Goal: Information Seeking & Learning: Learn about a topic

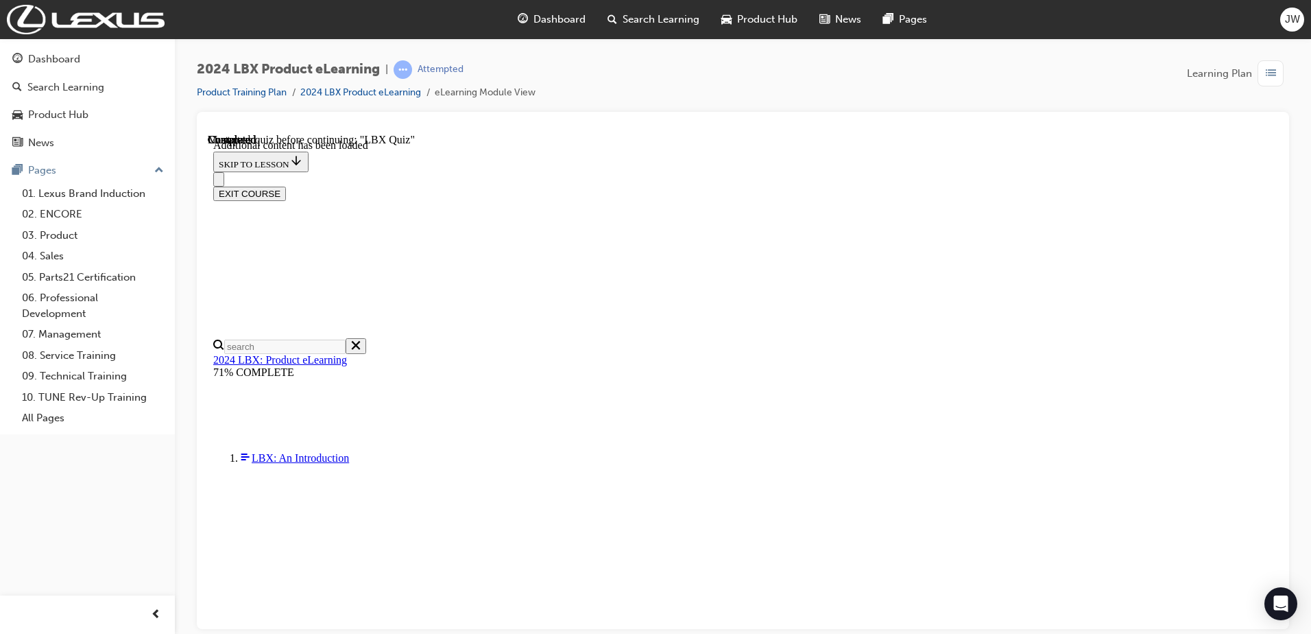
scroll to position [117, 0]
radio input "true"
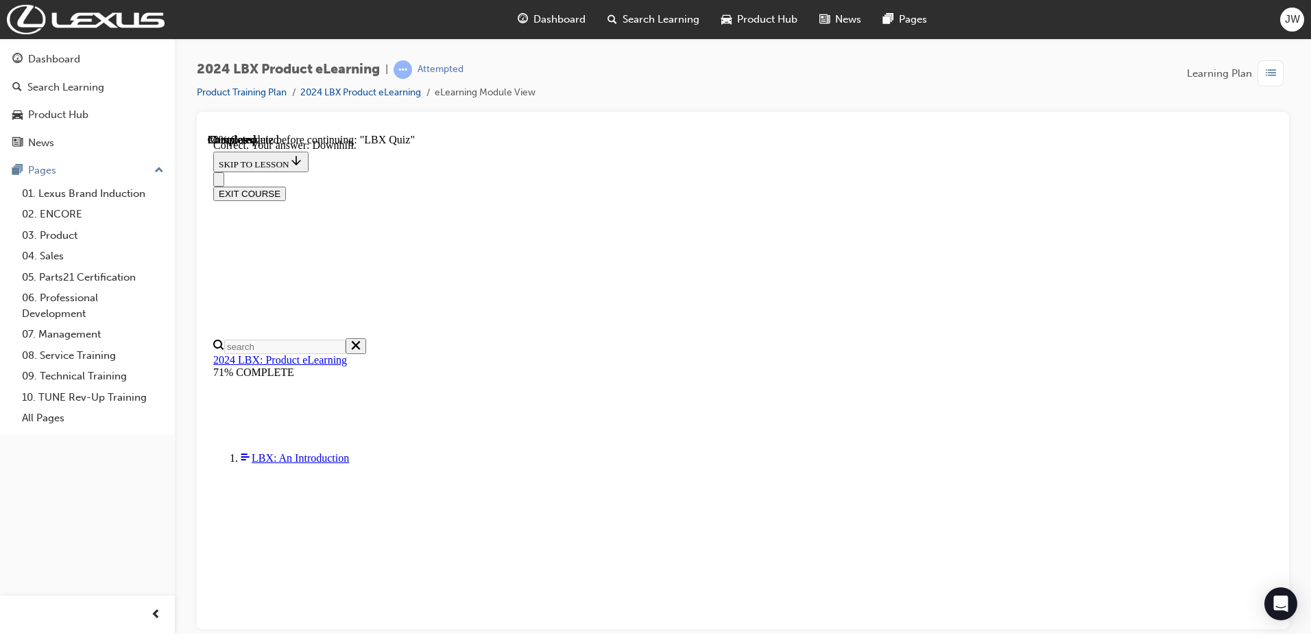
scroll to position [214, 0]
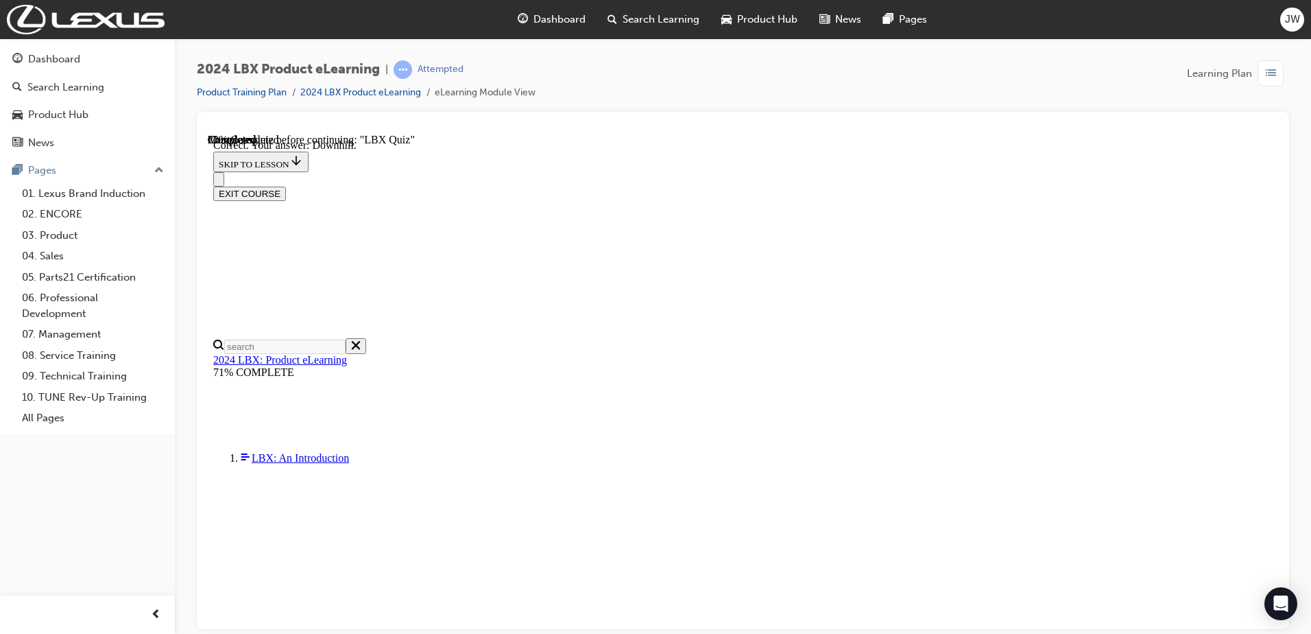
radio input "true"
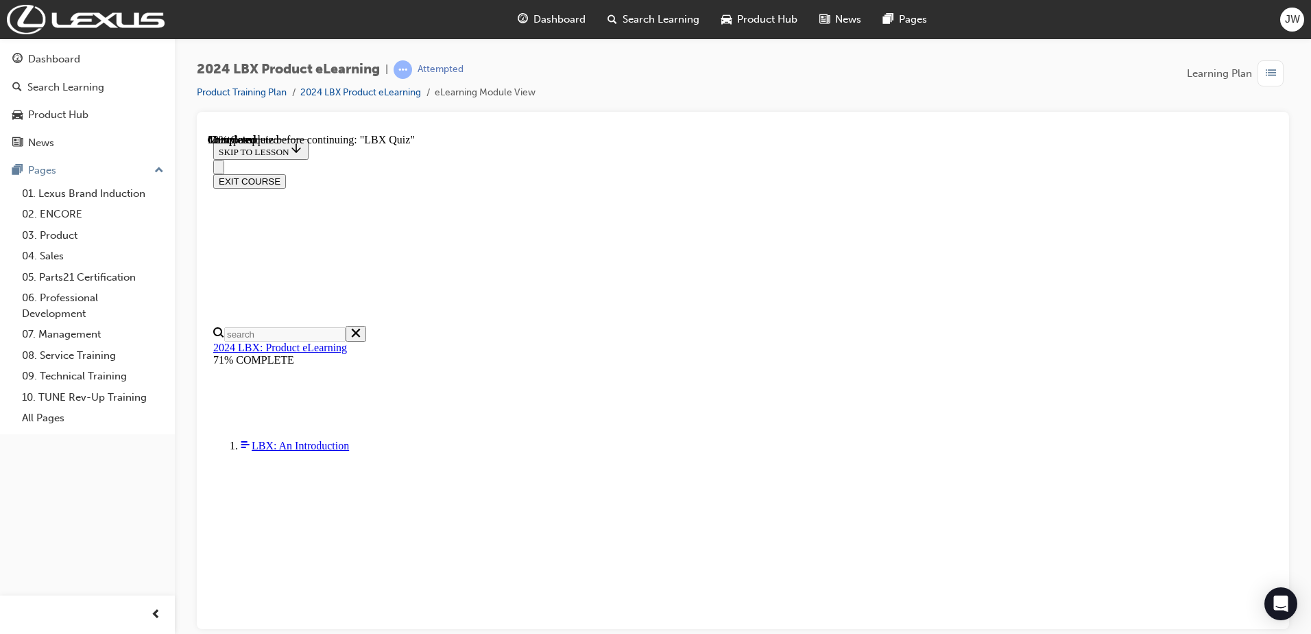
scroll to position [118, 0]
radio input "true"
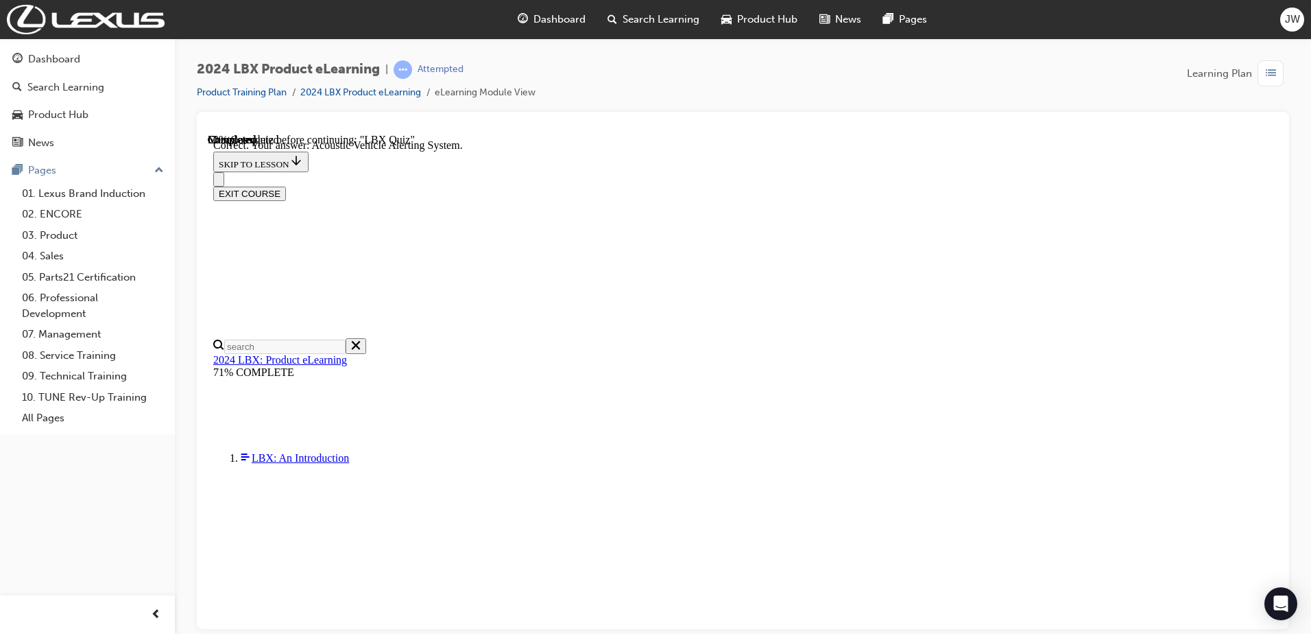
scroll to position [214, 0]
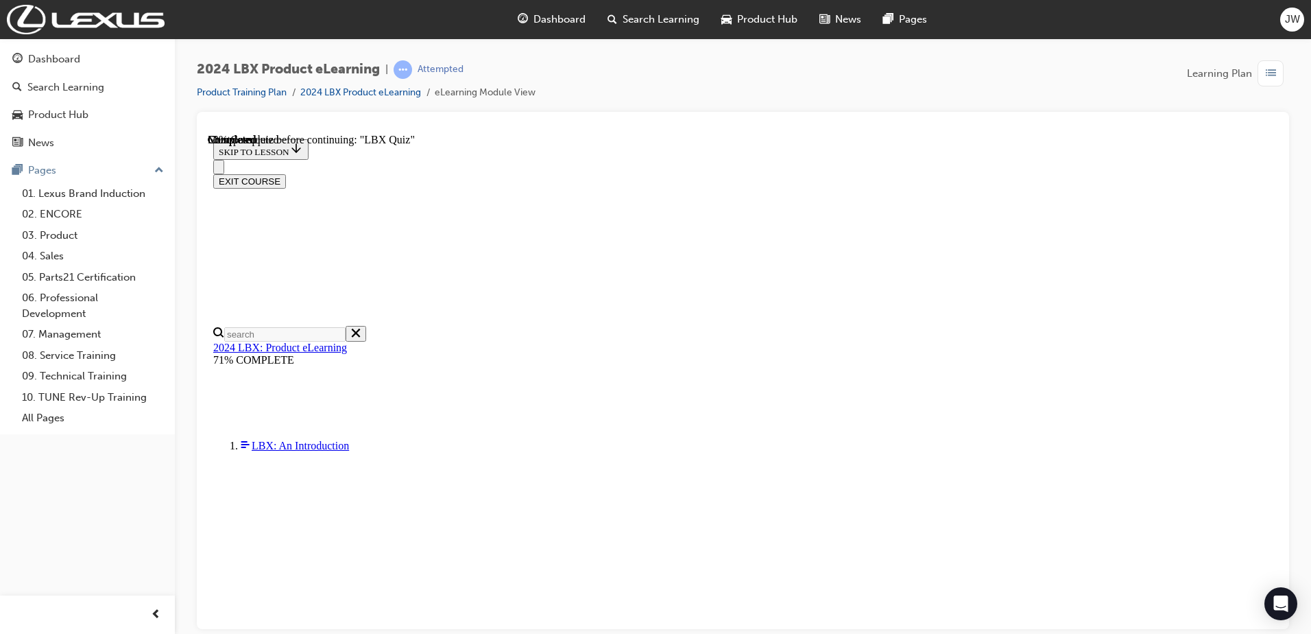
scroll to position [104, 0]
checkbox input "true"
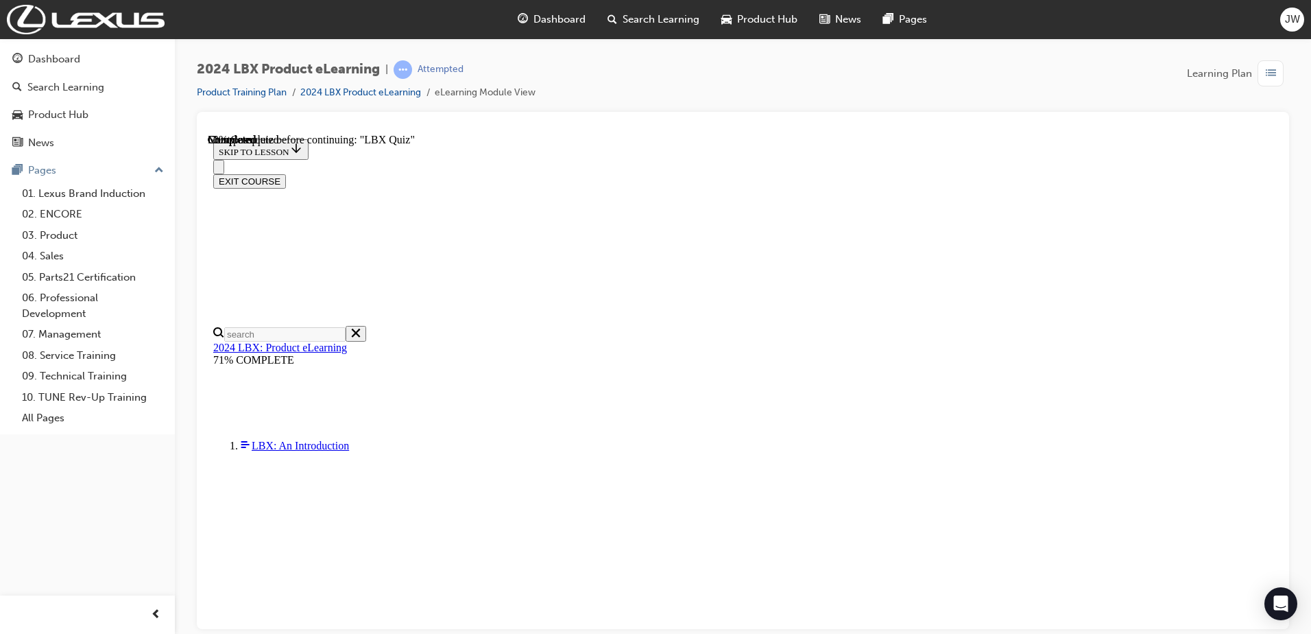
checkbox input "true"
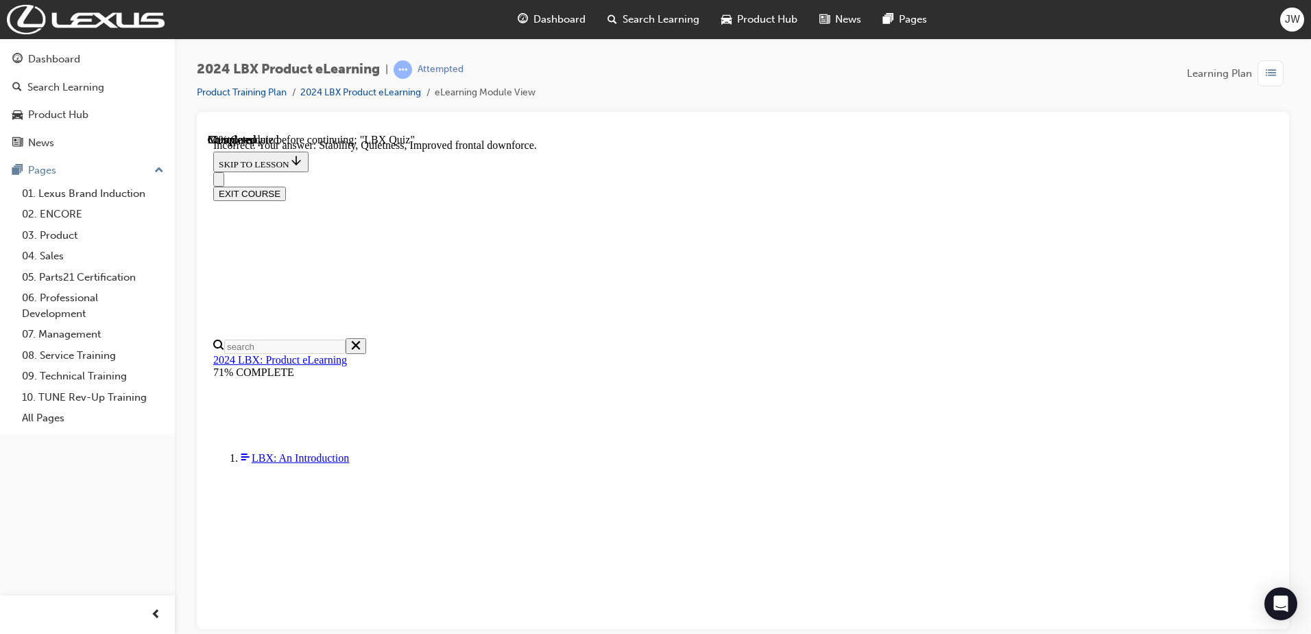
scroll to position [187, 0]
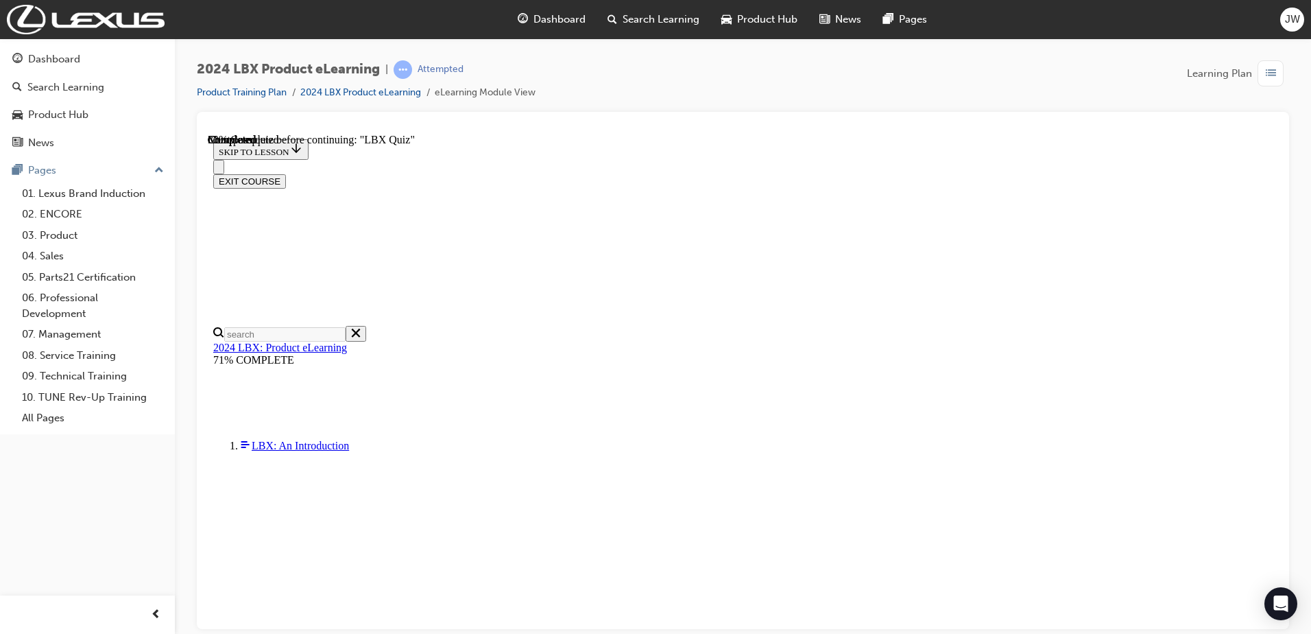
radio input "true"
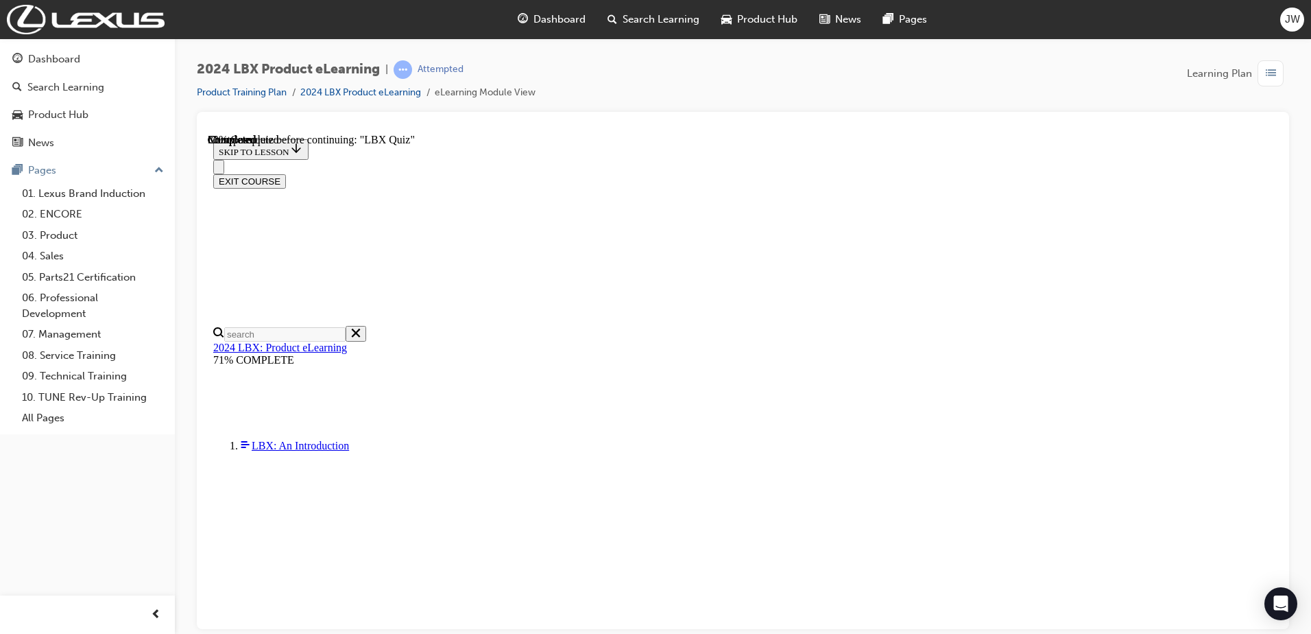
radio input "true"
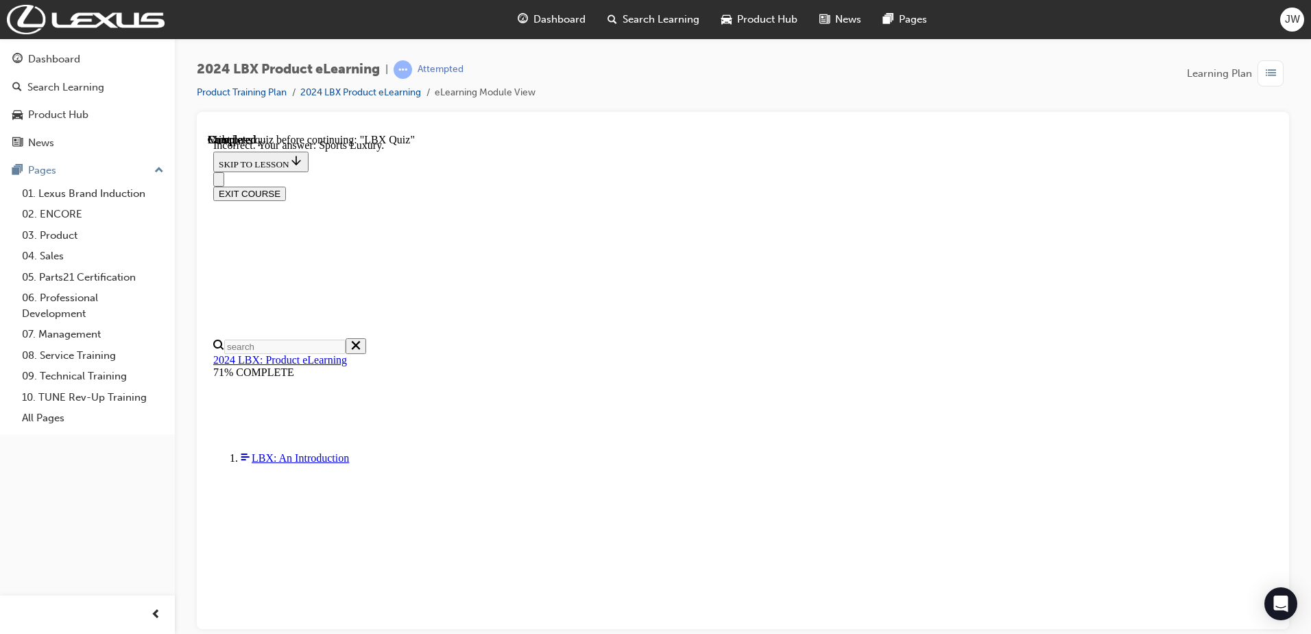
scroll to position [149, 0]
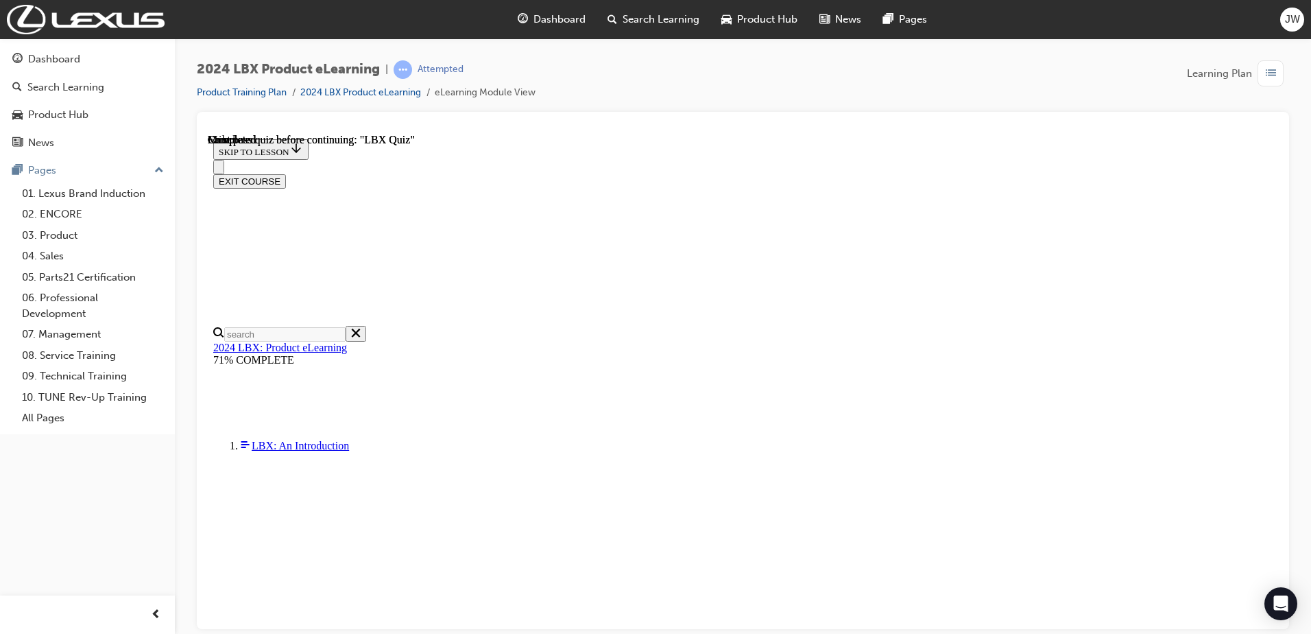
scroll to position [136, 0]
drag, startPoint x: 1278, startPoint y: 347, endPoint x: 1280, endPoint y: 400, distance: 53.5
click at [1280, 400] on div at bounding box center [743, 370] width 1092 height 517
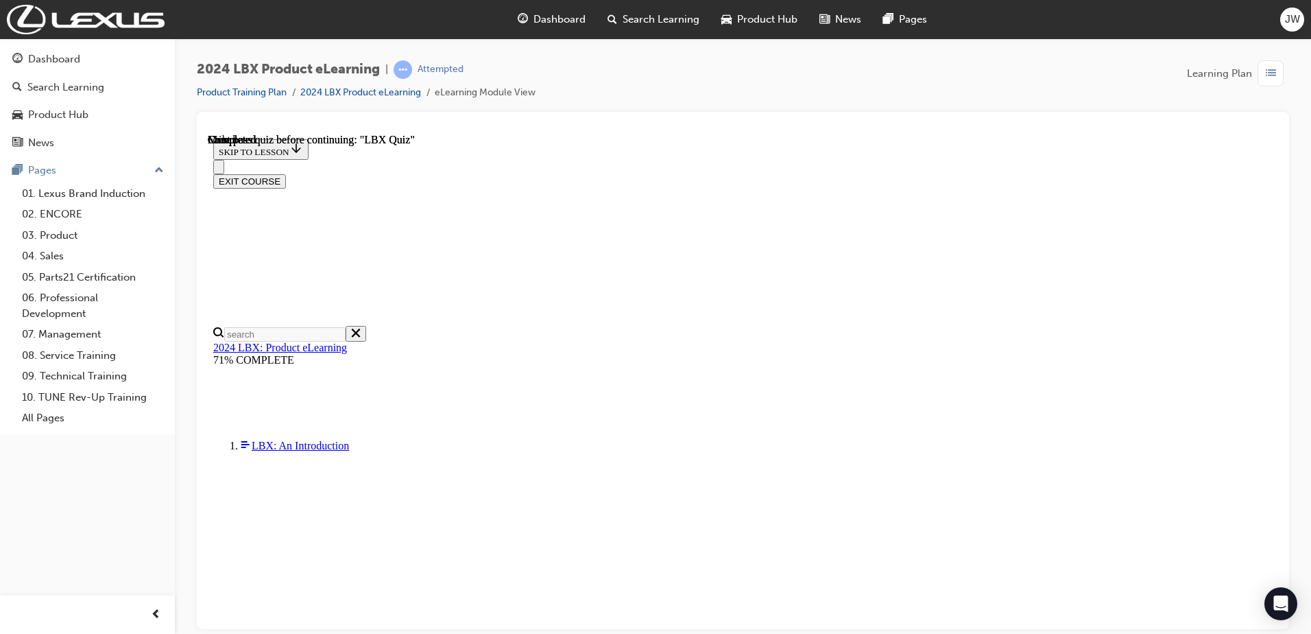
scroll to position [47, 0]
checkbox input "true"
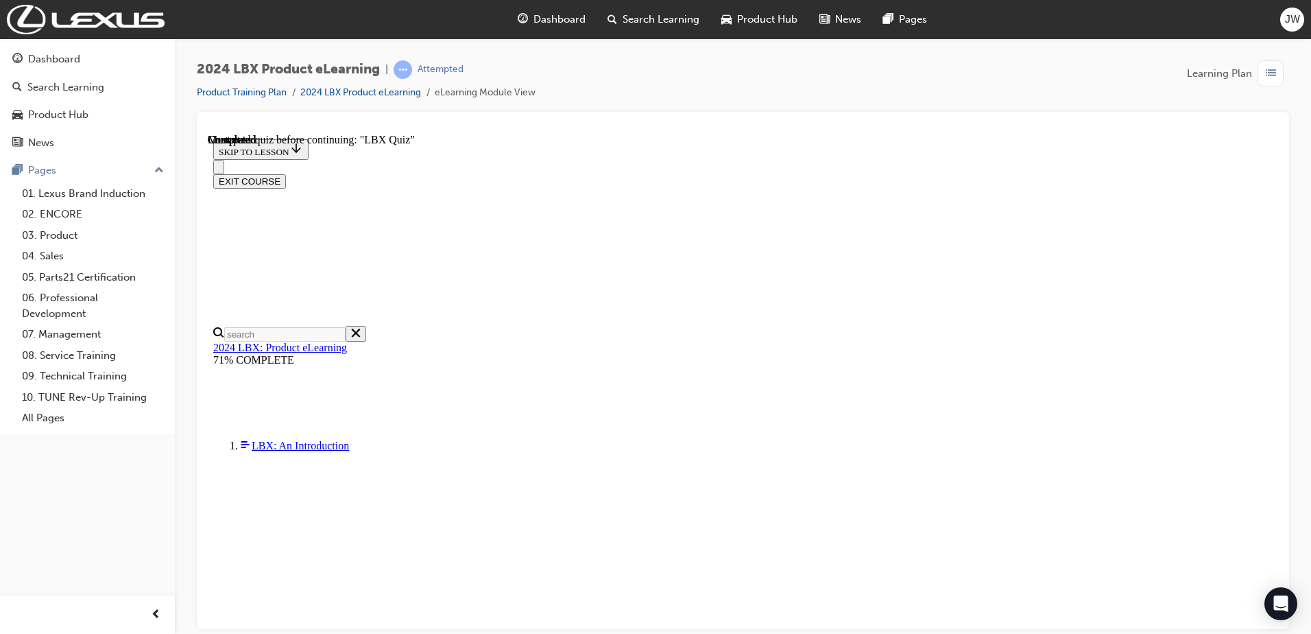
checkbox input "true"
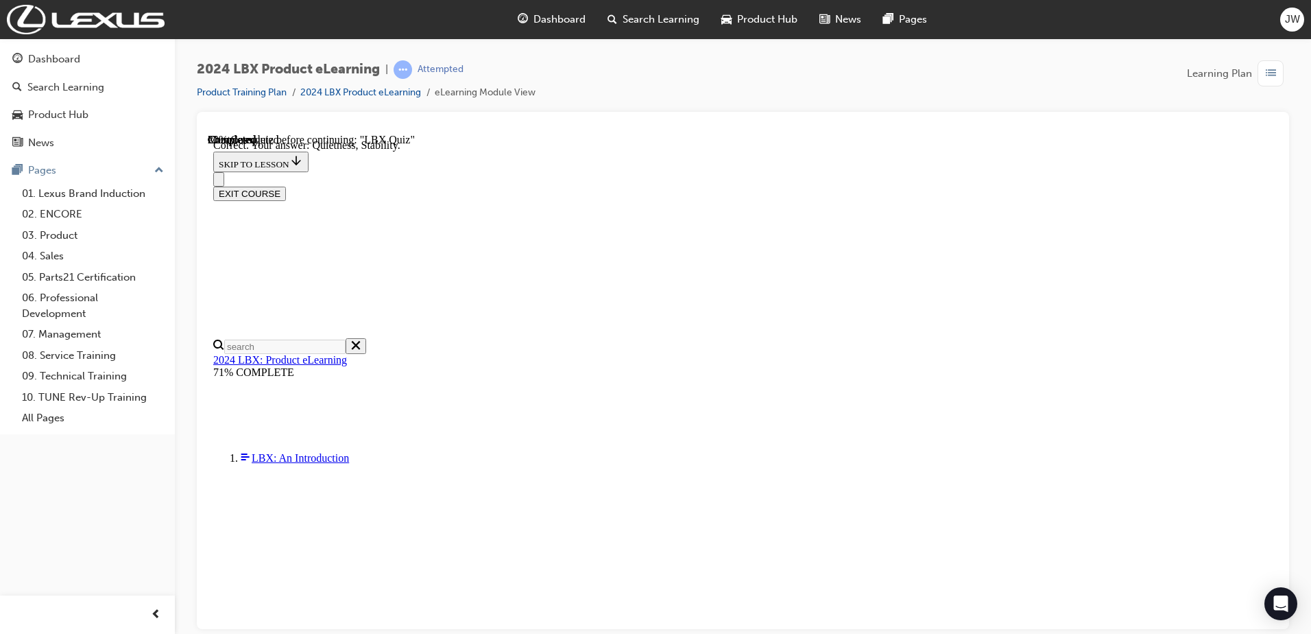
scroll to position [187, 0]
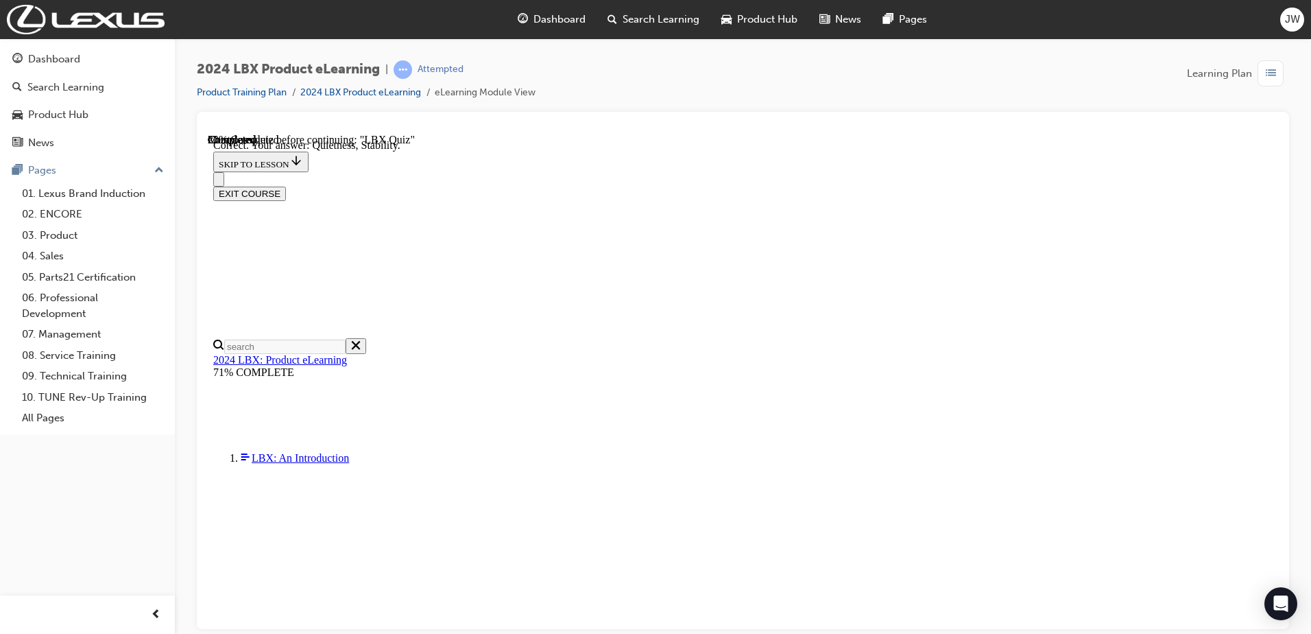
radio input "true"
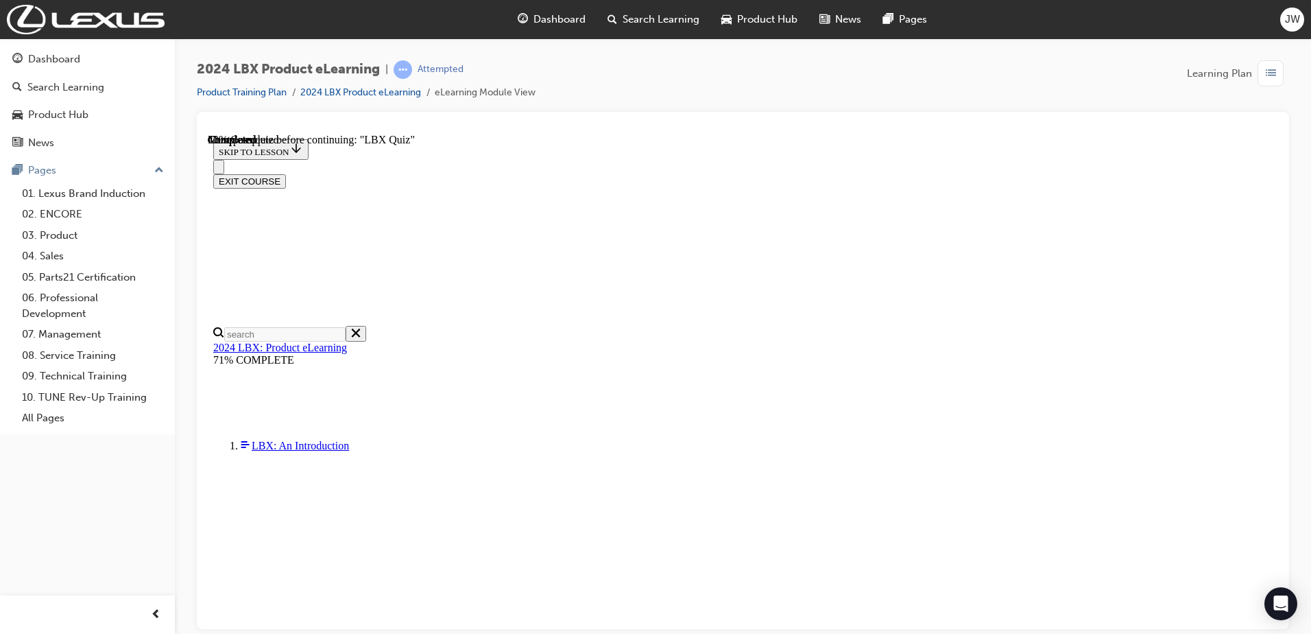
scroll to position [65, 0]
radio input "true"
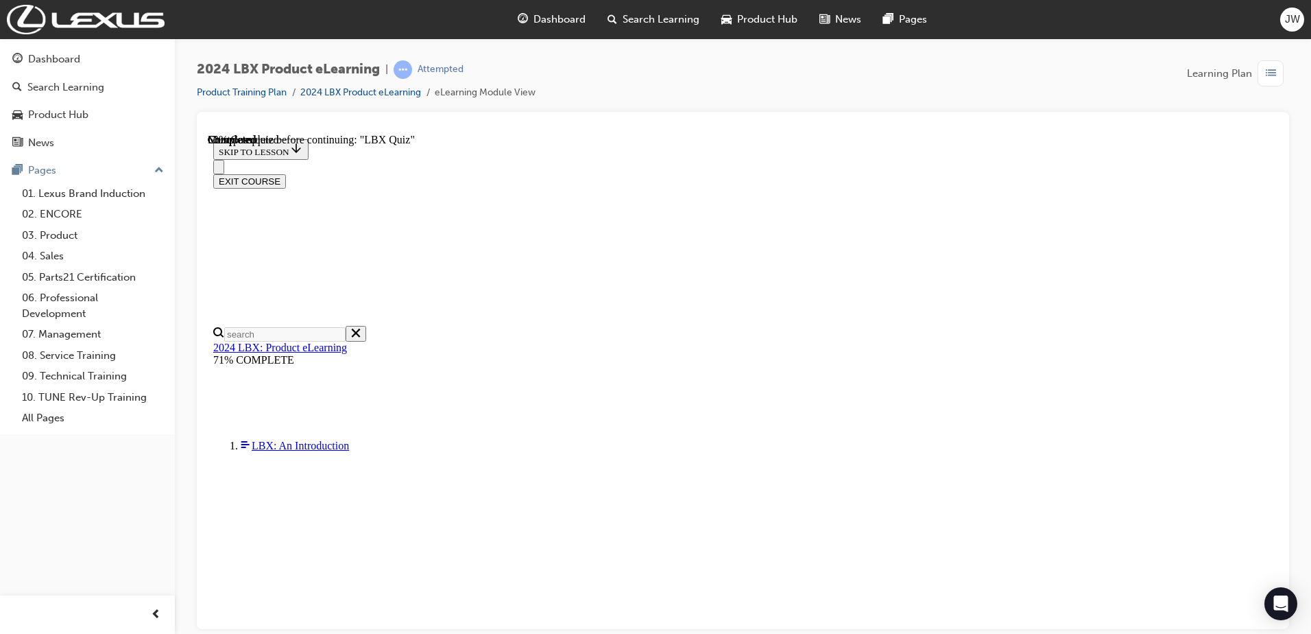
scroll to position [117, 0]
radio input "true"
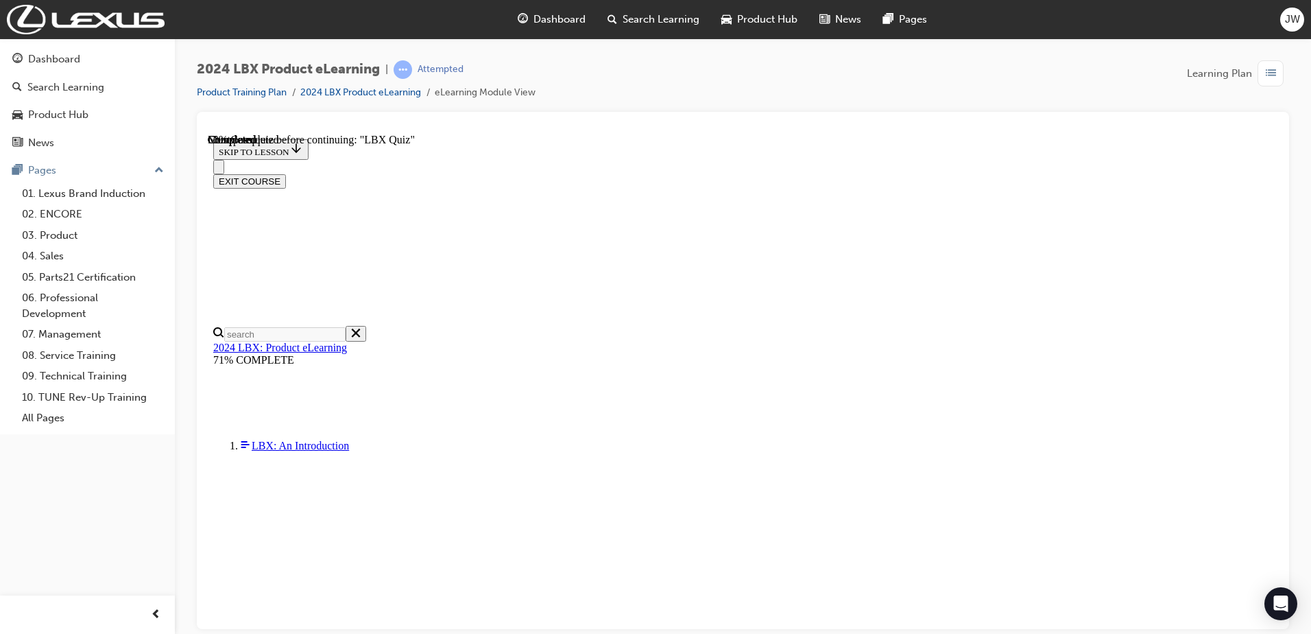
radio input "true"
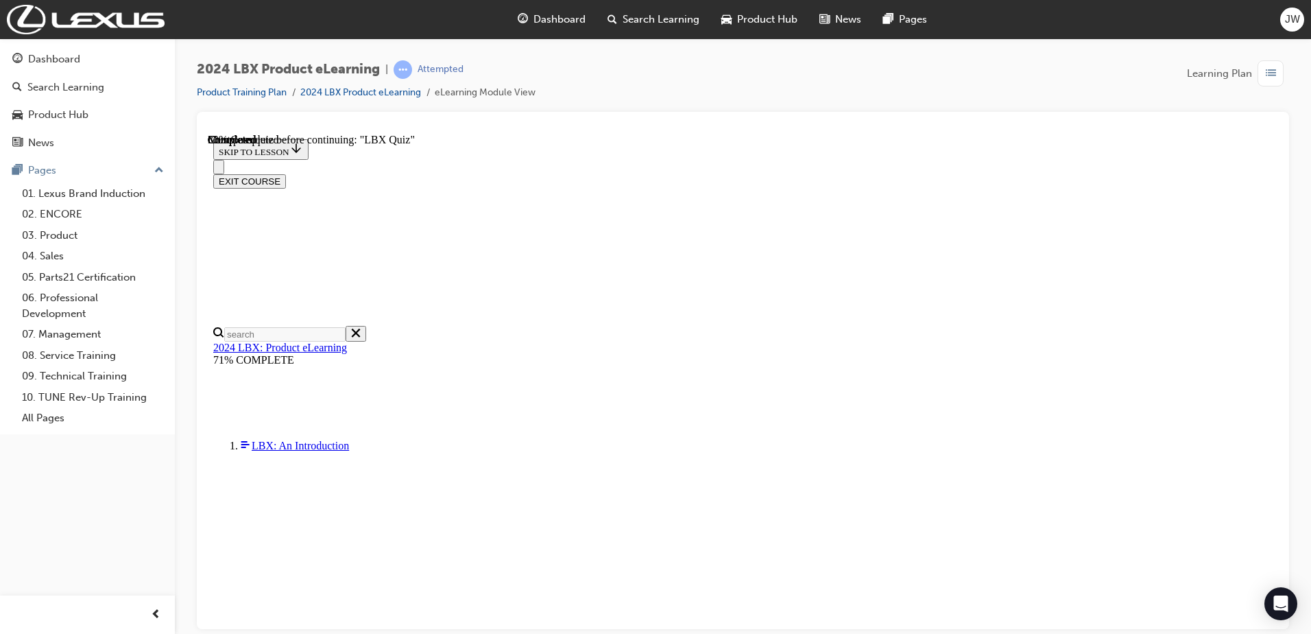
radio input "true"
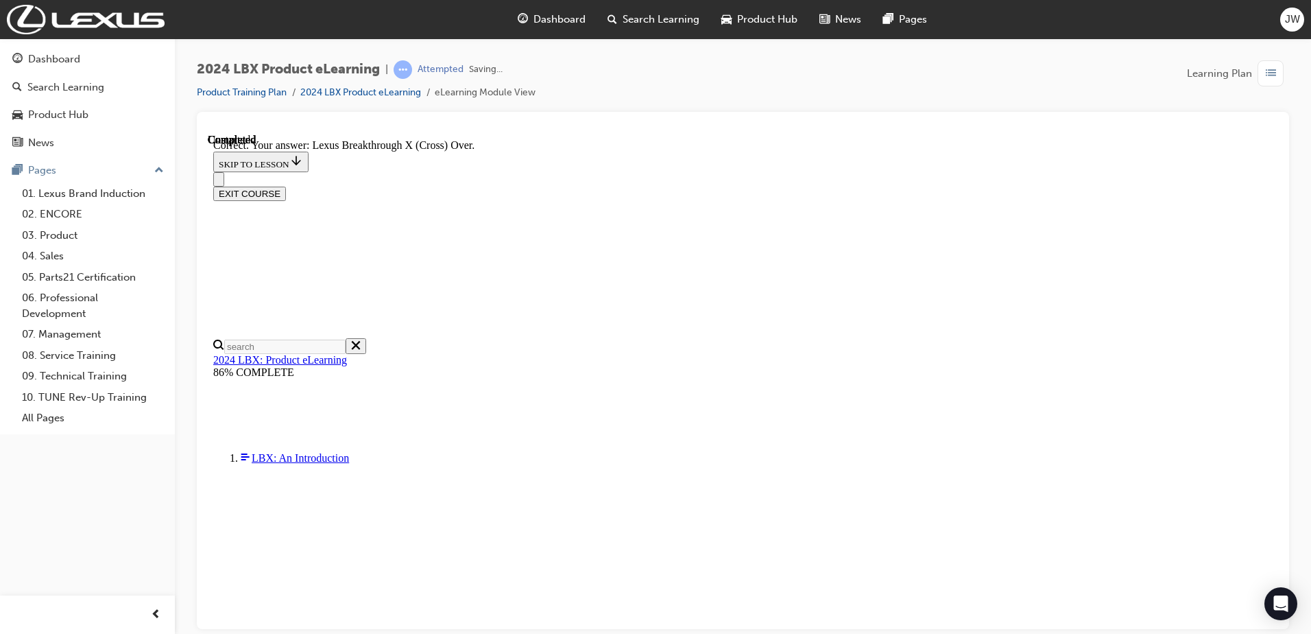
scroll to position [198, 0]
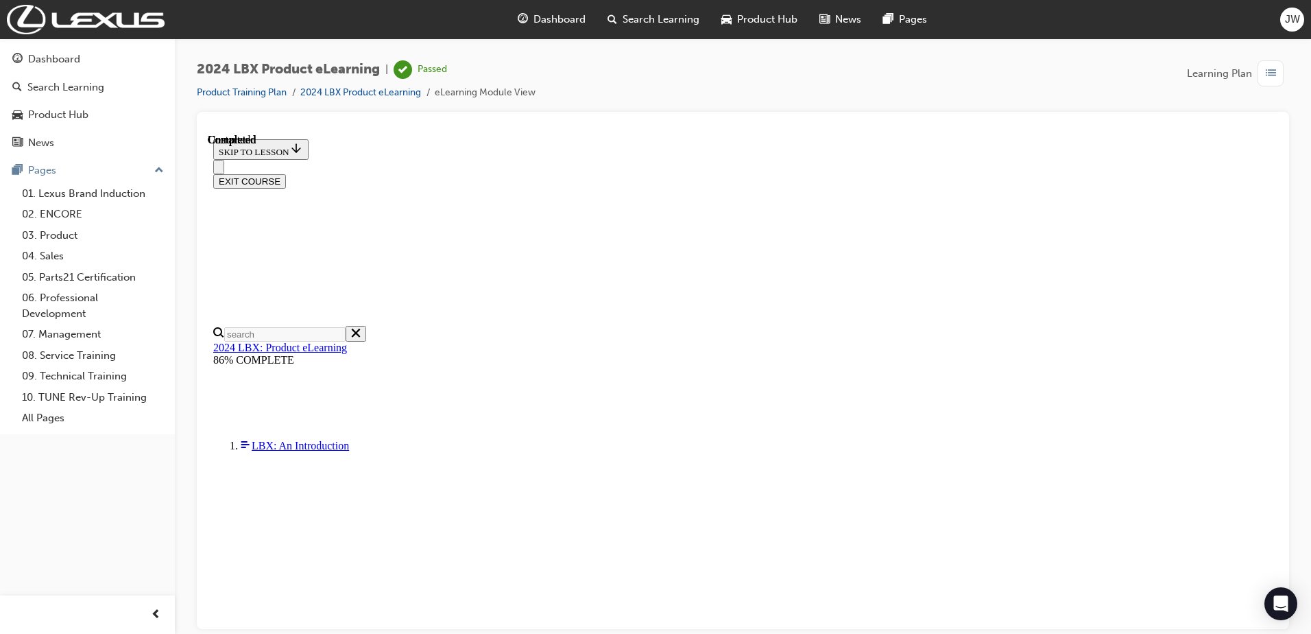
scroll to position [259, 0]
drag, startPoint x: 641, startPoint y: 462, endPoint x: 1164, endPoint y: 136, distance: 615.8
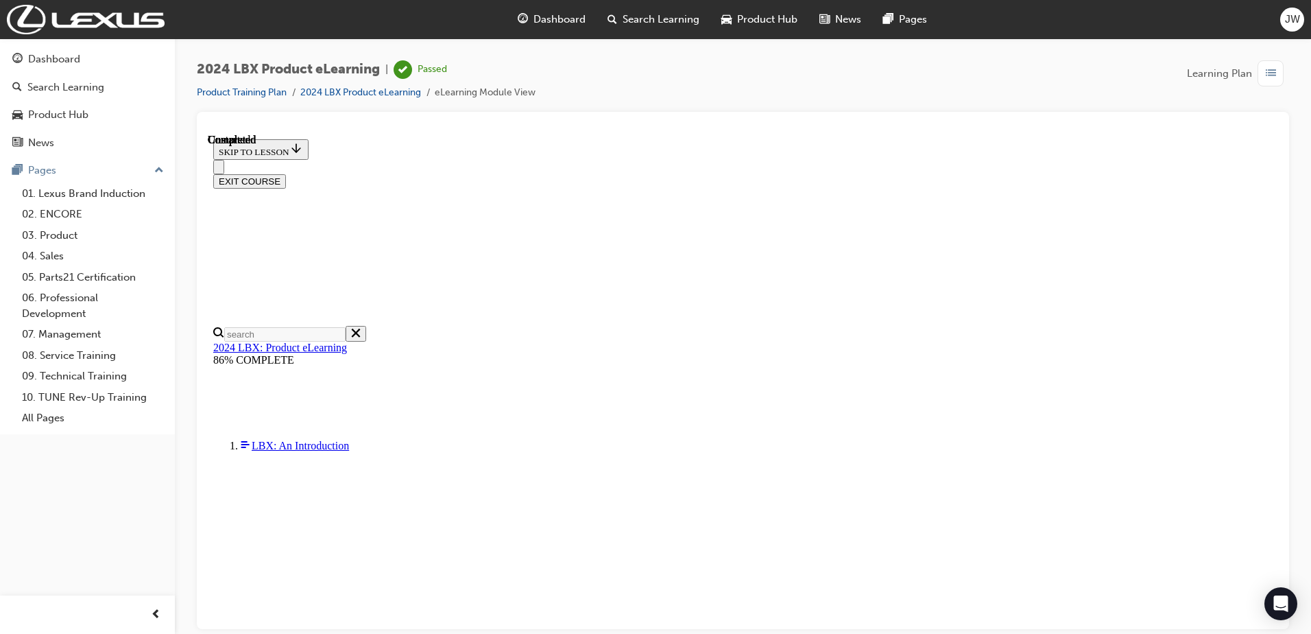
click at [286, 173] on button "EXIT COURSE" at bounding box center [249, 180] width 73 height 14
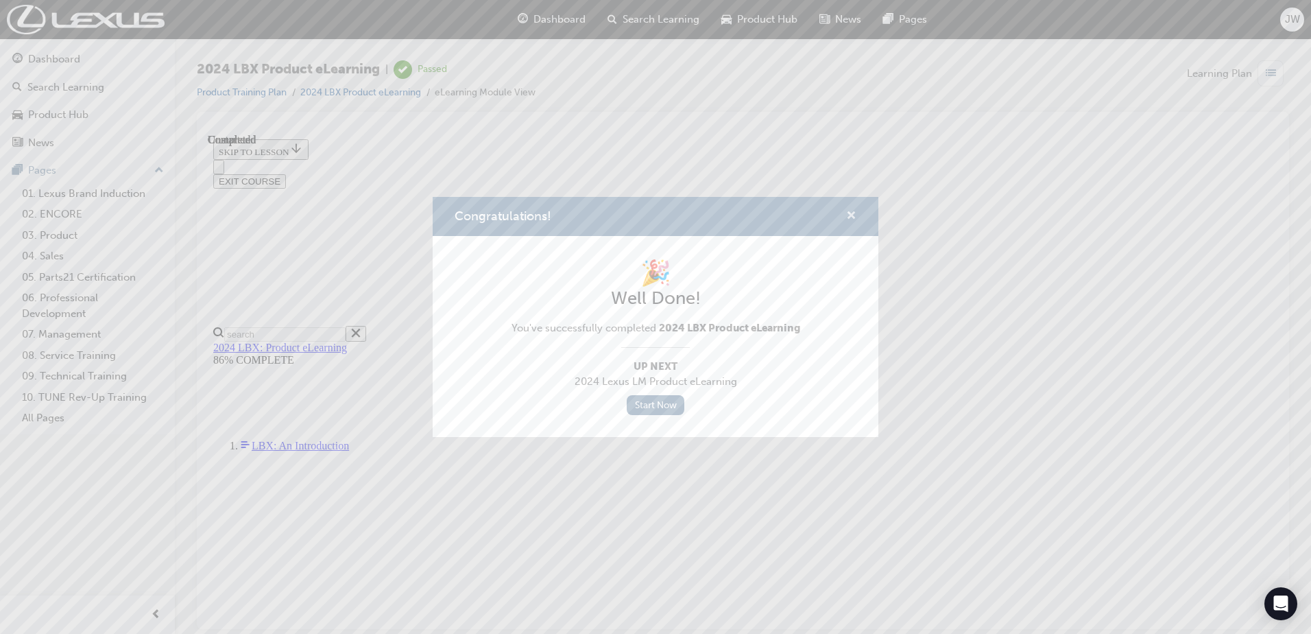
click at [849, 211] on span "cross-icon" at bounding box center [851, 217] width 10 height 12
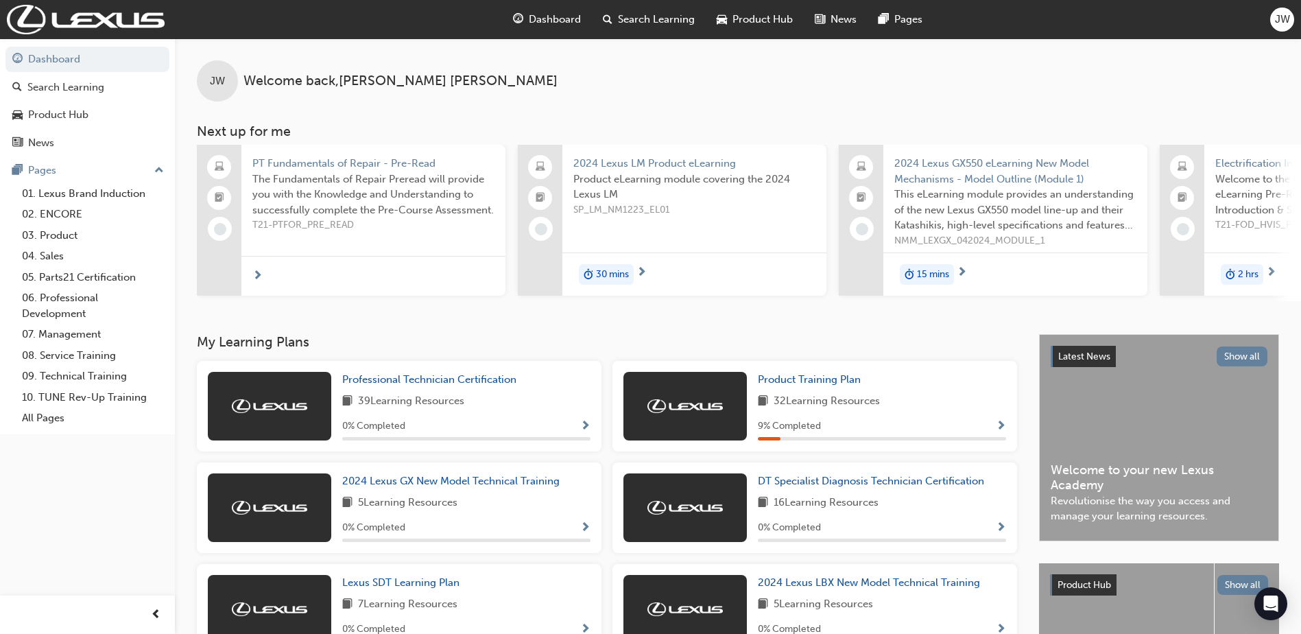
scroll to position [196, 0]
click at [673, 184] on span "Product eLearning module covering the 2024 Lexus LM" at bounding box center [694, 186] width 242 height 31
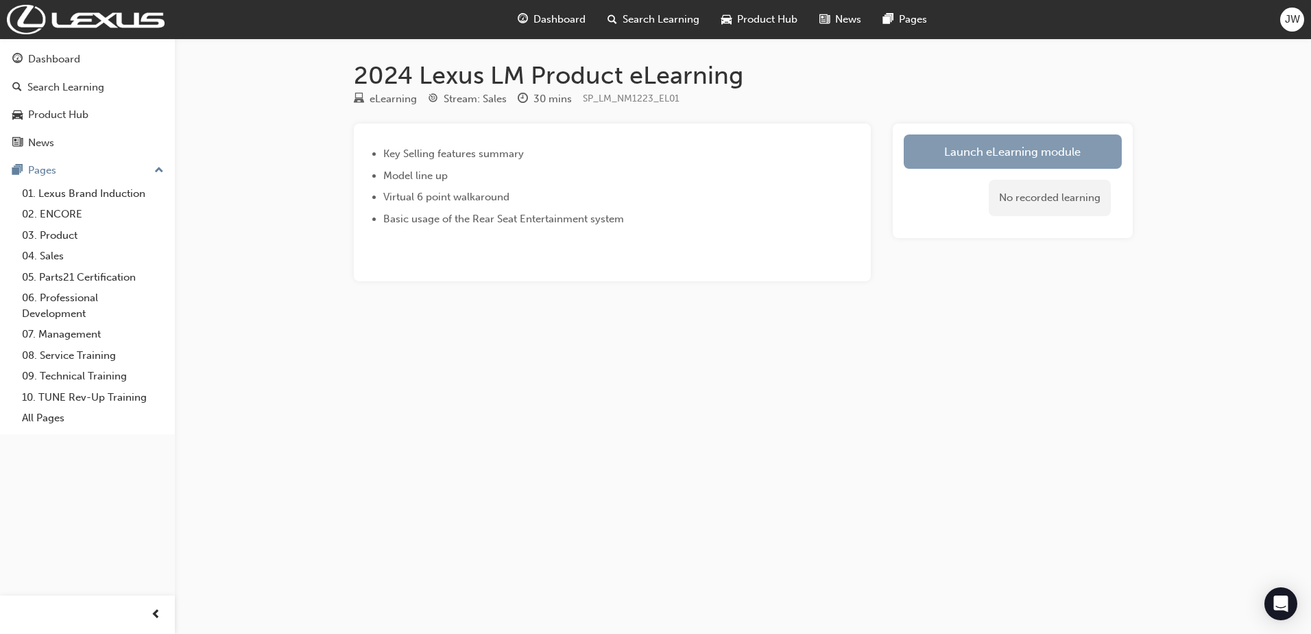
click at [972, 147] on link "Launch eLearning module" at bounding box center [1013, 151] width 218 height 34
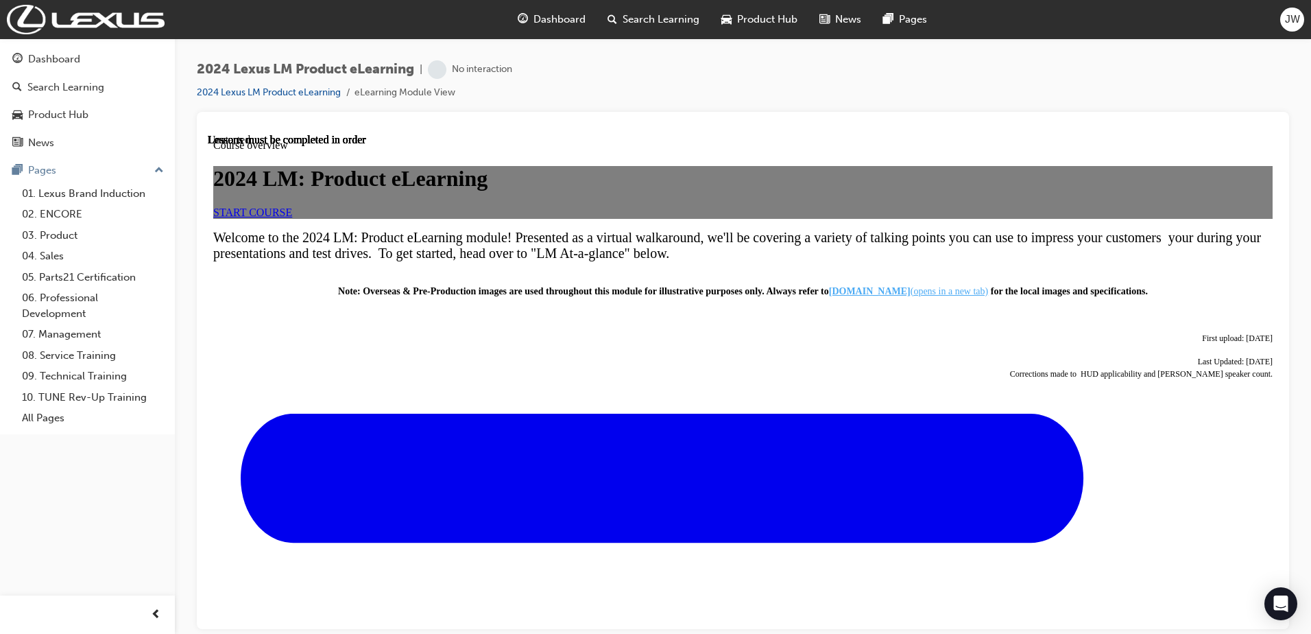
click at [292, 217] on span "START COURSE" at bounding box center [252, 212] width 79 height 12
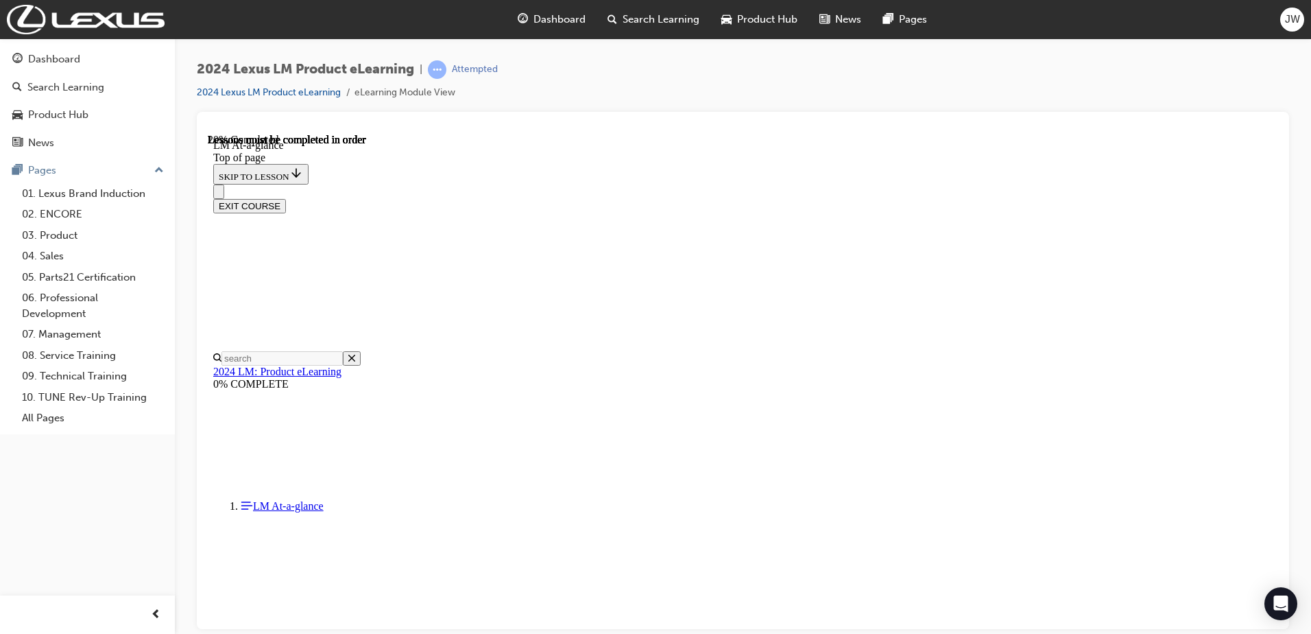
scroll to position [559, 0]
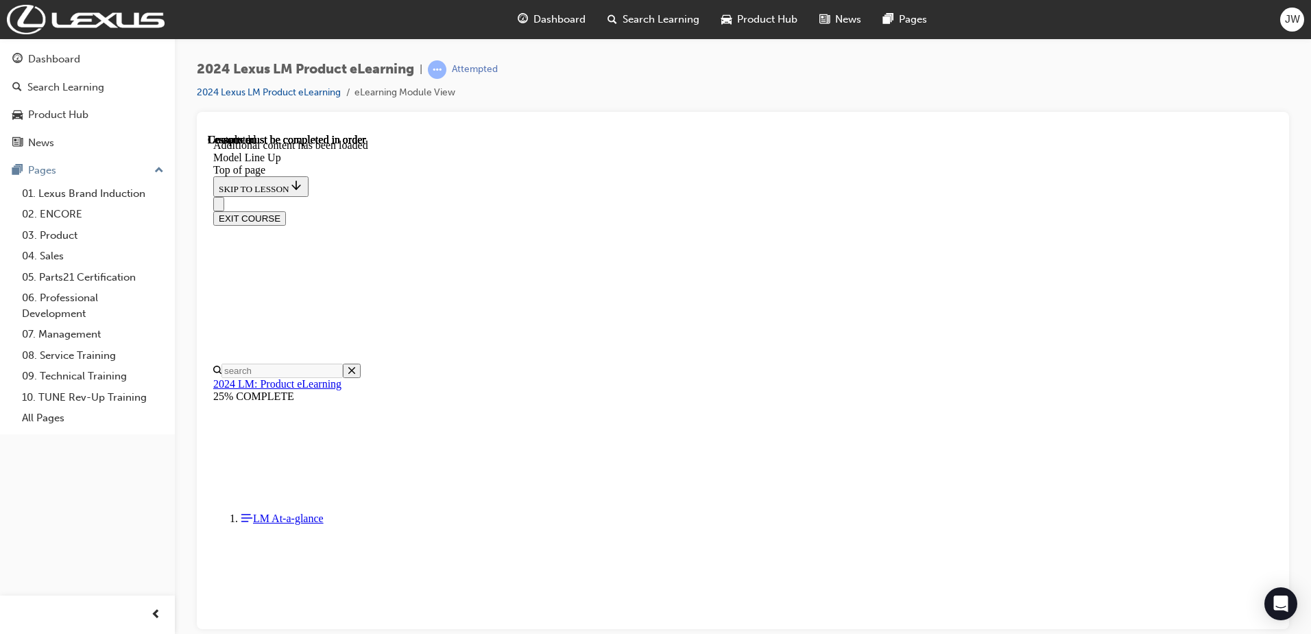
scroll to position [2882, 0]
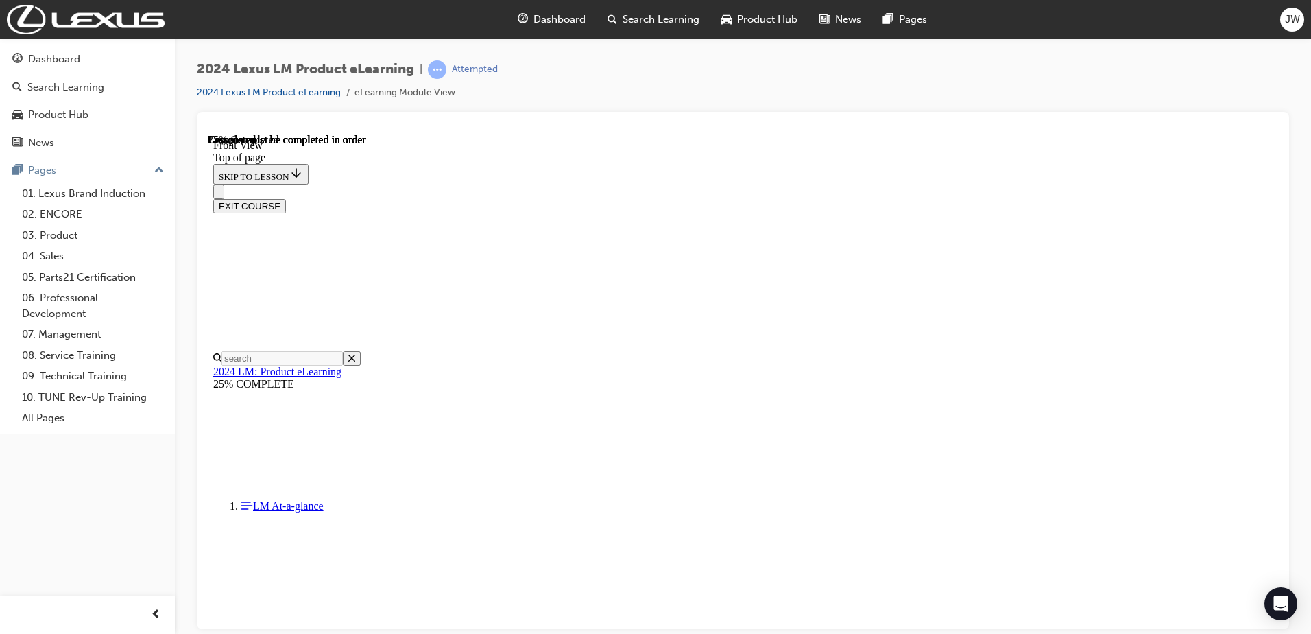
scroll to position [443, 0]
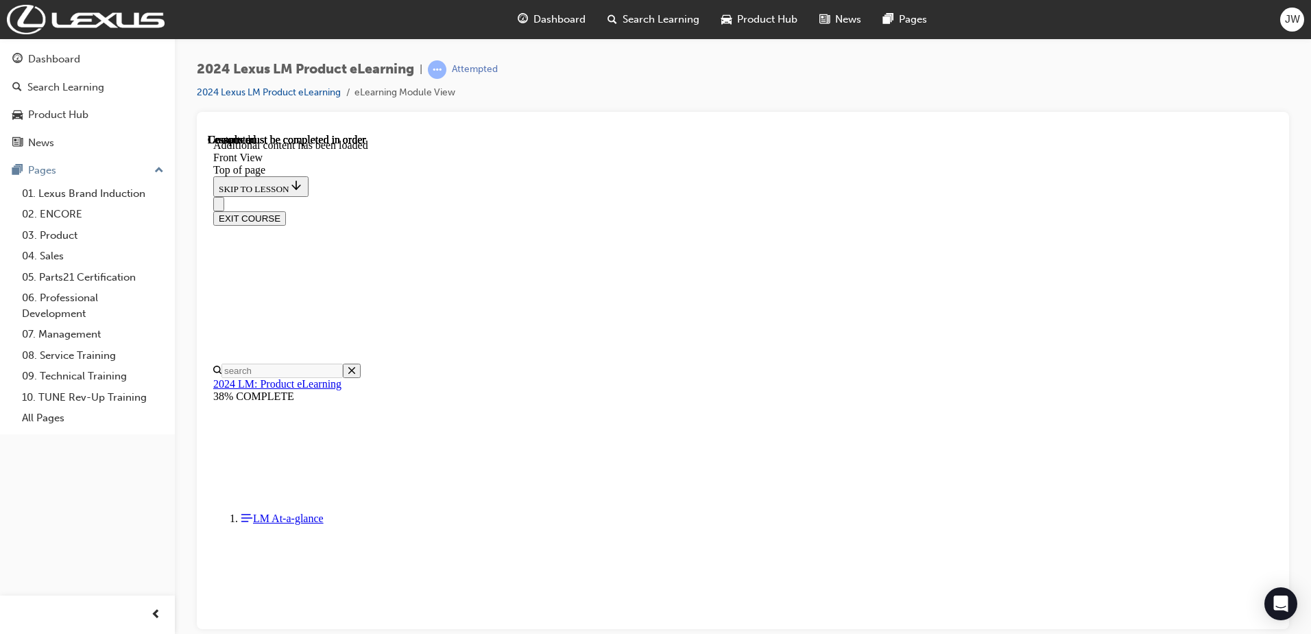
scroll to position [667, 0]
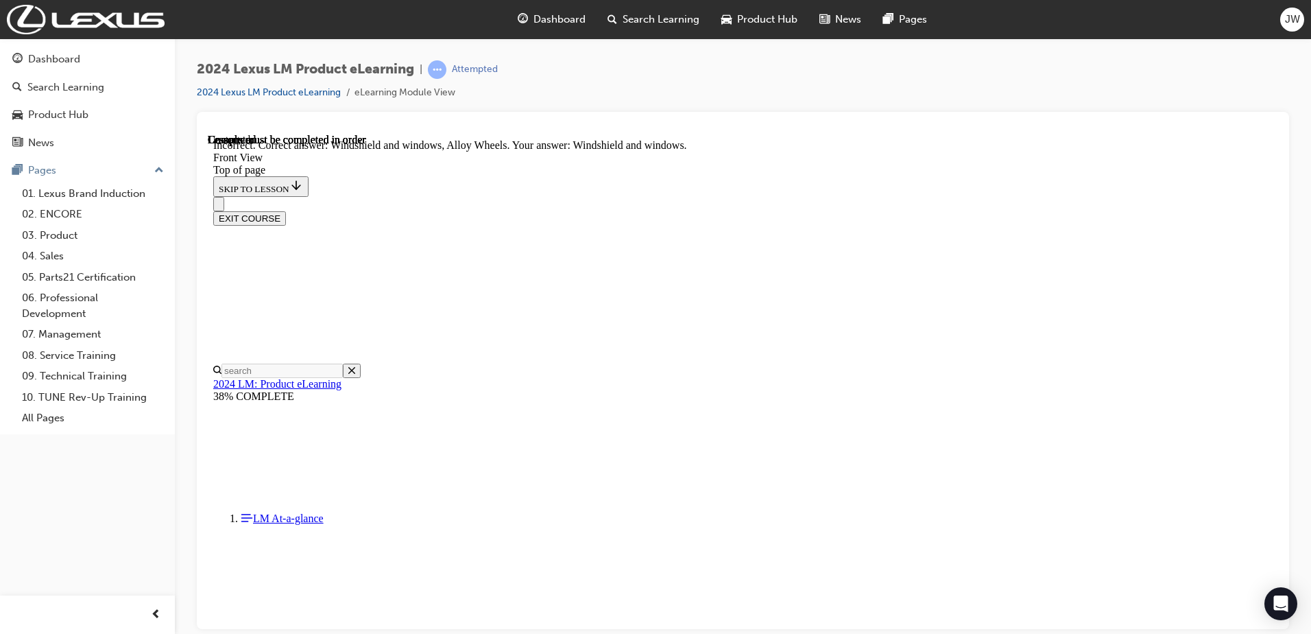
drag, startPoint x: 859, startPoint y: 595, endPoint x: 883, endPoint y: 595, distance: 24.7
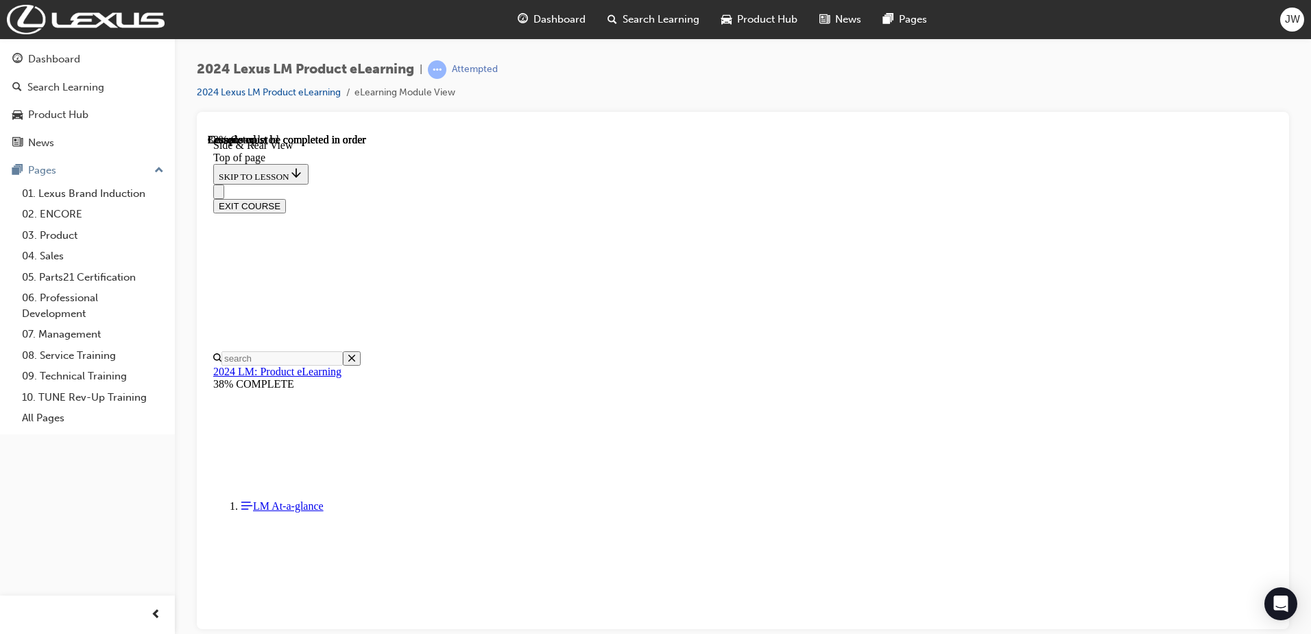
scroll to position [372, 0]
drag, startPoint x: 955, startPoint y: 445, endPoint x: 924, endPoint y: 441, distance: 31.1
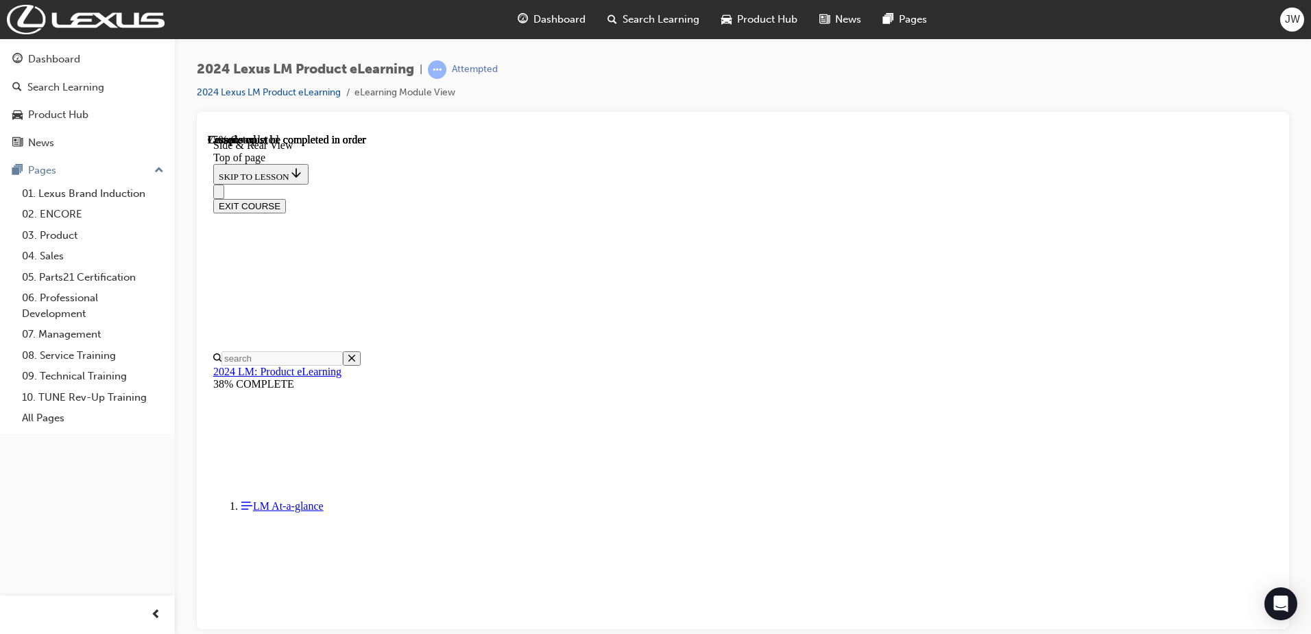
scroll to position [1313, 0]
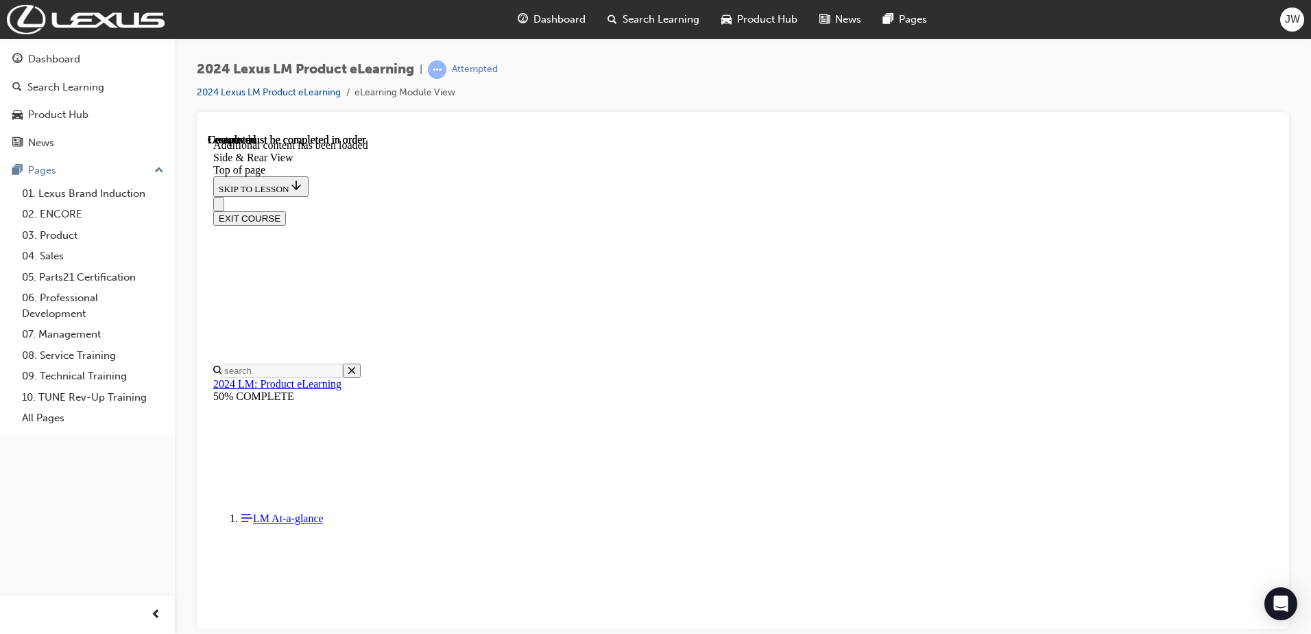
scroll to position [1662, 0]
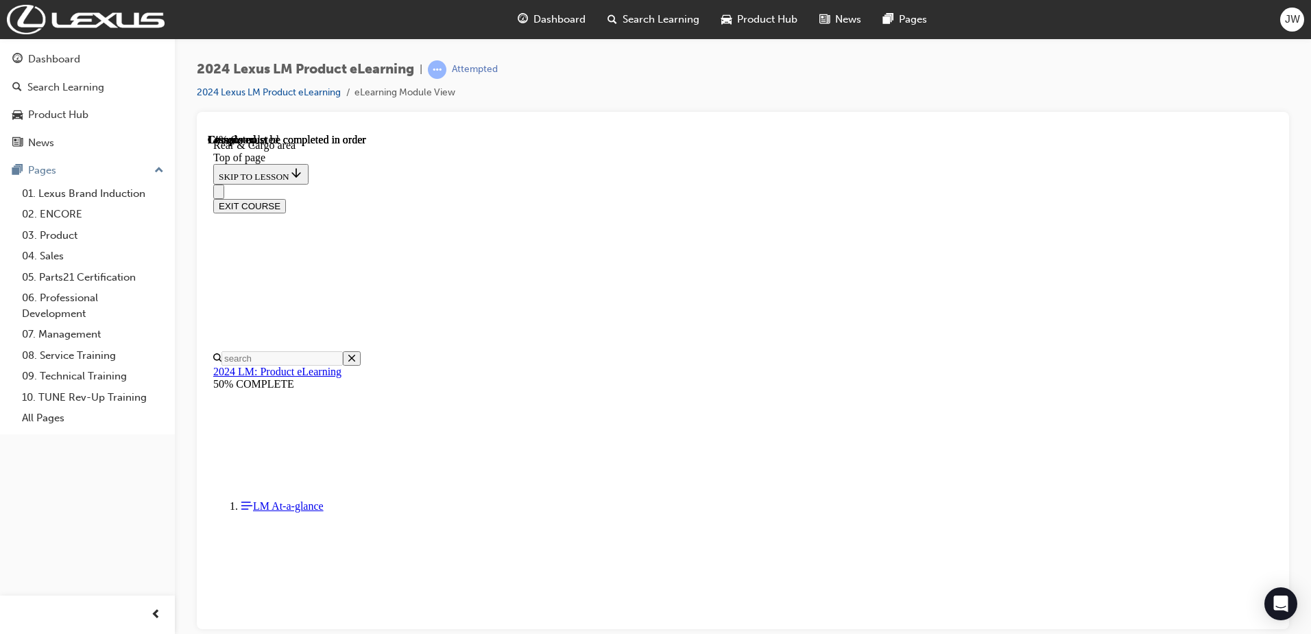
scroll to position [492, 0]
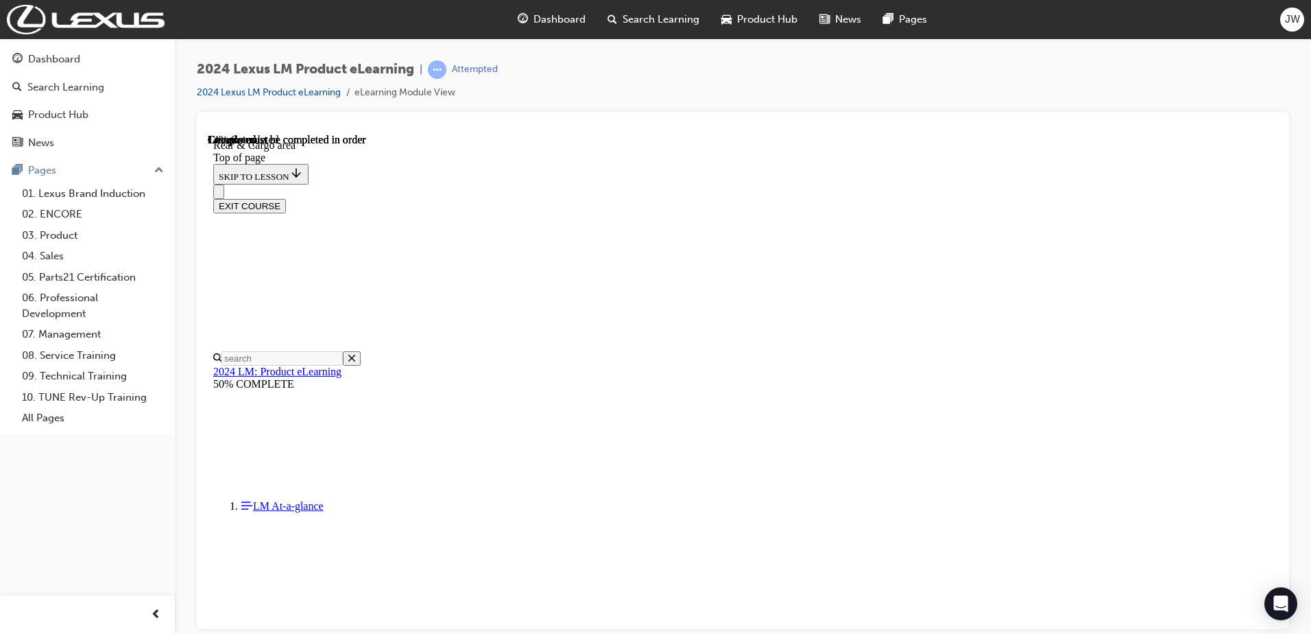
scroll to position [542, 0]
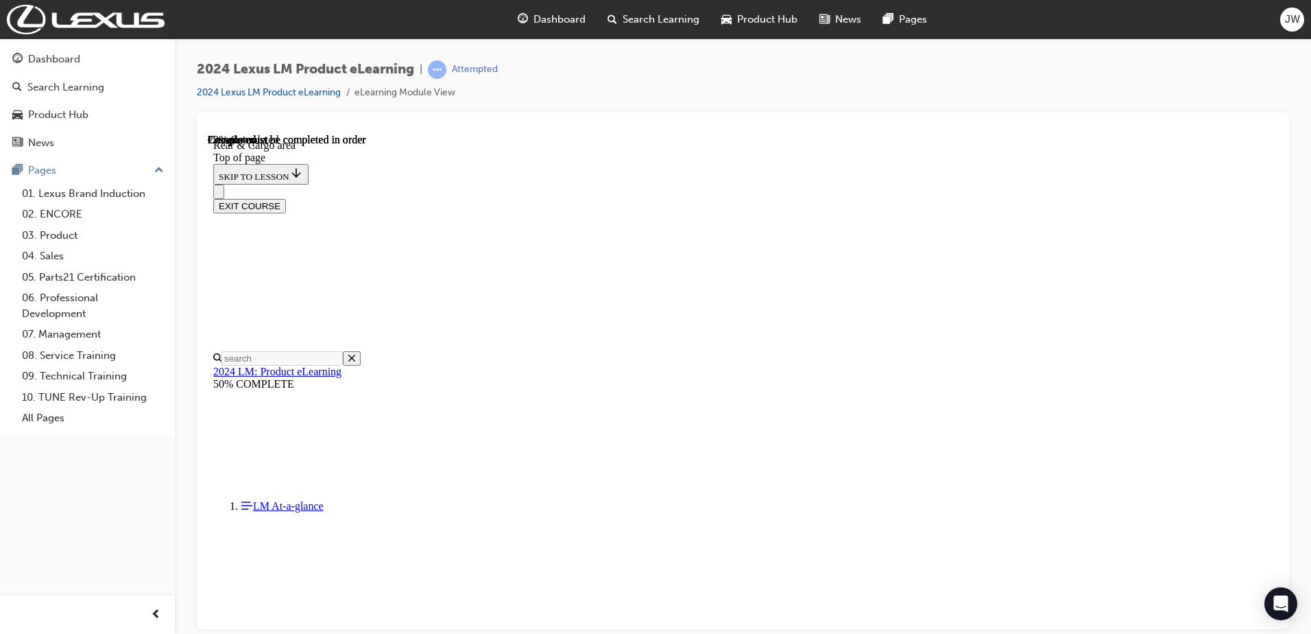
drag, startPoint x: 603, startPoint y: 588, endPoint x: 637, endPoint y: 555, distance: 46.6
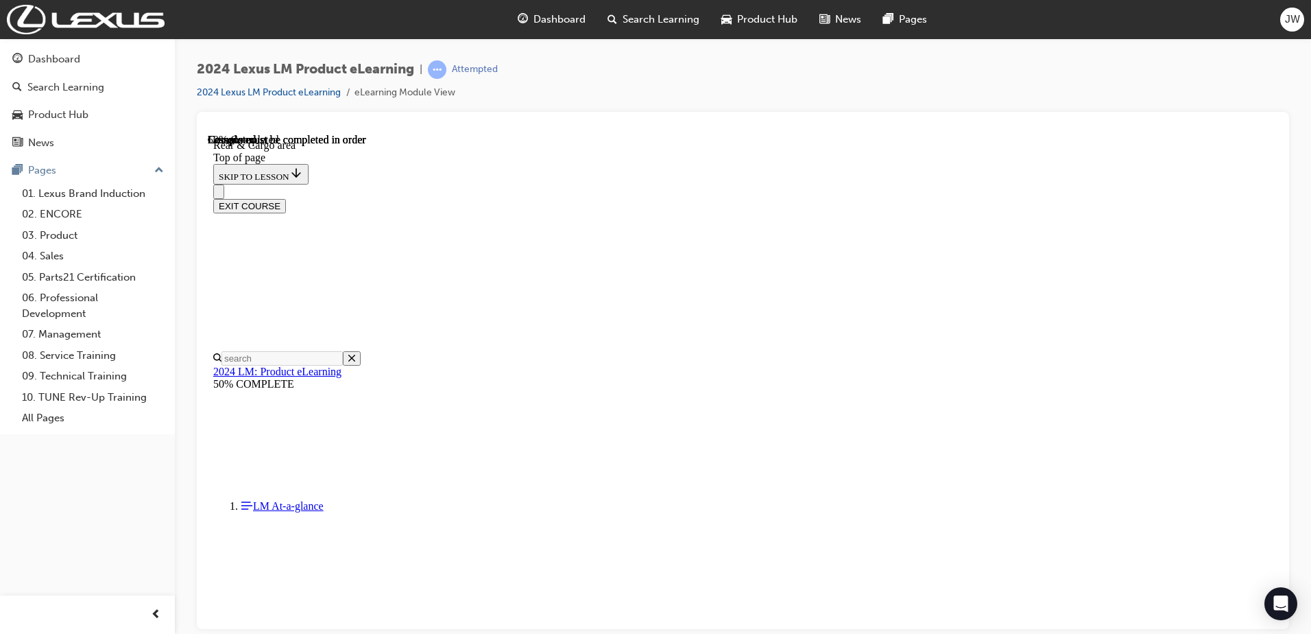
drag, startPoint x: 639, startPoint y: 259, endPoint x: 789, endPoint y: 338, distance: 169.6
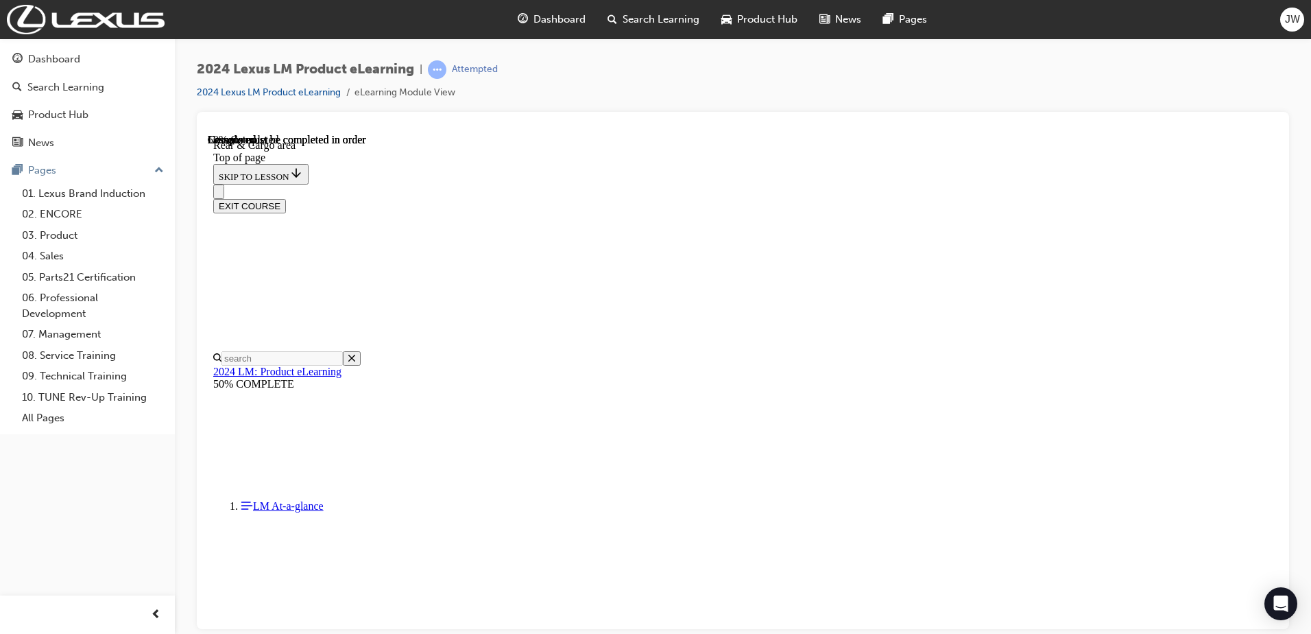
drag, startPoint x: 482, startPoint y: 352, endPoint x: 872, endPoint y: 254, distance: 402.3
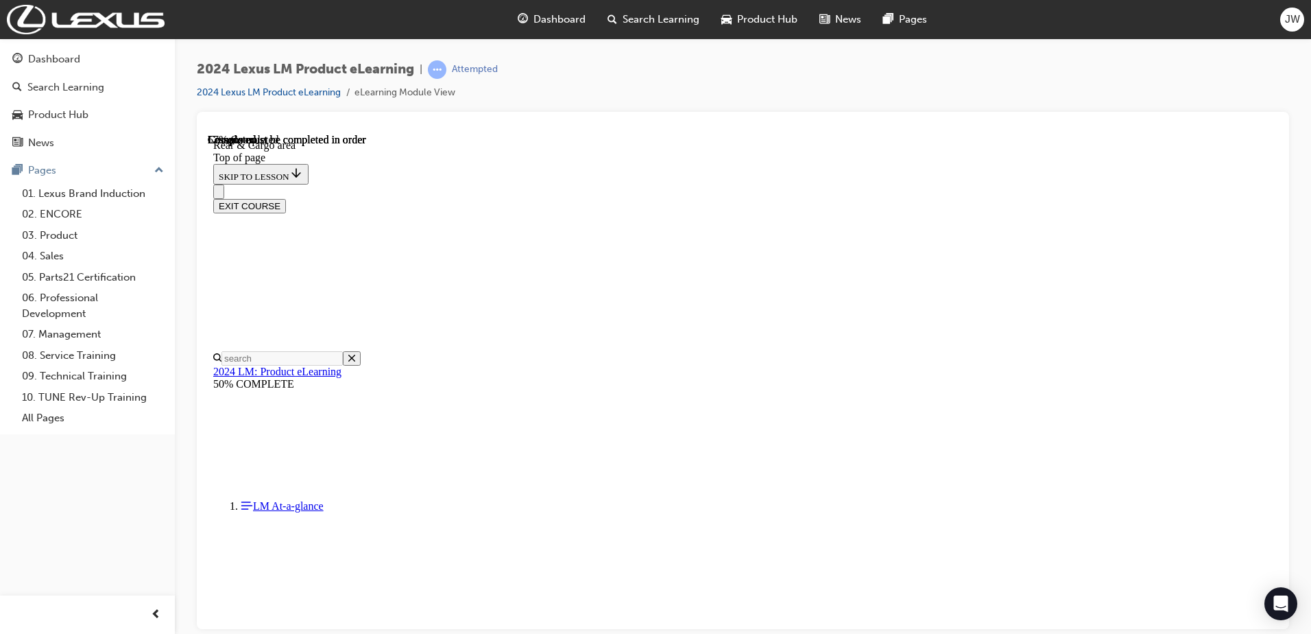
scroll to position [2946, 0]
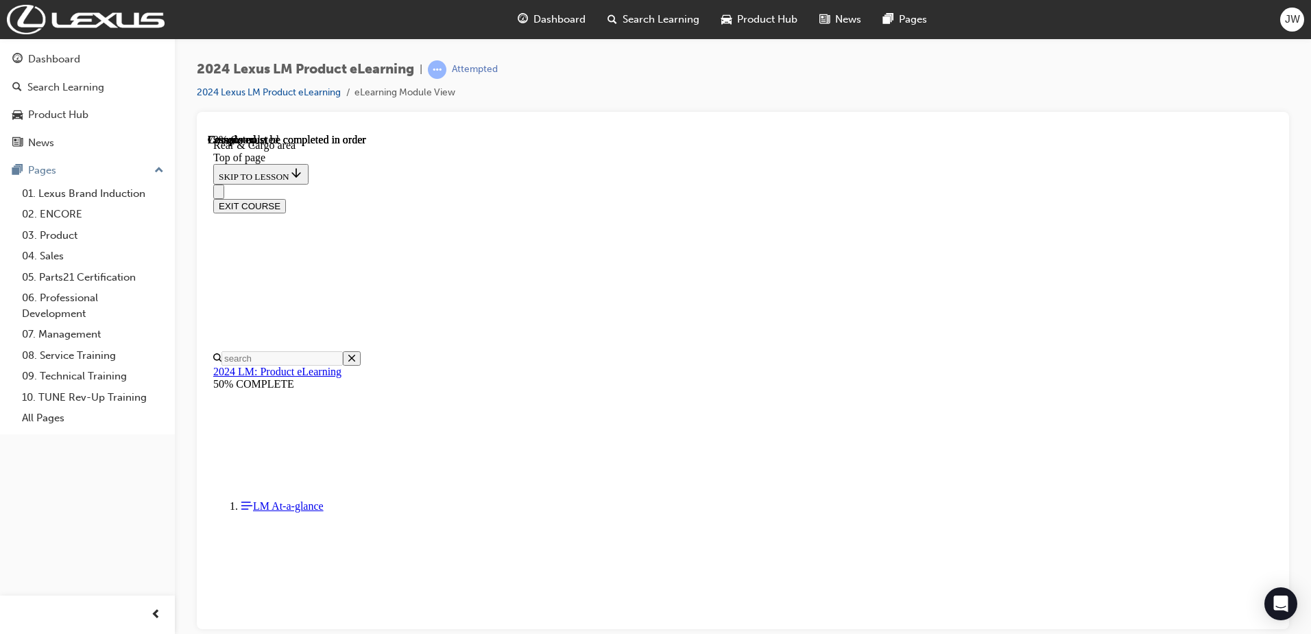
scroll to position [3832, 0]
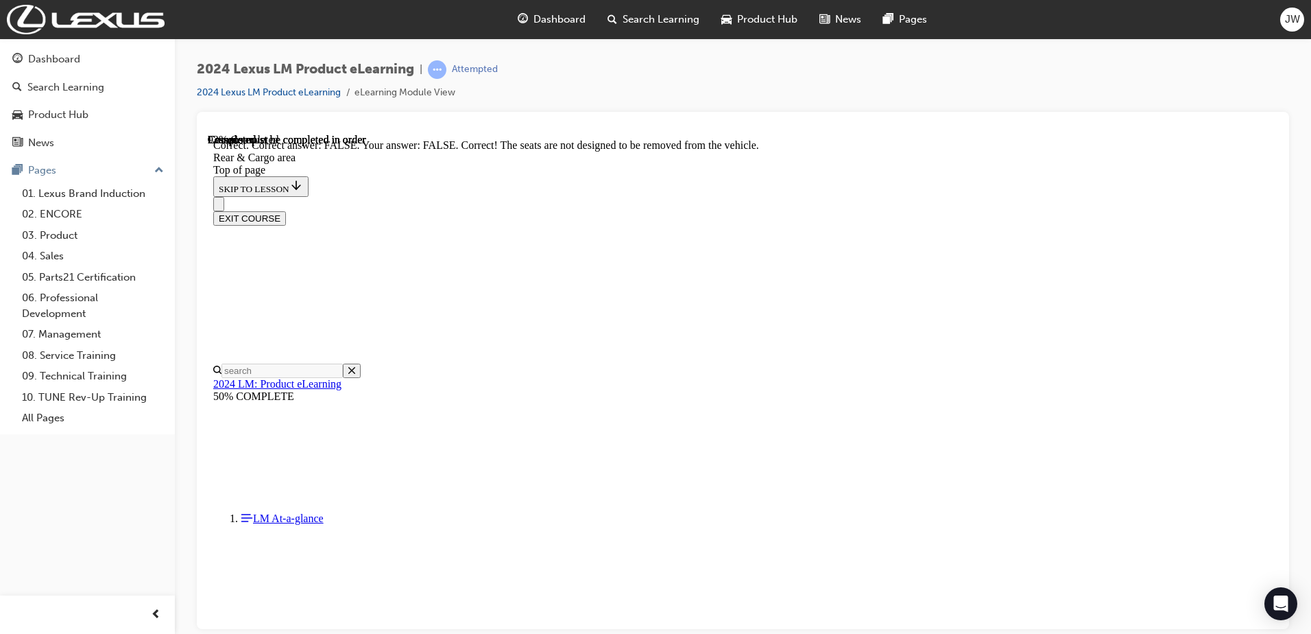
drag, startPoint x: 1271, startPoint y: 558, endPoint x: 1473, endPoint y: 749, distance: 278.4
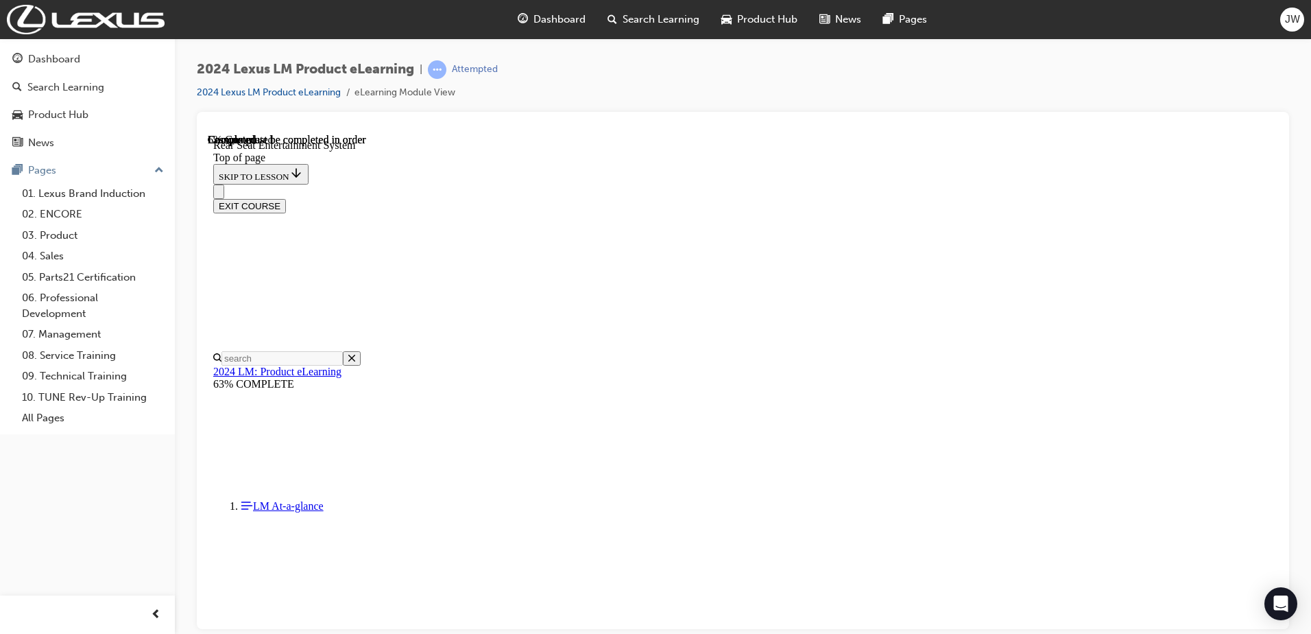
scroll to position [446, 0]
drag, startPoint x: 833, startPoint y: 499, endPoint x: 833, endPoint y: 509, distance: 9.6
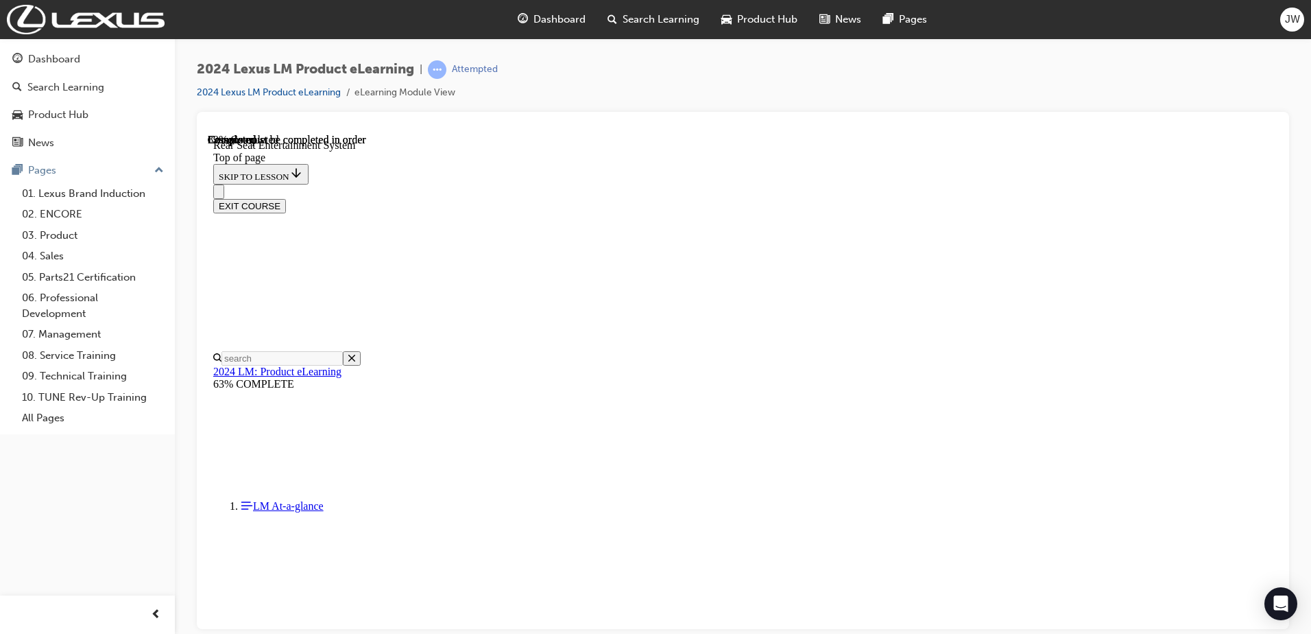
drag, startPoint x: 833, startPoint y: 509, endPoint x: 833, endPoint y: 520, distance: 11.0
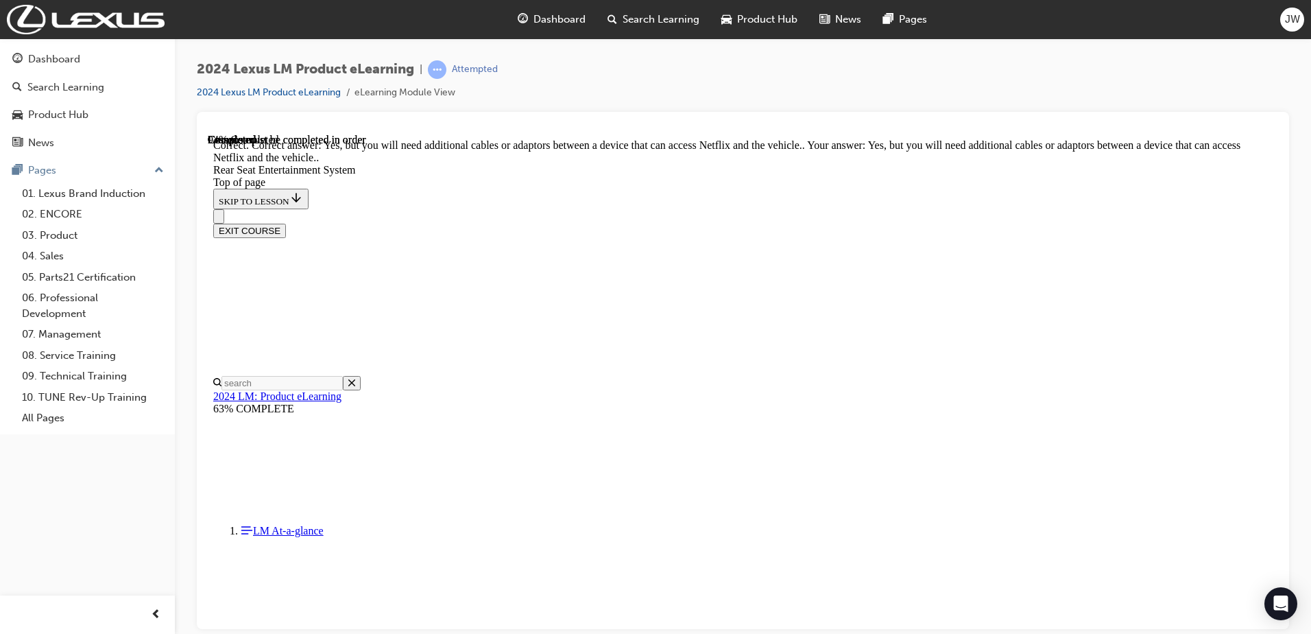
scroll to position [6962, 0]
drag, startPoint x: 1271, startPoint y: 575, endPoint x: 1480, endPoint y: 732, distance: 260.6
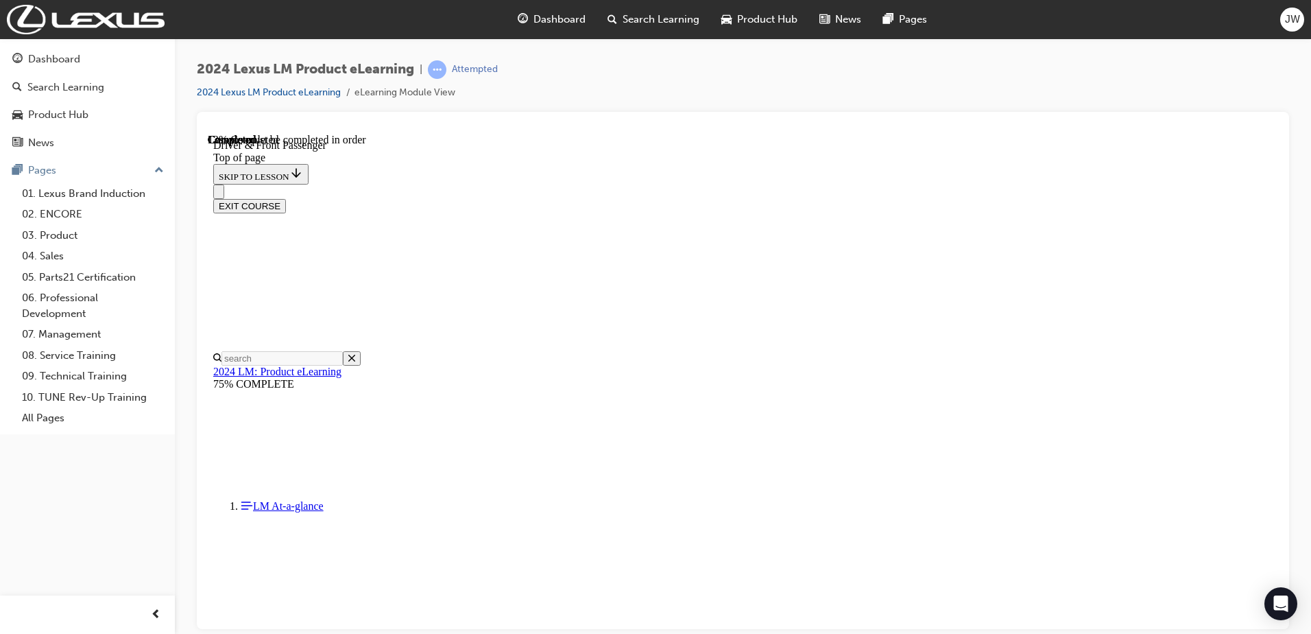
scroll to position [469, 0]
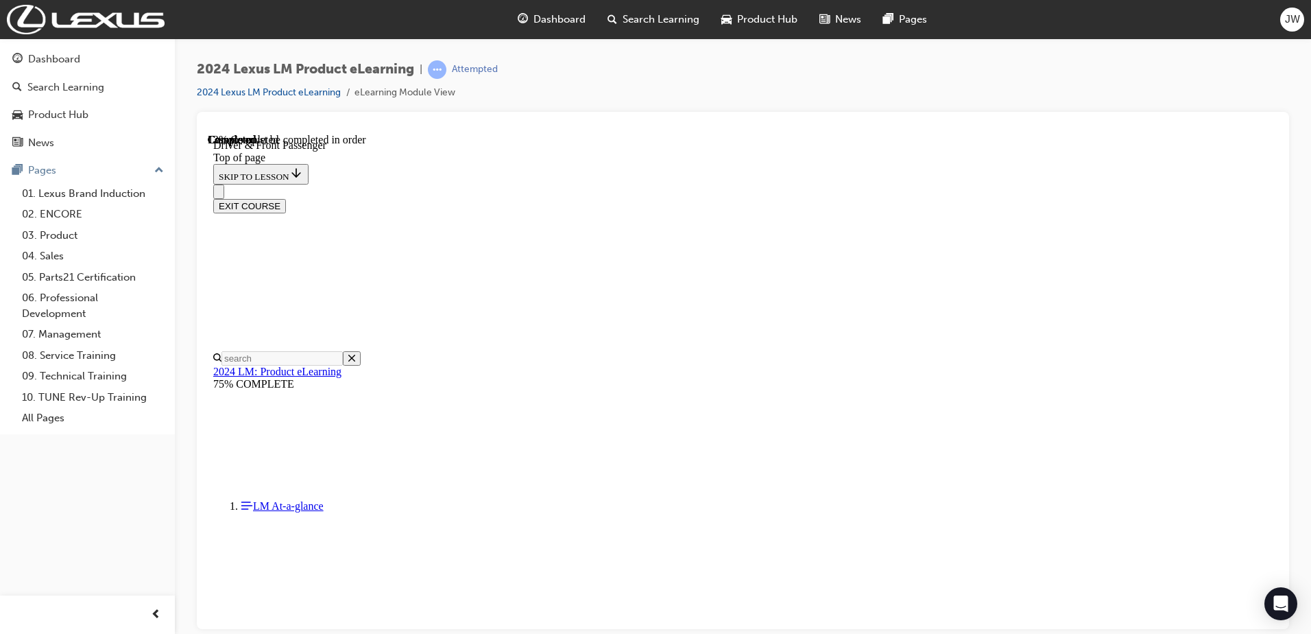
click at [1286, 517] on div at bounding box center [743, 370] width 1092 height 517
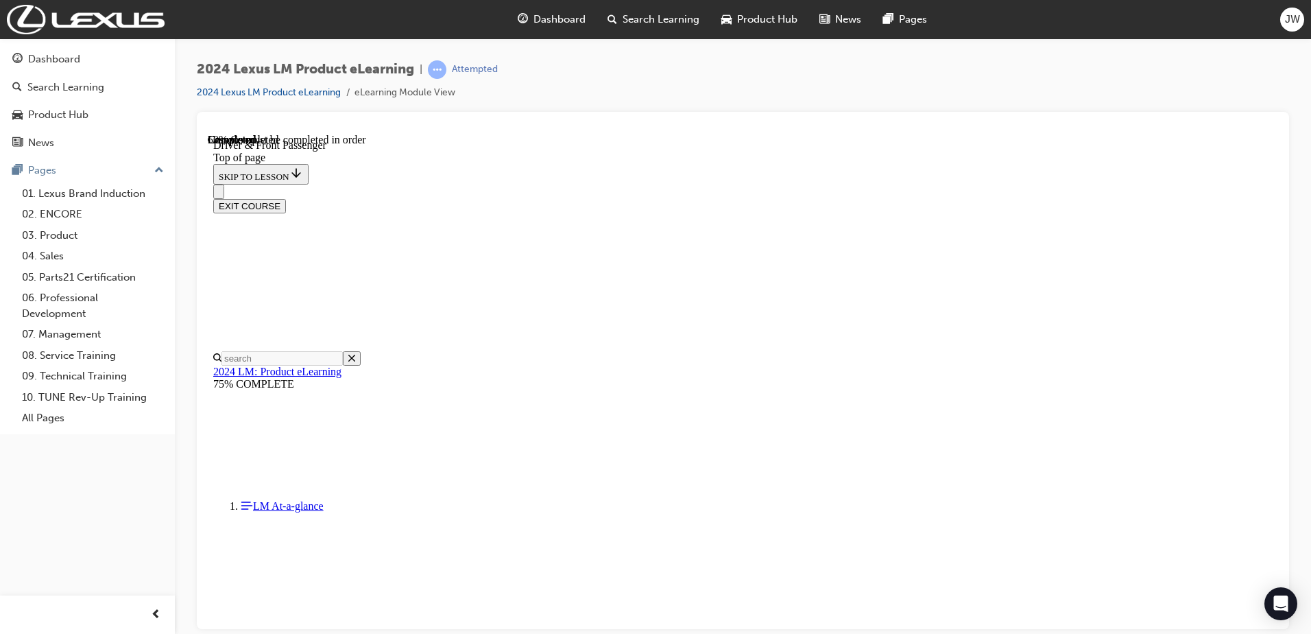
drag, startPoint x: 1273, startPoint y: 495, endPoint x: 1505, endPoint y: 421, distance: 243.3
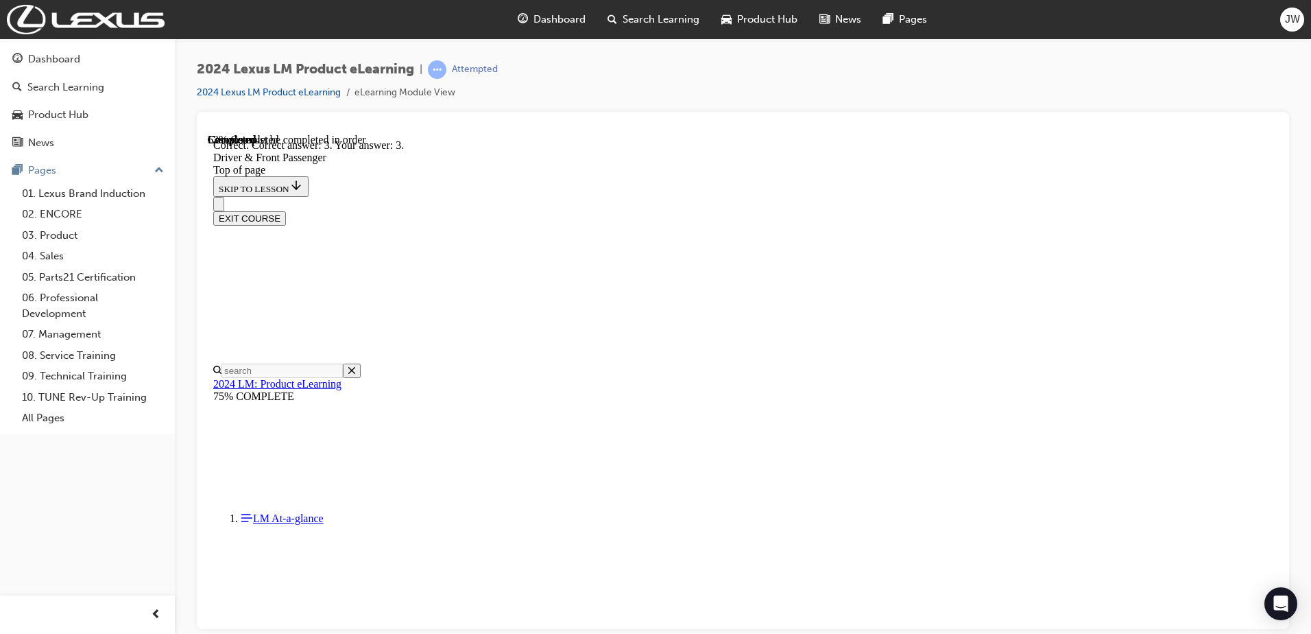
scroll to position [2478, 0]
drag, startPoint x: 1277, startPoint y: 529, endPoint x: 1476, endPoint y: 737, distance: 288.1
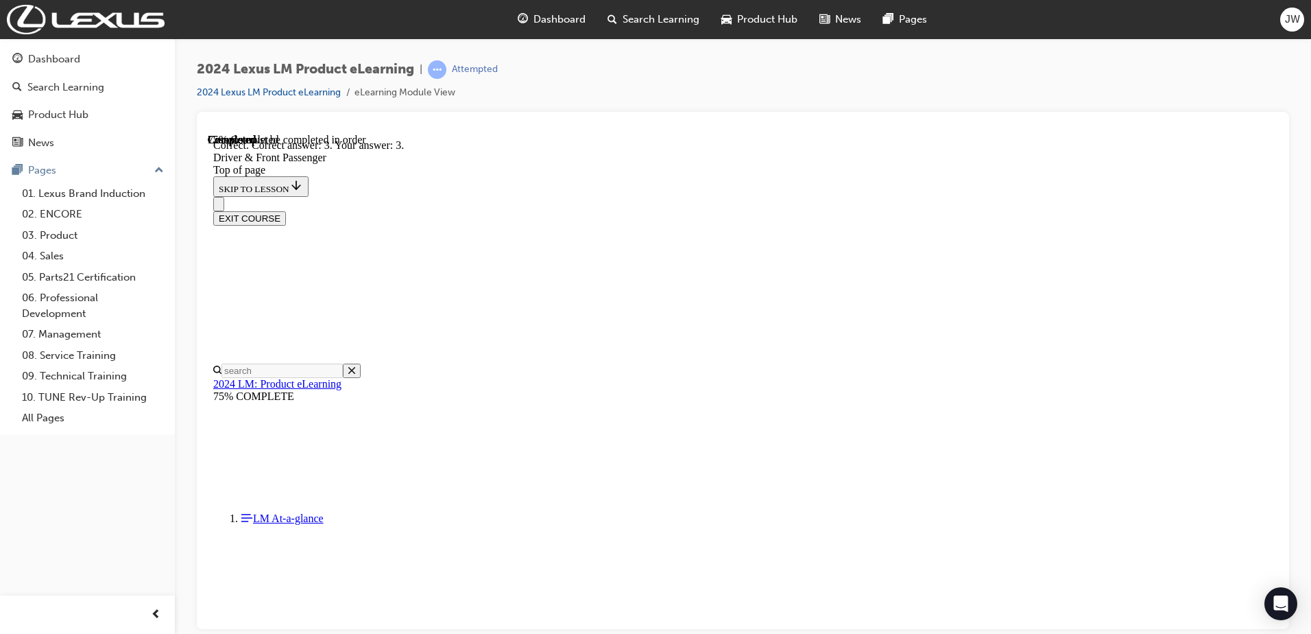
drag, startPoint x: 1047, startPoint y: 558, endPoint x: 1153, endPoint y: 367, distance: 218.3
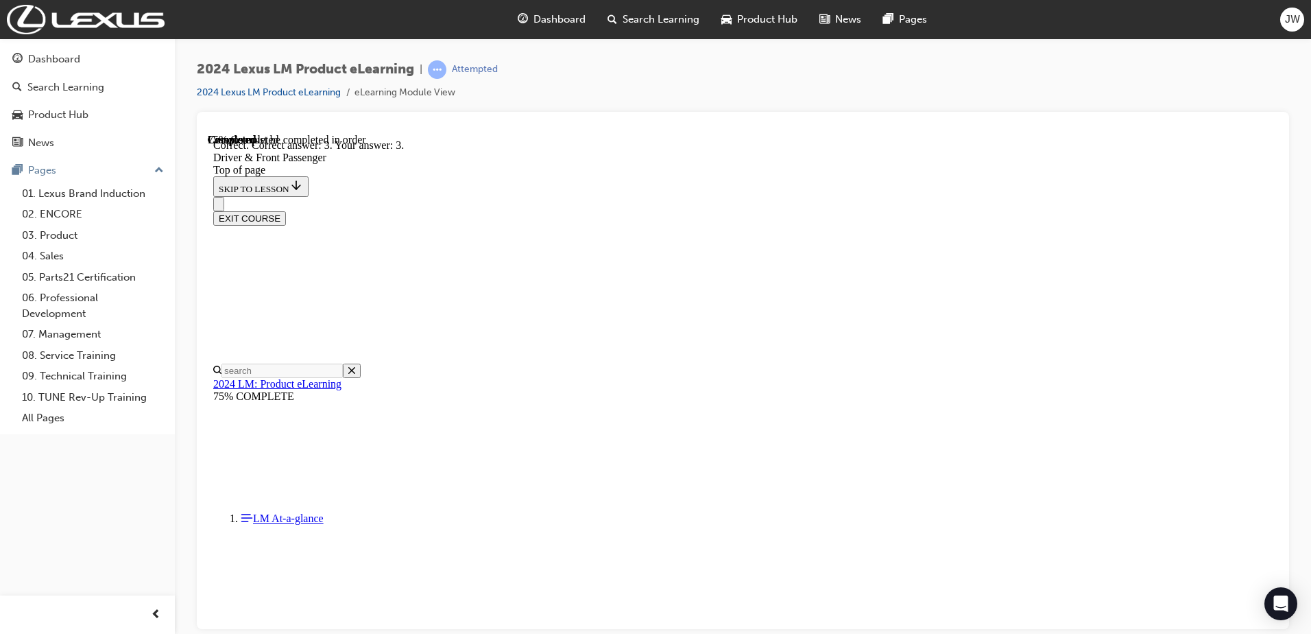
drag, startPoint x: 1282, startPoint y: 385, endPoint x: 1283, endPoint y: 358, distance: 27.5
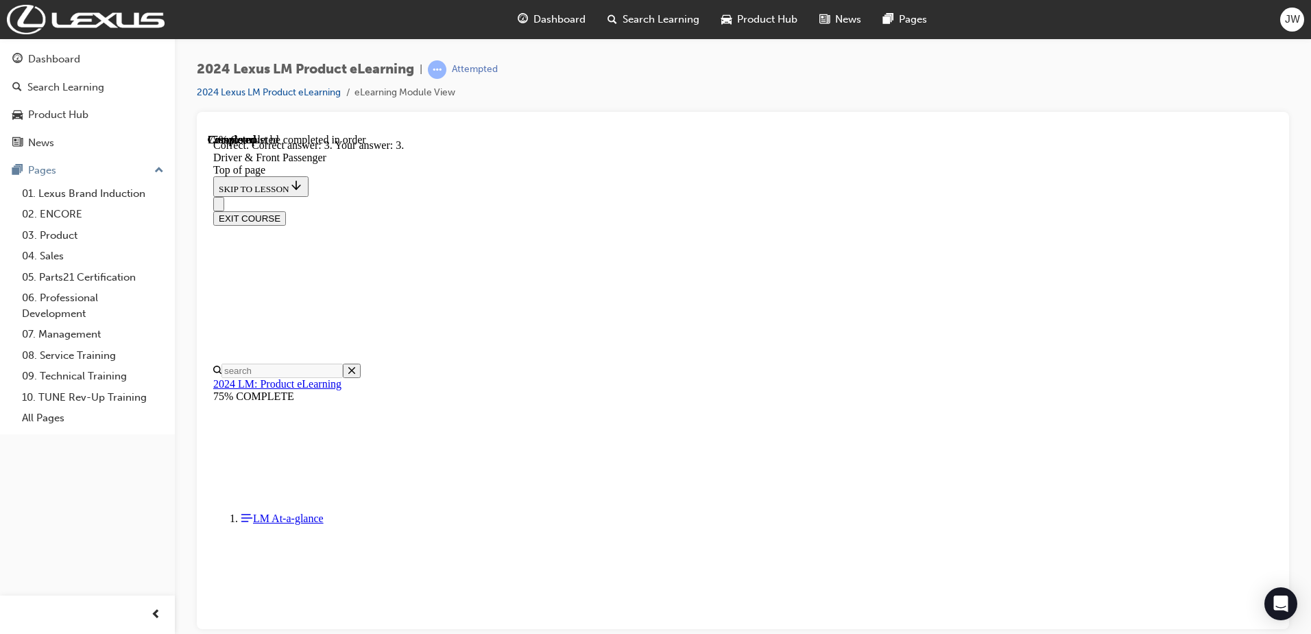
click at [1283, 358] on div at bounding box center [743, 370] width 1092 height 517
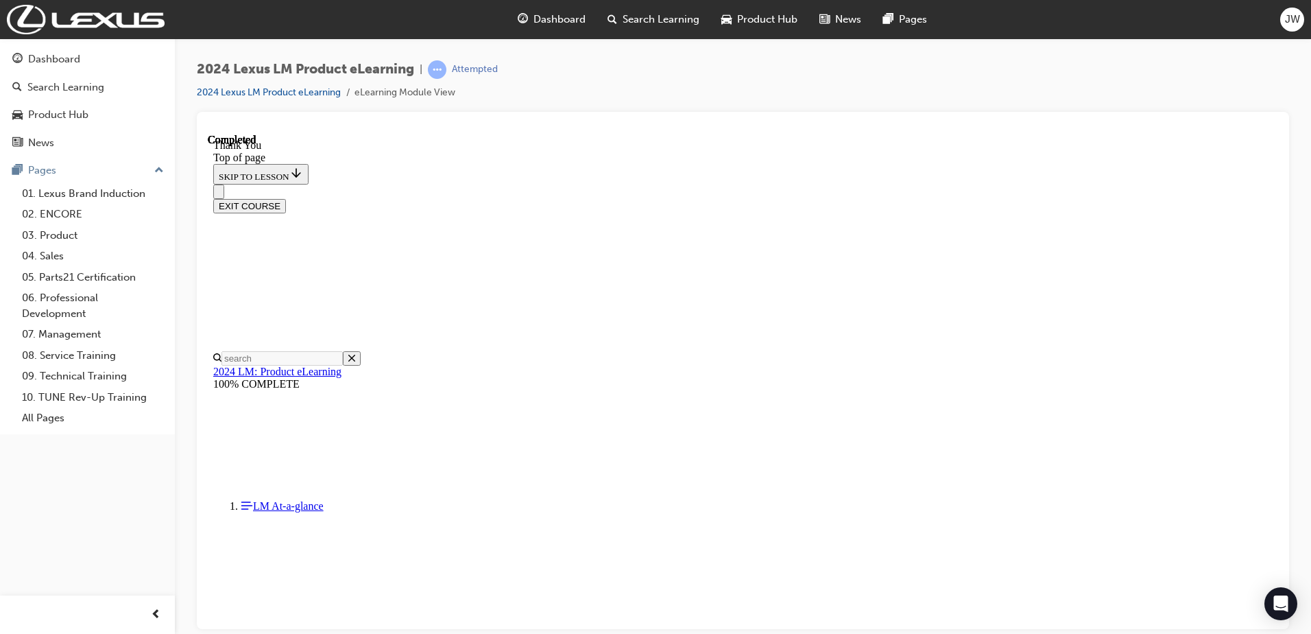
scroll to position [435, 0]
click at [286, 198] on button "EXIT COURSE" at bounding box center [249, 205] width 73 height 14
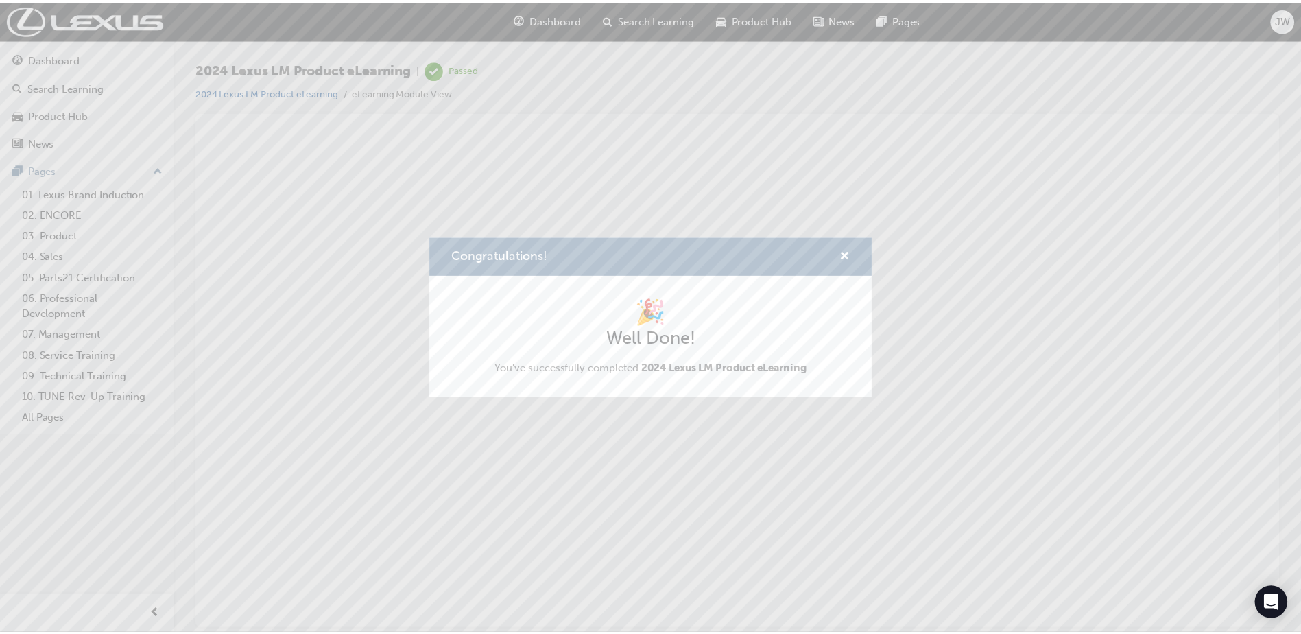
scroll to position [0, 0]
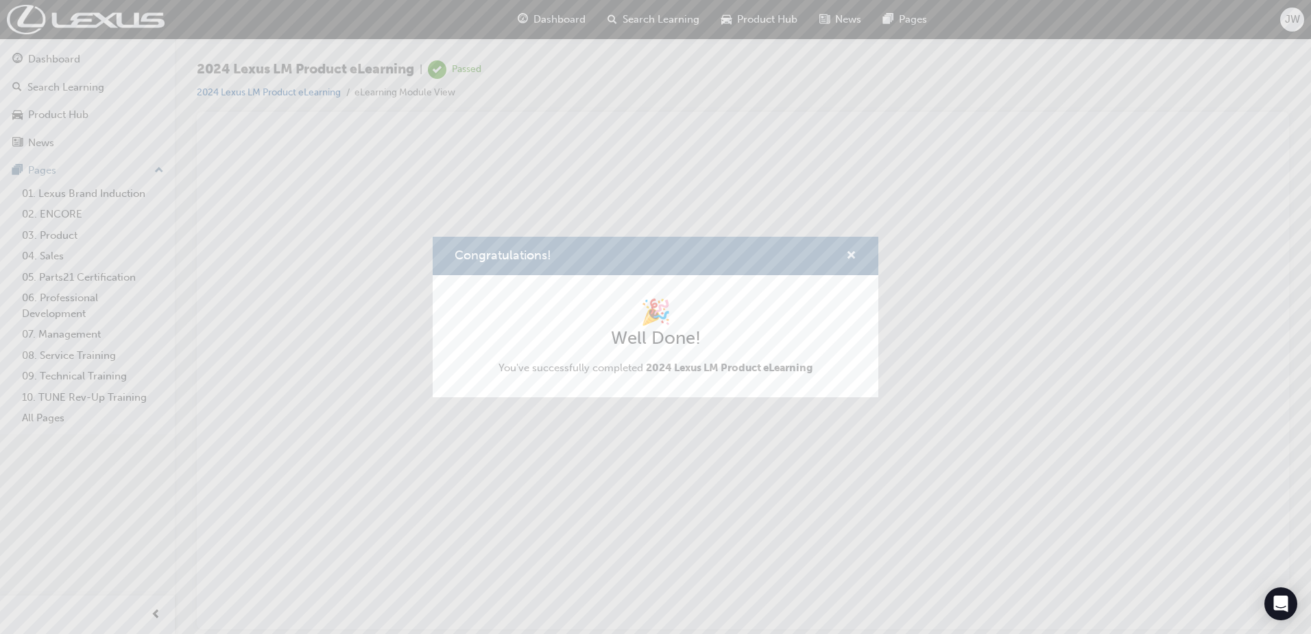
drag, startPoint x: 853, startPoint y: 254, endPoint x: 618, endPoint y: 112, distance: 274.4
click at [853, 254] on span "cross-icon" at bounding box center [851, 256] width 10 height 12
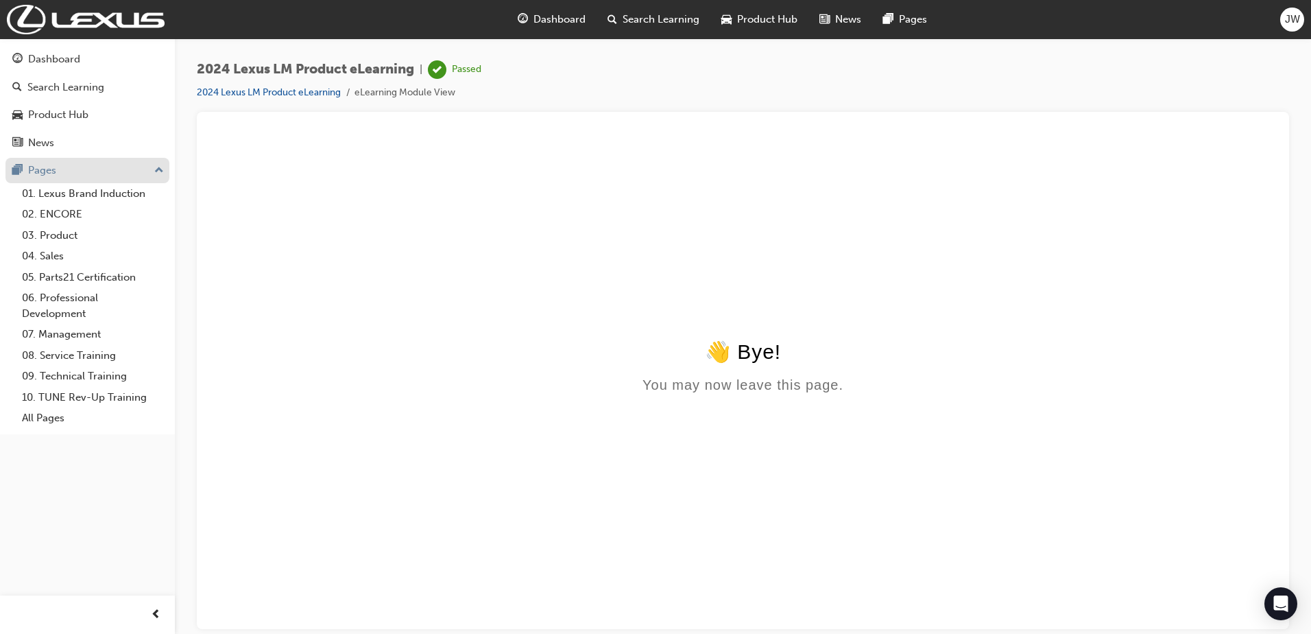
click at [50, 172] on div "Pages" at bounding box center [42, 171] width 28 height 16
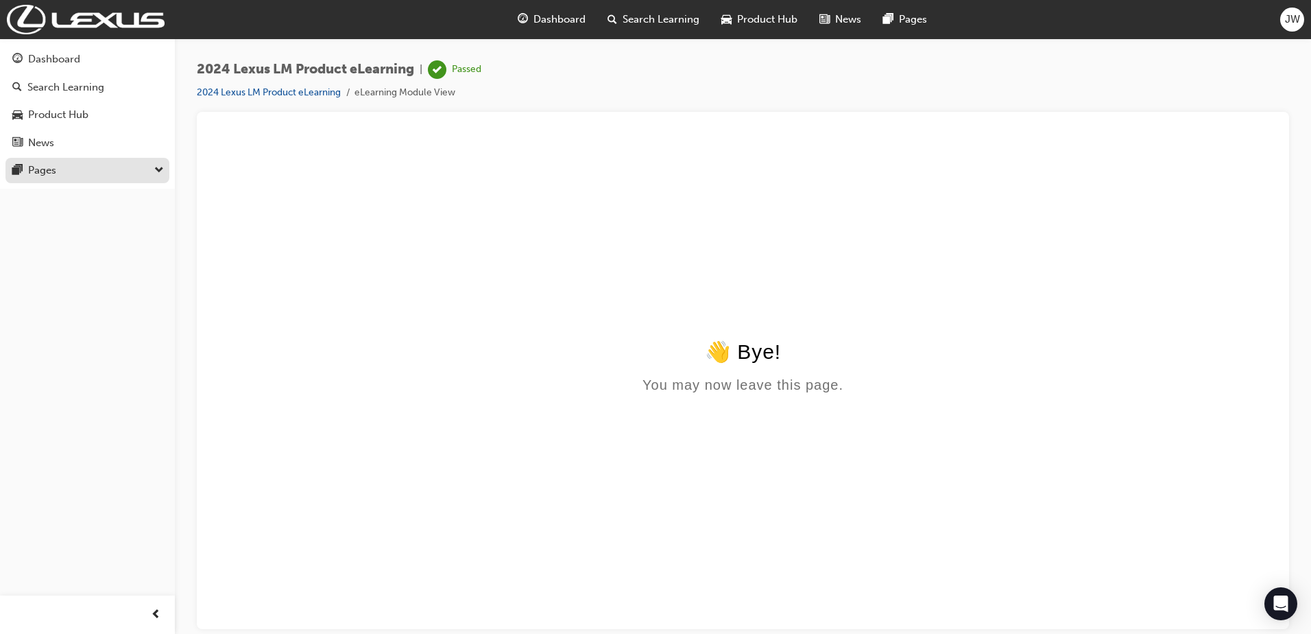
click at [52, 172] on div "Pages" at bounding box center [42, 171] width 28 height 16
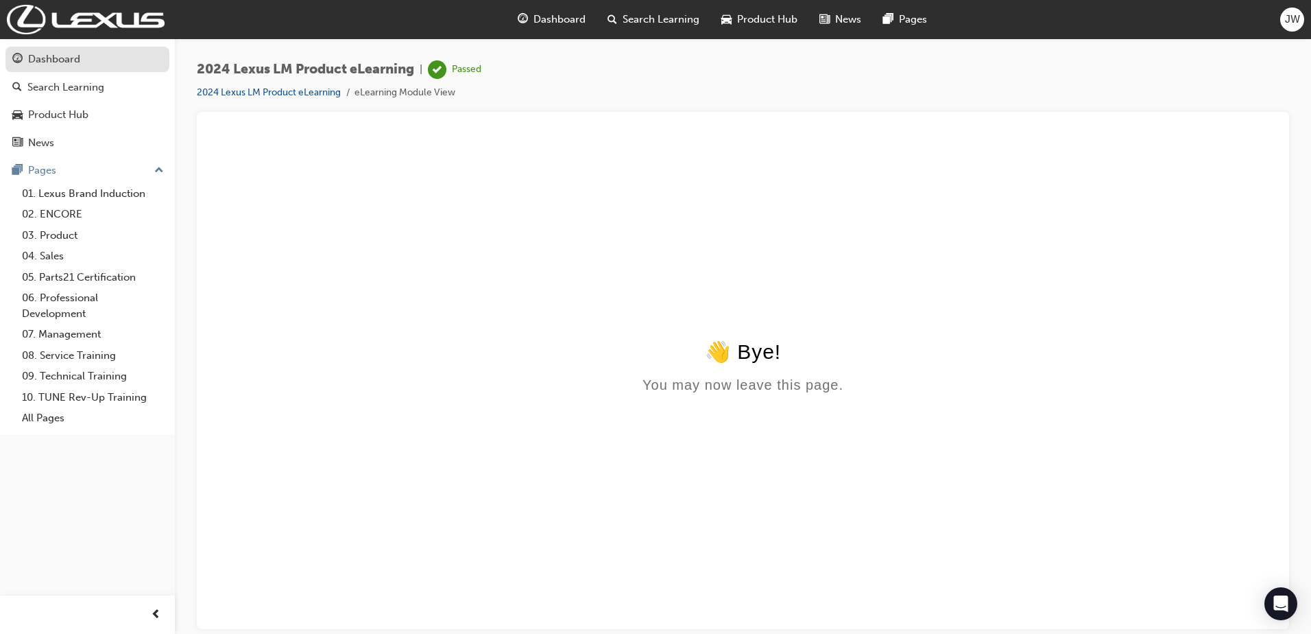
click at [64, 69] on link "Dashboard" at bounding box center [87, 59] width 164 height 25
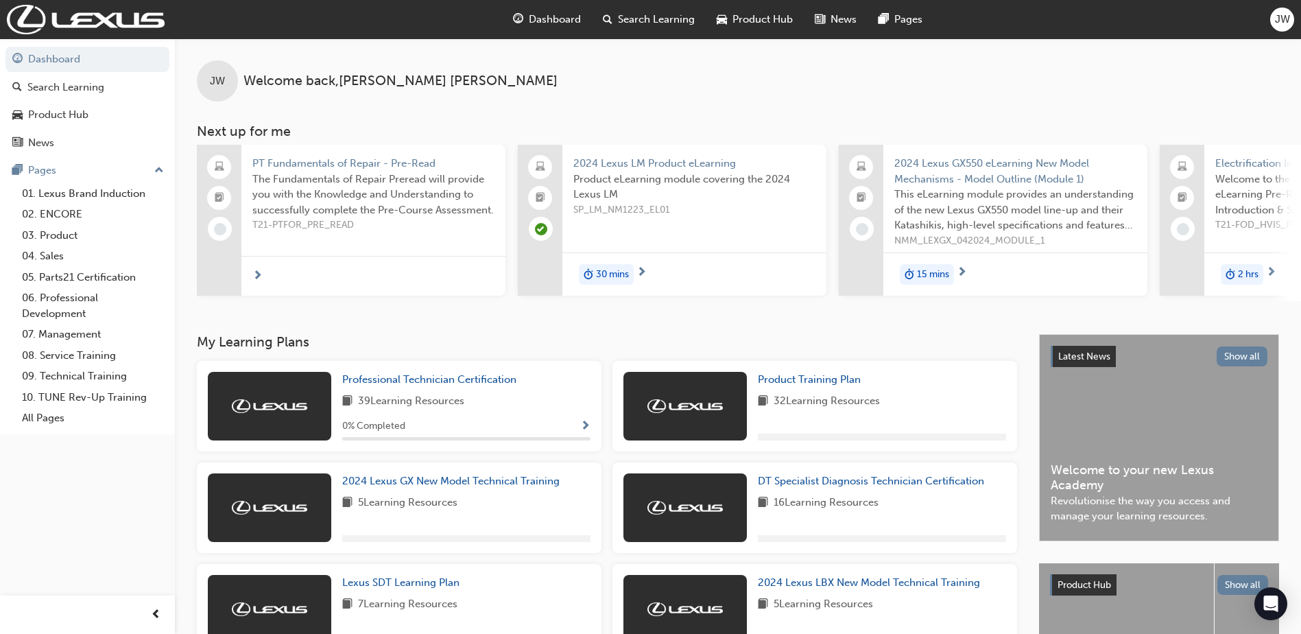
scroll to position [261, 0]
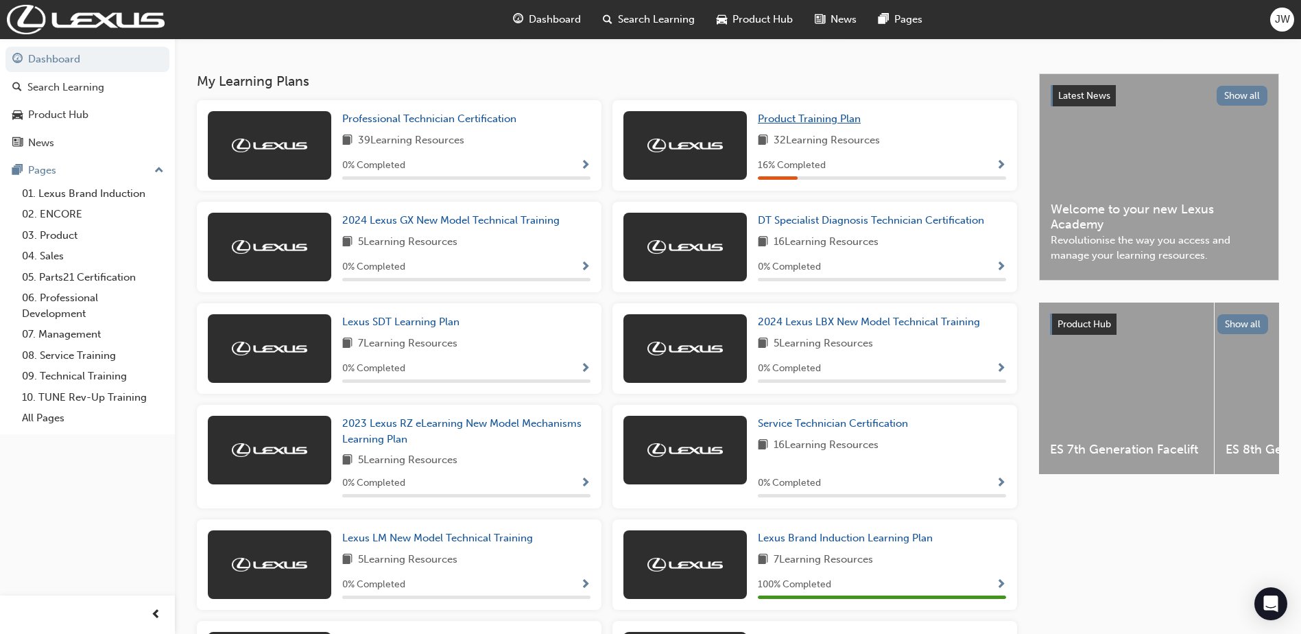
click at [834, 123] on span "Product Training Plan" at bounding box center [809, 118] width 103 height 12
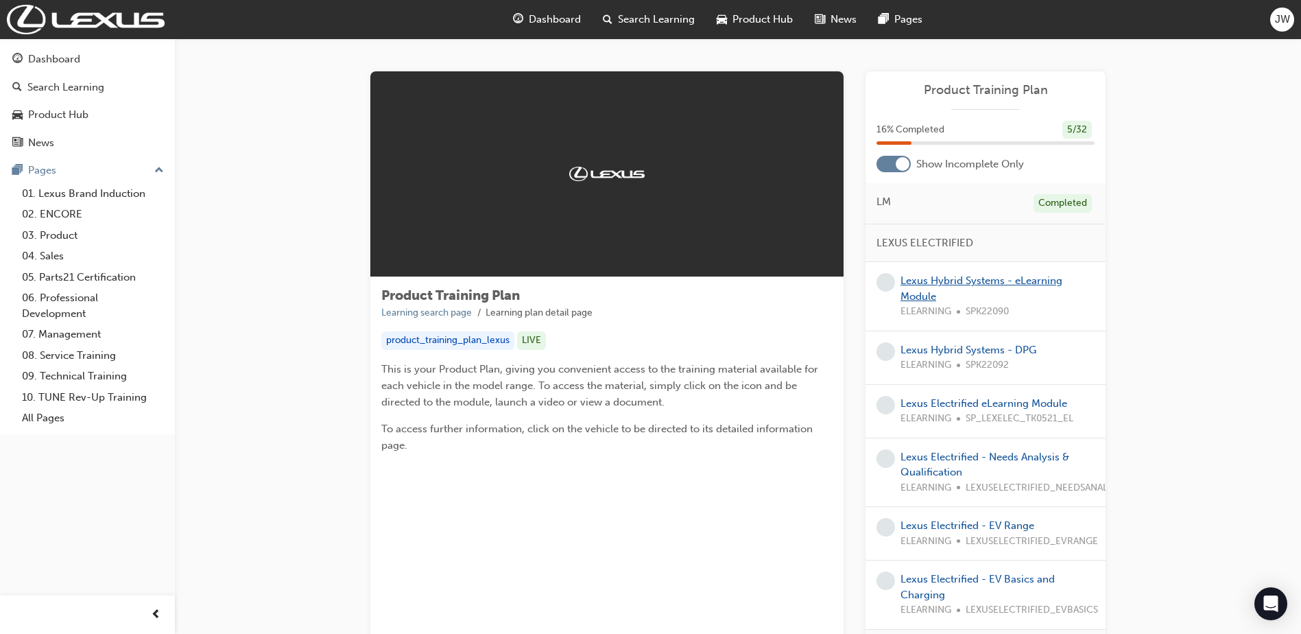
click at [976, 285] on link "Lexus Hybrid Systems - eLearning Module" at bounding box center [981, 288] width 162 height 28
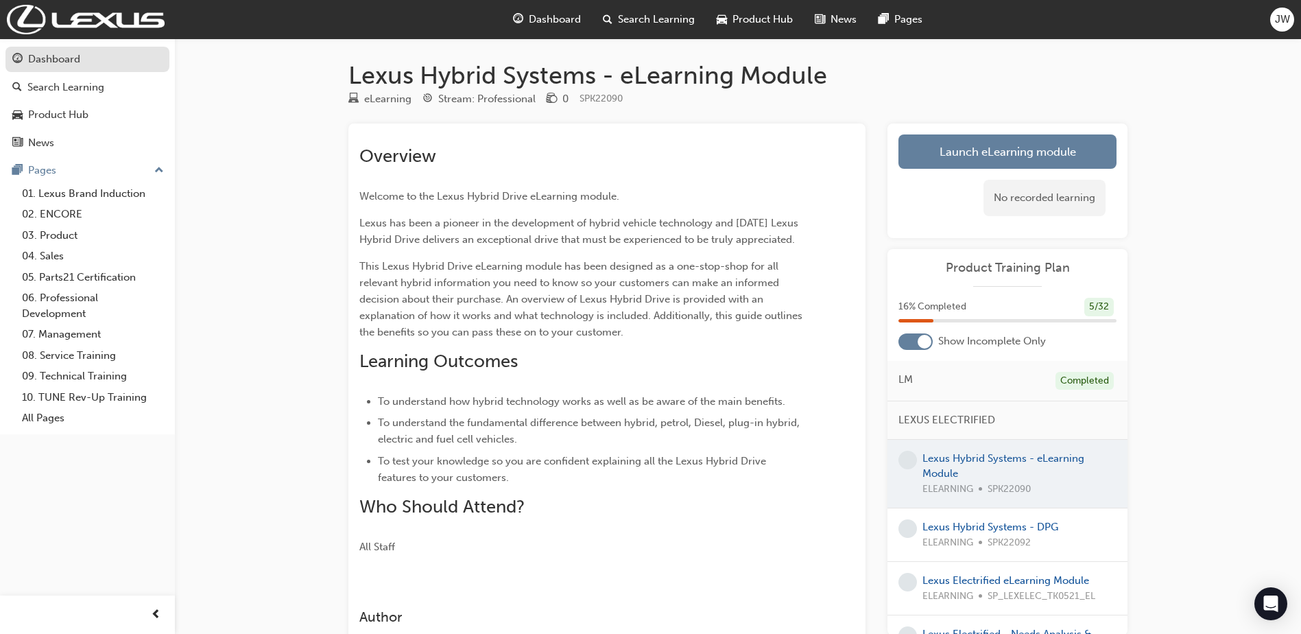
click at [64, 62] on div "Dashboard" at bounding box center [54, 59] width 52 height 16
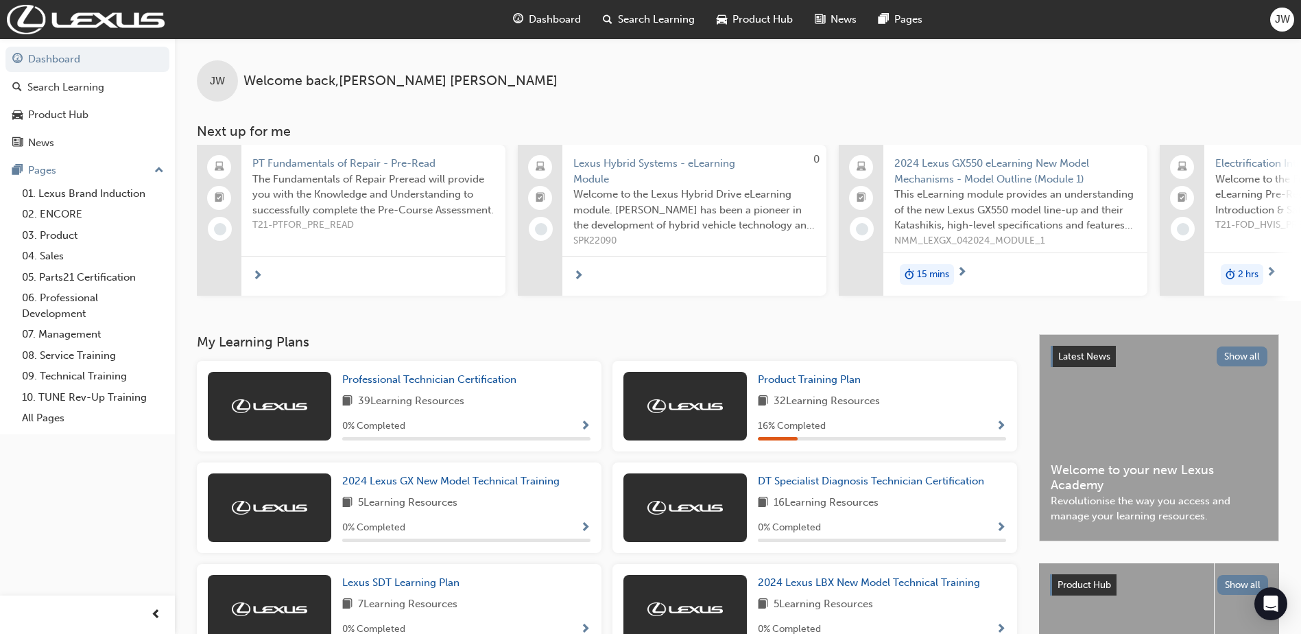
click at [772, 170] on span "Lexus Hybrid Systems - eLearning Module" at bounding box center [694, 171] width 242 height 31
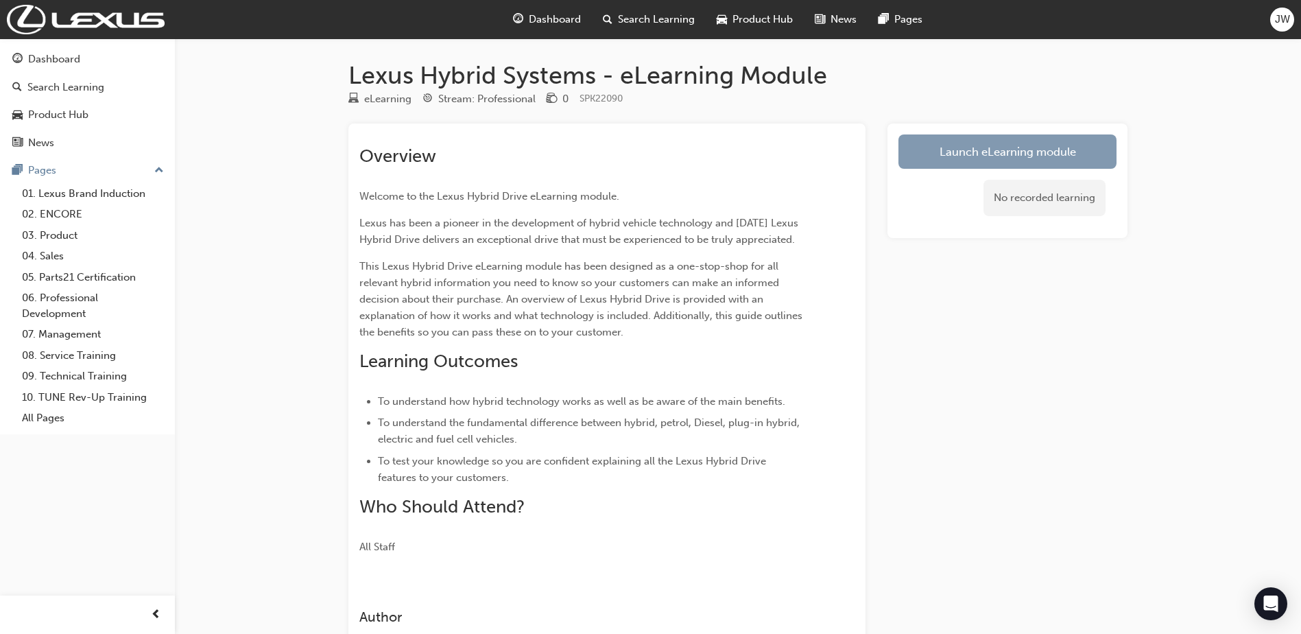
click at [947, 152] on link "Launch eLearning module" at bounding box center [1007, 151] width 218 height 34
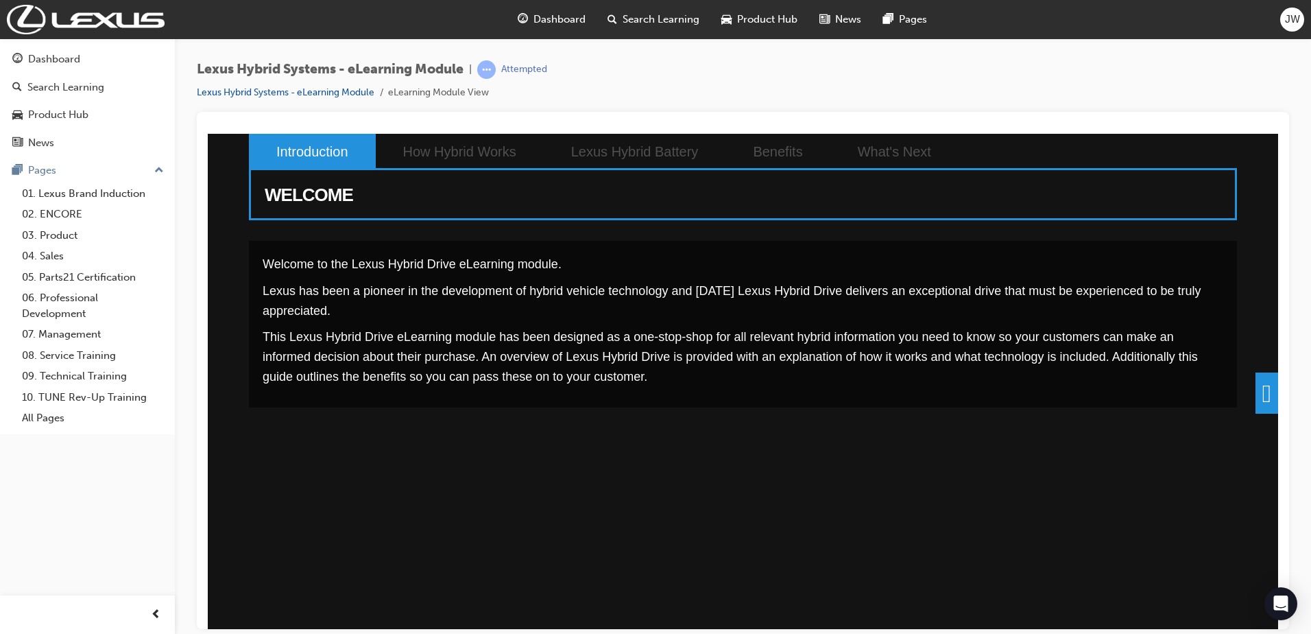
click at [1258, 389] on span at bounding box center [1267, 392] width 23 height 41
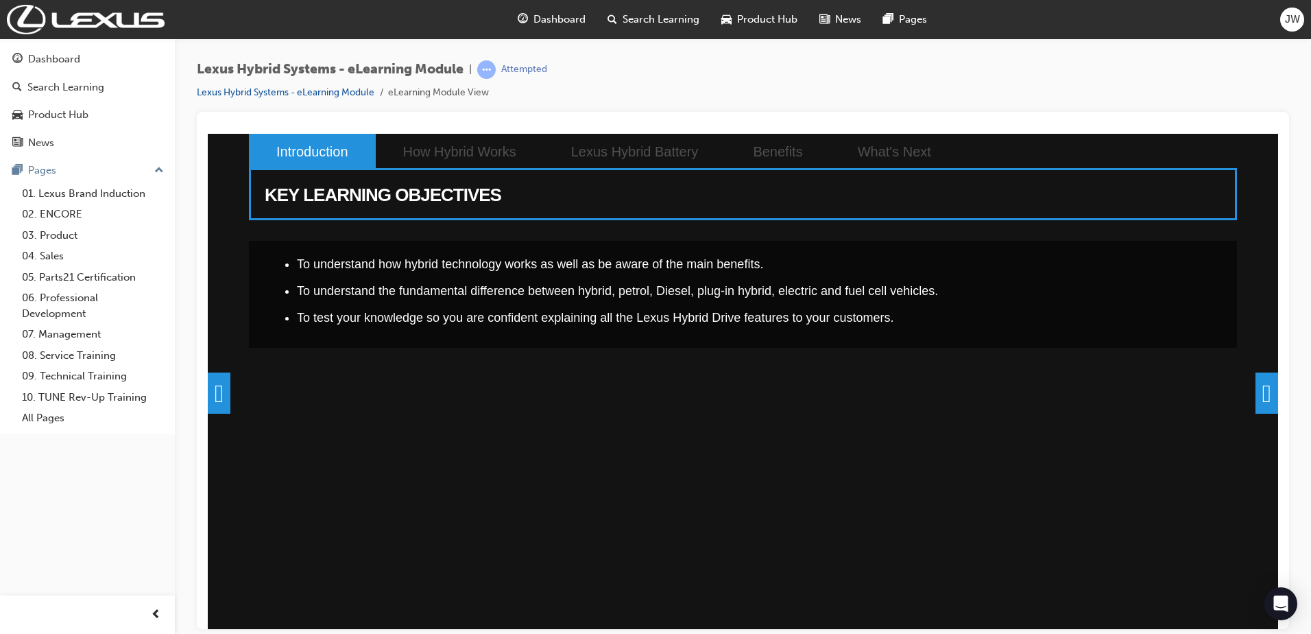
click at [1258, 389] on span at bounding box center [1267, 392] width 23 height 41
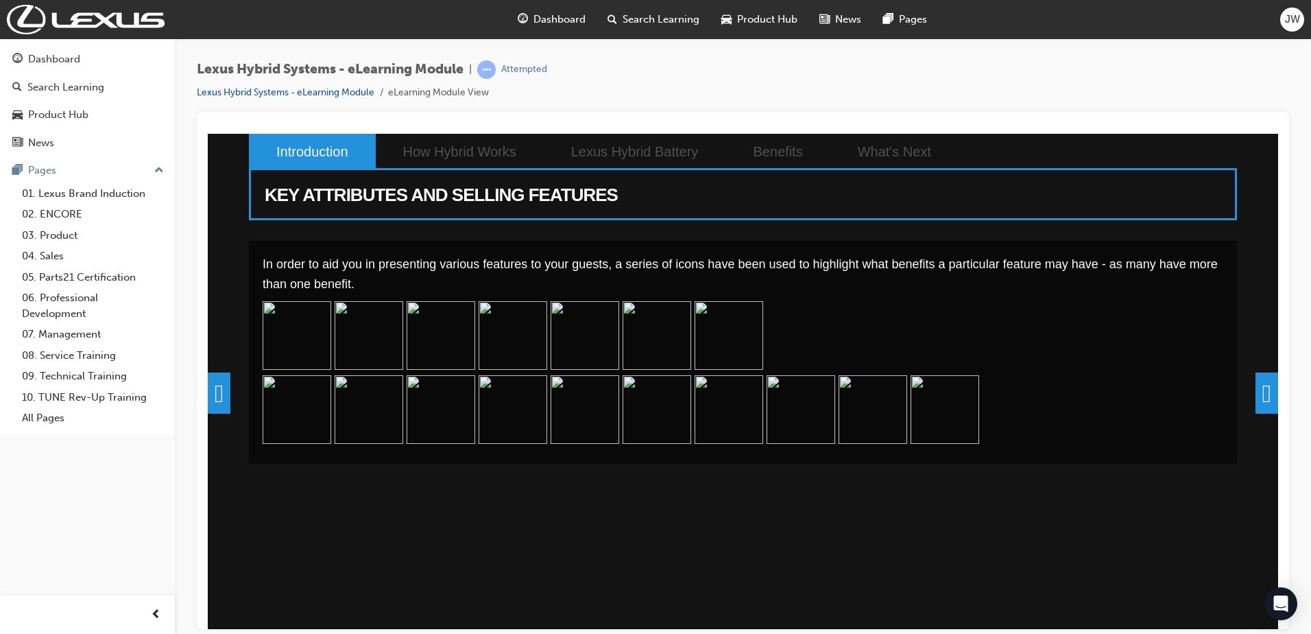
click at [1258, 389] on div "WELCOME Welcome to the Lexus Hybrid Drive eLearning module. Lexus has been a pi…" at bounding box center [743, 419] width 1070 height 572
click at [1258, 389] on span at bounding box center [1267, 392] width 23 height 41
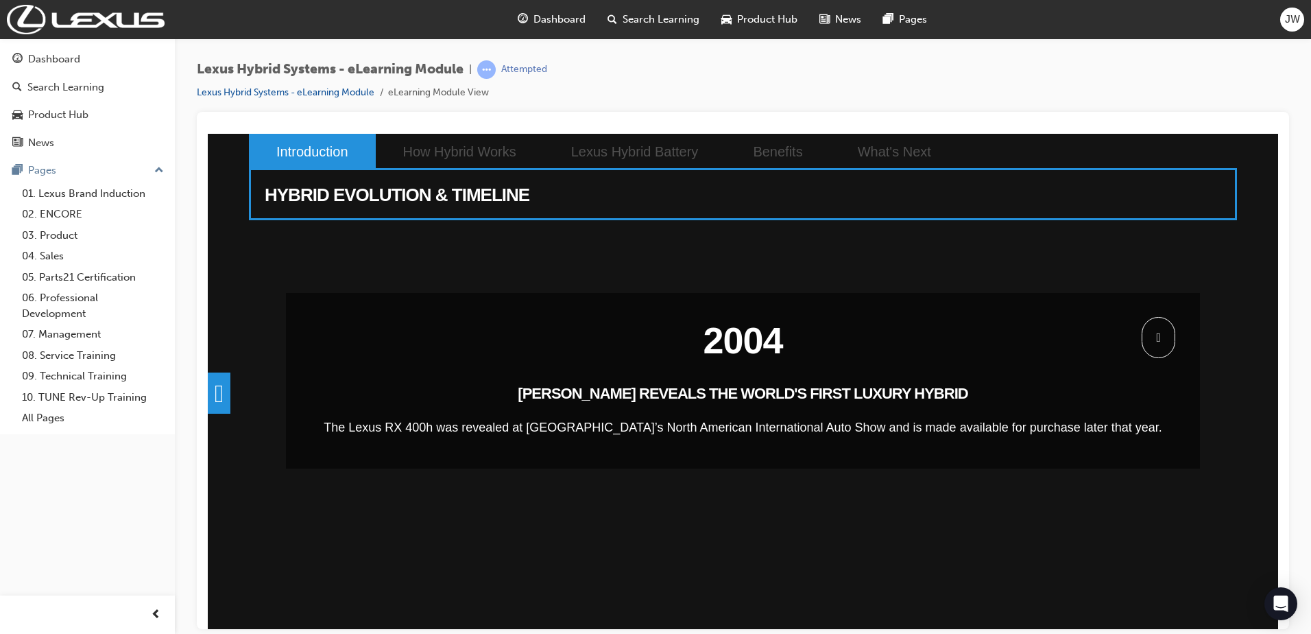
click at [1170, 337] on span at bounding box center [1159, 336] width 34 height 41
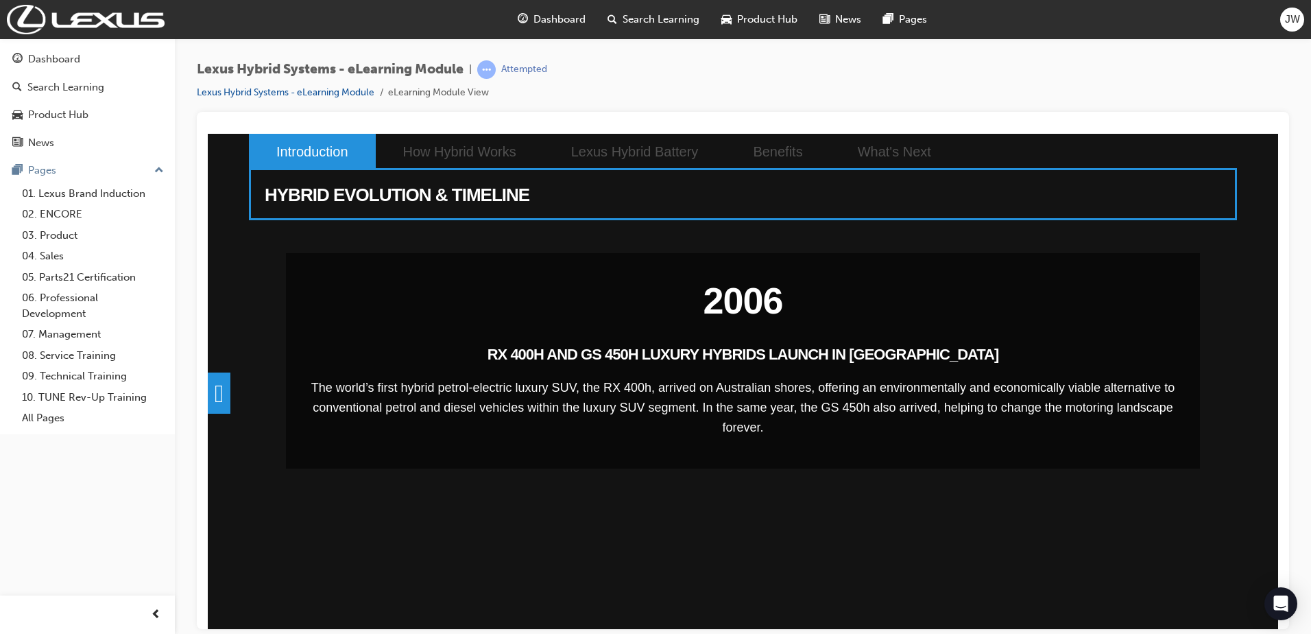
click at [1164, 337] on div "2004 LEXUS REVEALS THE WORLD'S FIRST LUXURY HYBRID The Lexus RX 400h was reveal…" at bounding box center [743, 426] width 988 height 372
click at [1164, 337] on span at bounding box center [1159, 336] width 34 height 41
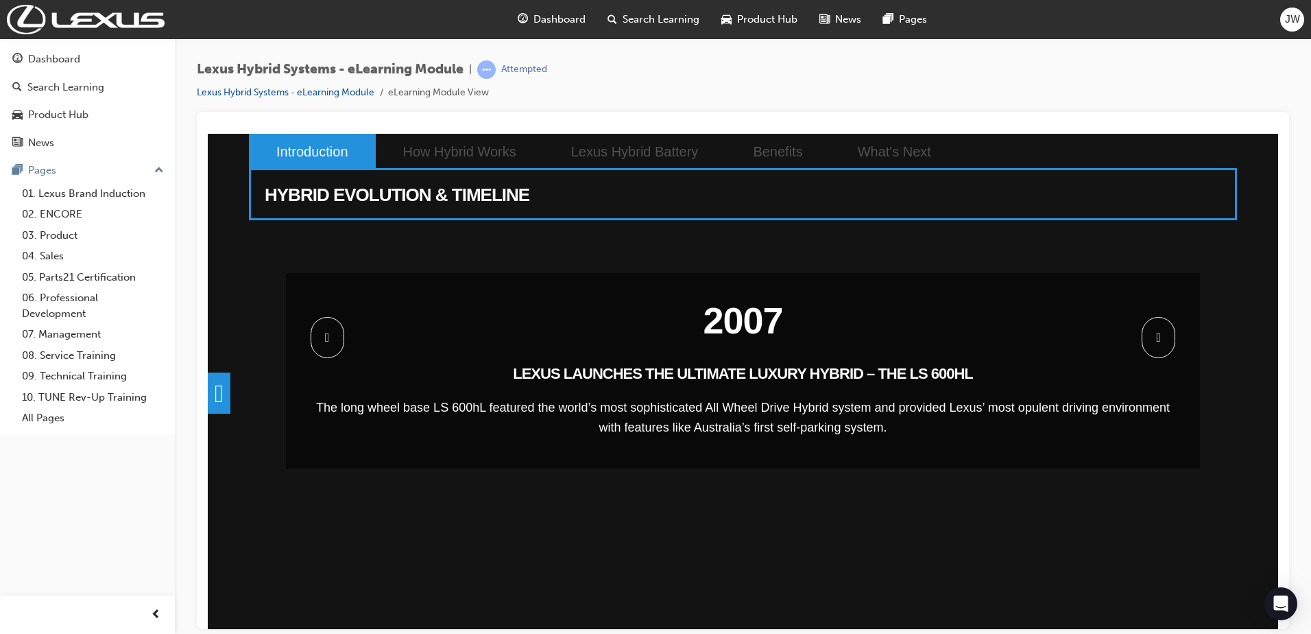
click at [1164, 337] on span at bounding box center [1159, 336] width 34 height 41
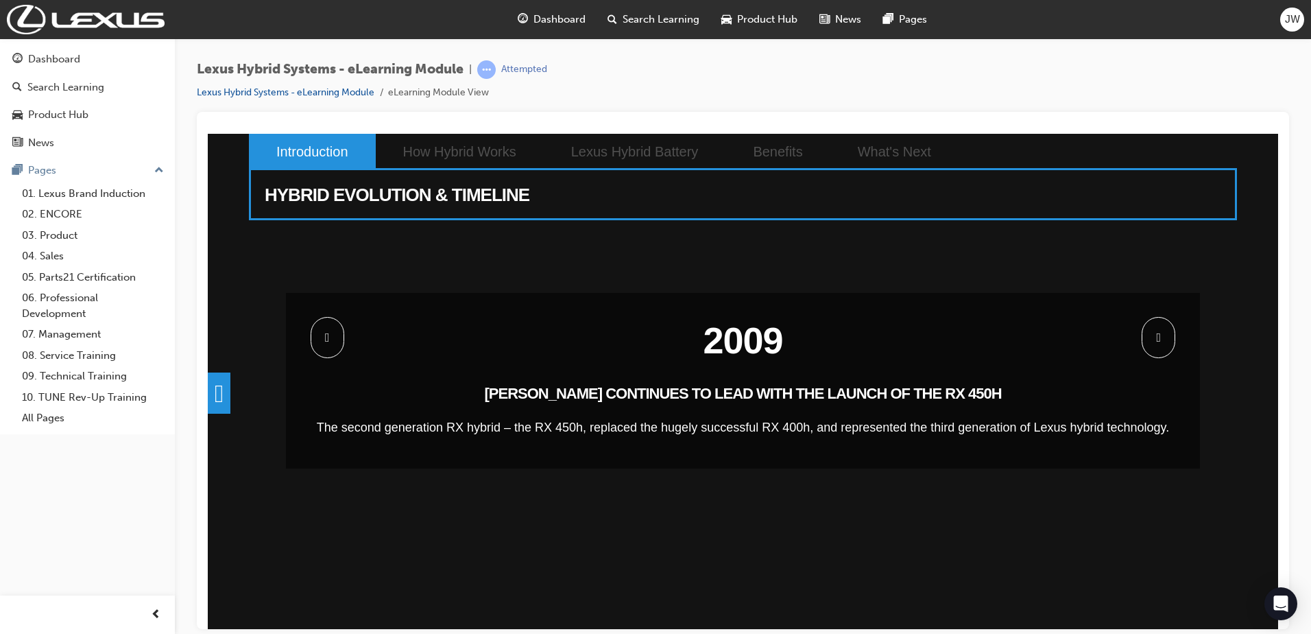
click at [1164, 337] on span at bounding box center [1159, 336] width 34 height 41
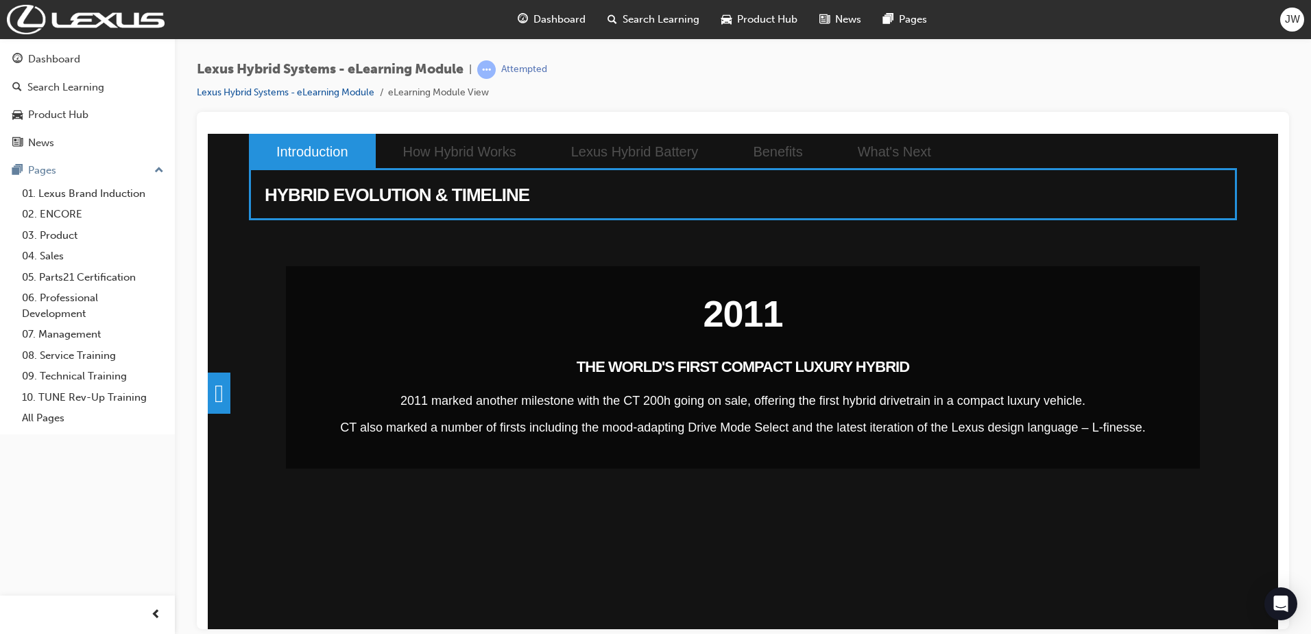
click at [208, 133] on span at bounding box center [208, 133] width 0 height 0
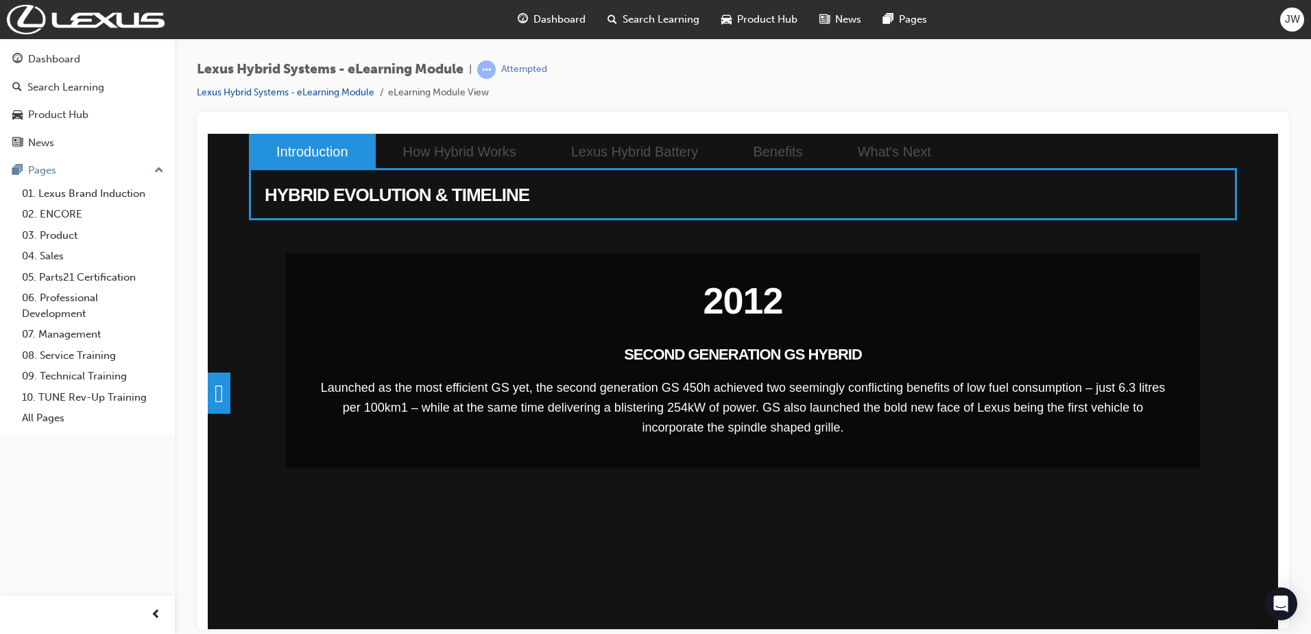
click at [1164, 337] on div "2004 LEXUS REVEALS THE WORLD'S FIRST LUXURY HYBRID The Lexus RX 400h was reveal…" at bounding box center [743, 426] width 988 height 372
click at [1164, 337] on span at bounding box center [1159, 336] width 34 height 41
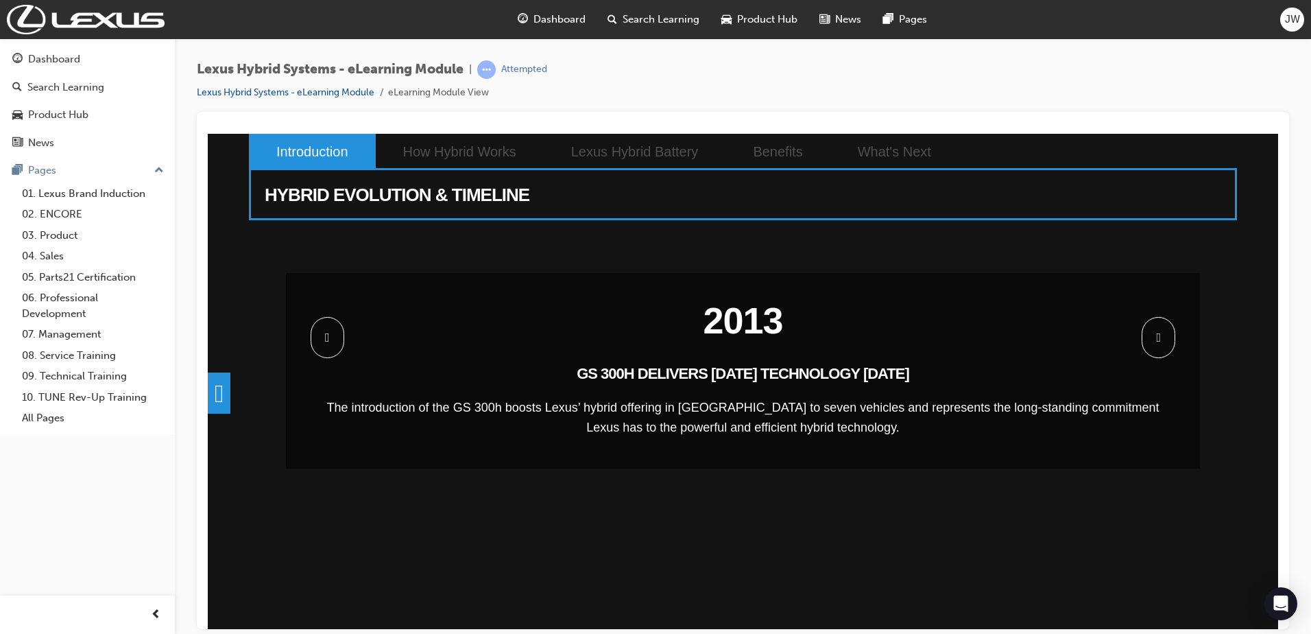
click at [1164, 337] on span at bounding box center [1159, 336] width 34 height 41
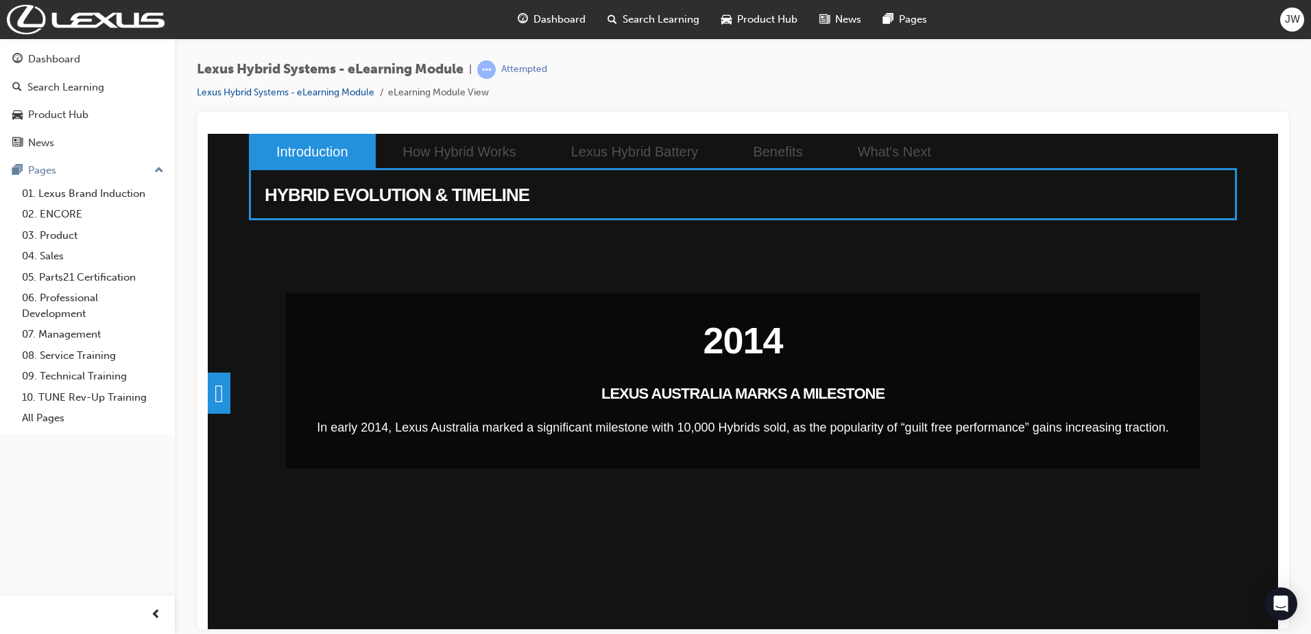
click at [208, 133] on span at bounding box center [208, 133] width 0 height 0
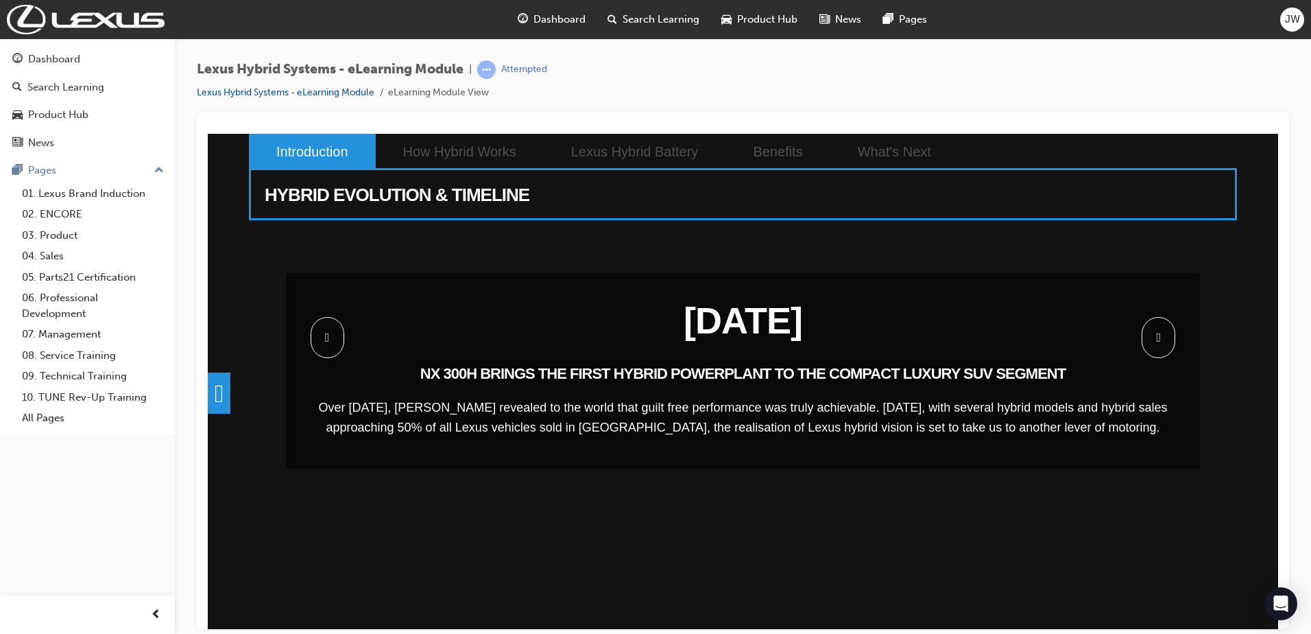
click at [1164, 337] on span at bounding box center [1159, 336] width 34 height 41
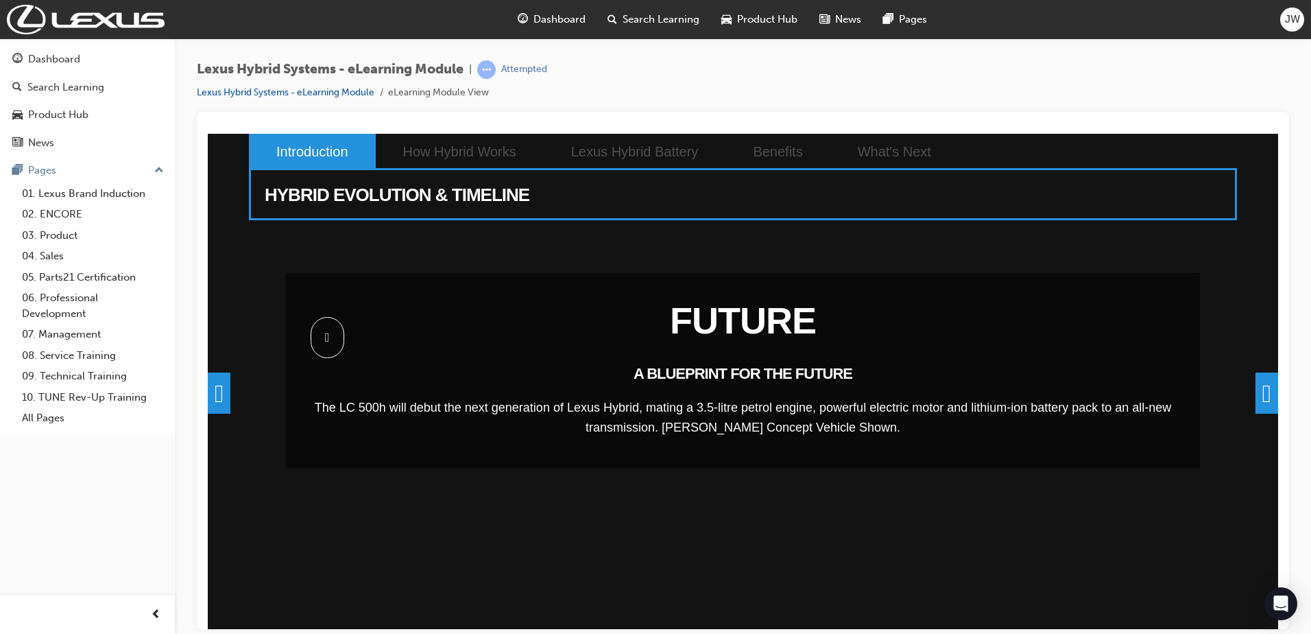
click at [1164, 337] on h2 "FUTURE" at bounding box center [743, 320] width 865 height 47
click at [1235, 390] on div "FUTURE A BLUEPRINT FOR THE FUTURE The LC 500h will debut the next generation of…" at bounding box center [743, 370] width 988 height 221
click at [1256, 398] on span at bounding box center [1267, 392] width 23 height 41
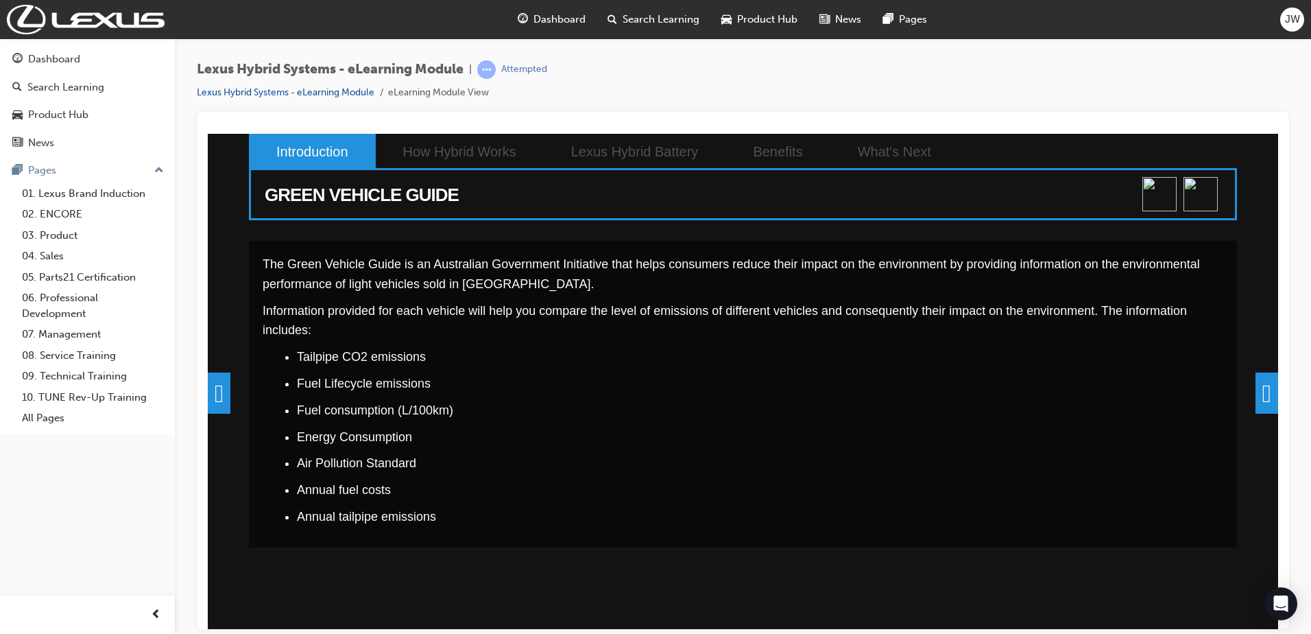
click at [1256, 405] on span at bounding box center [1267, 392] width 23 height 41
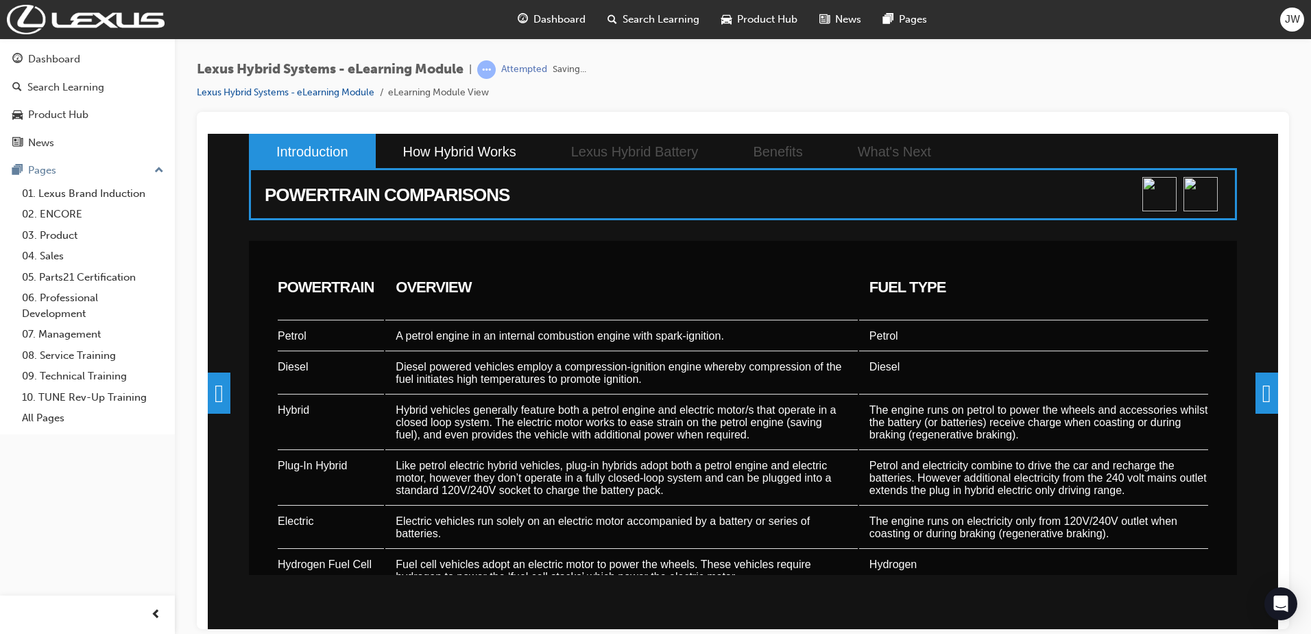
click at [1256, 401] on span at bounding box center [1267, 392] width 23 height 41
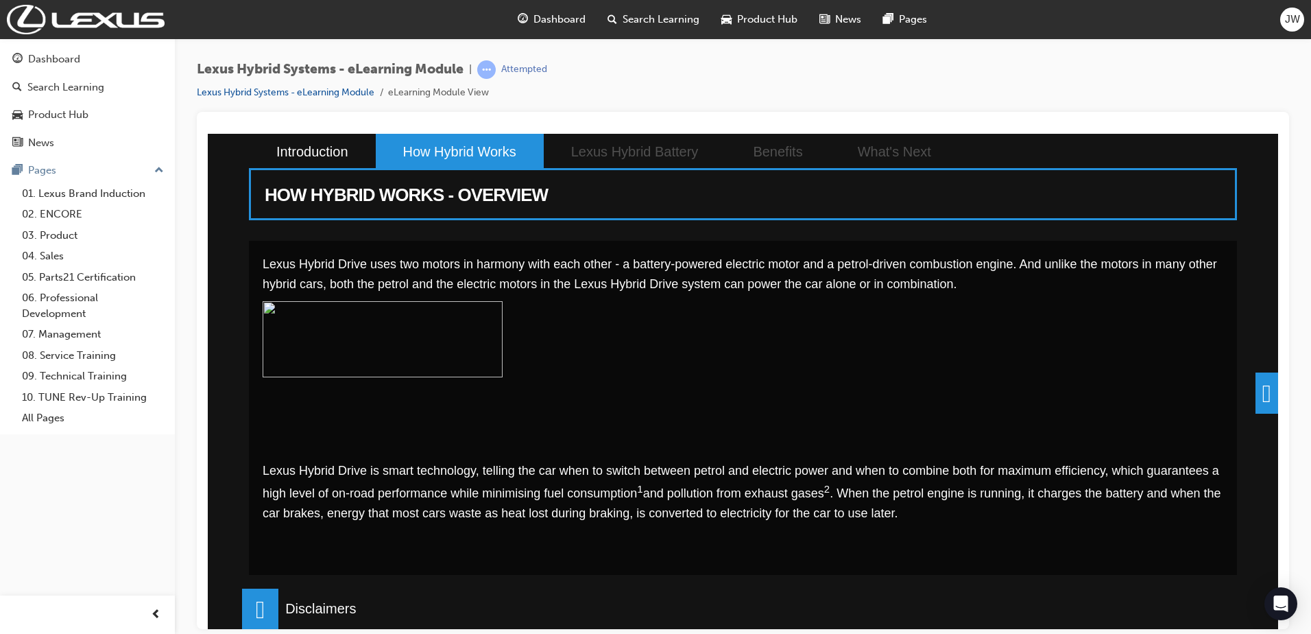
click at [1256, 386] on span at bounding box center [1267, 392] width 23 height 41
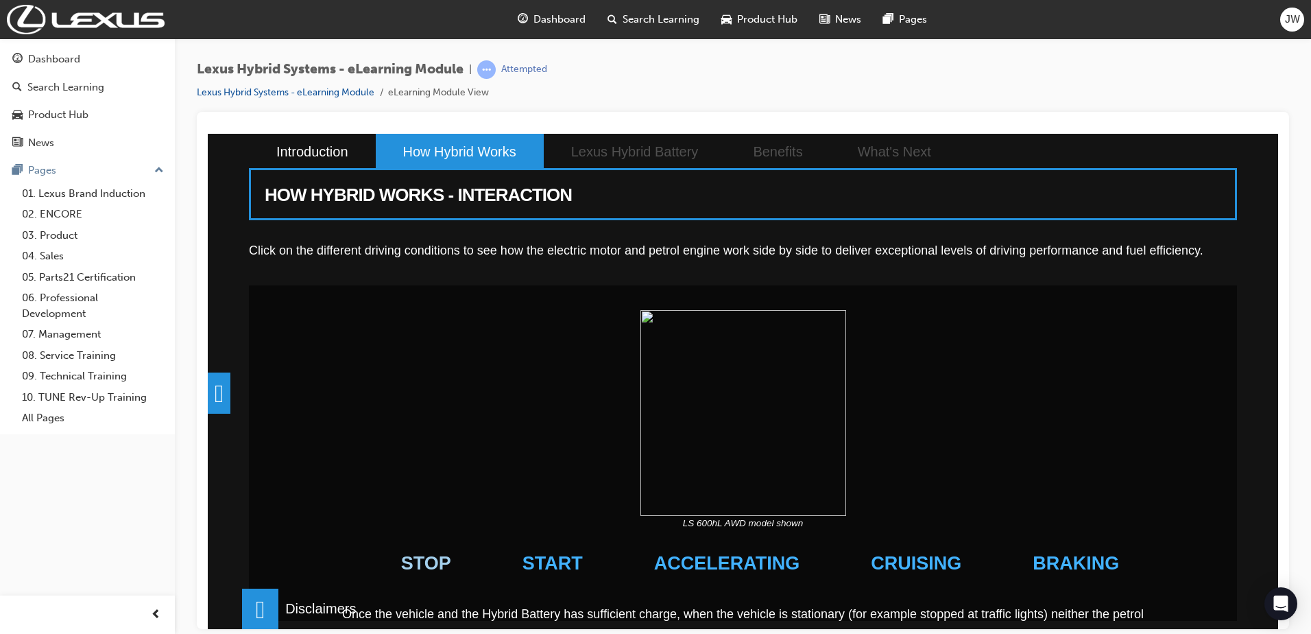
click at [466, 551] on li "STOP" at bounding box center [426, 562] width 87 height 67
click at [470, 564] on li "STOP" at bounding box center [426, 562] width 87 height 67
click at [552, 564] on li "START" at bounding box center [552, 562] width 97 height 67
click at [673, 556] on li "ACCELERATING" at bounding box center [727, 562] width 183 height 67
click at [916, 559] on li "CRUISING" at bounding box center [916, 562] width 128 height 67
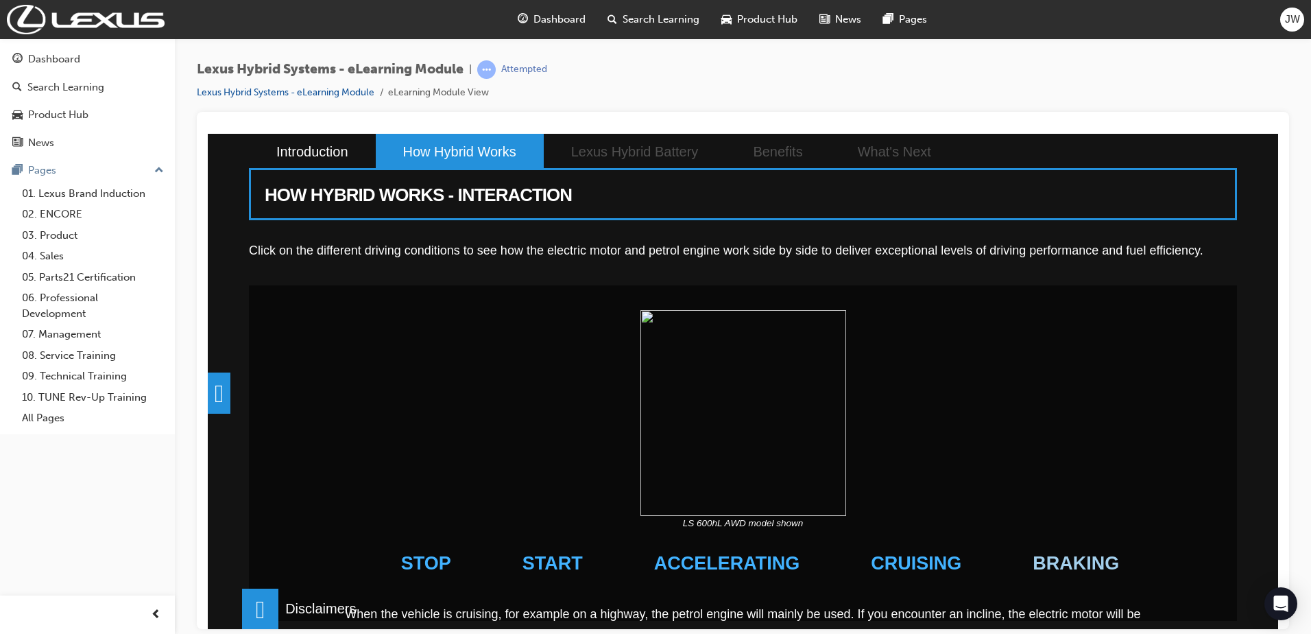
click at [1081, 564] on li "BRAKING" at bounding box center [1075, 562] width 123 height 67
click at [1256, 403] on span at bounding box center [1267, 392] width 23 height 41
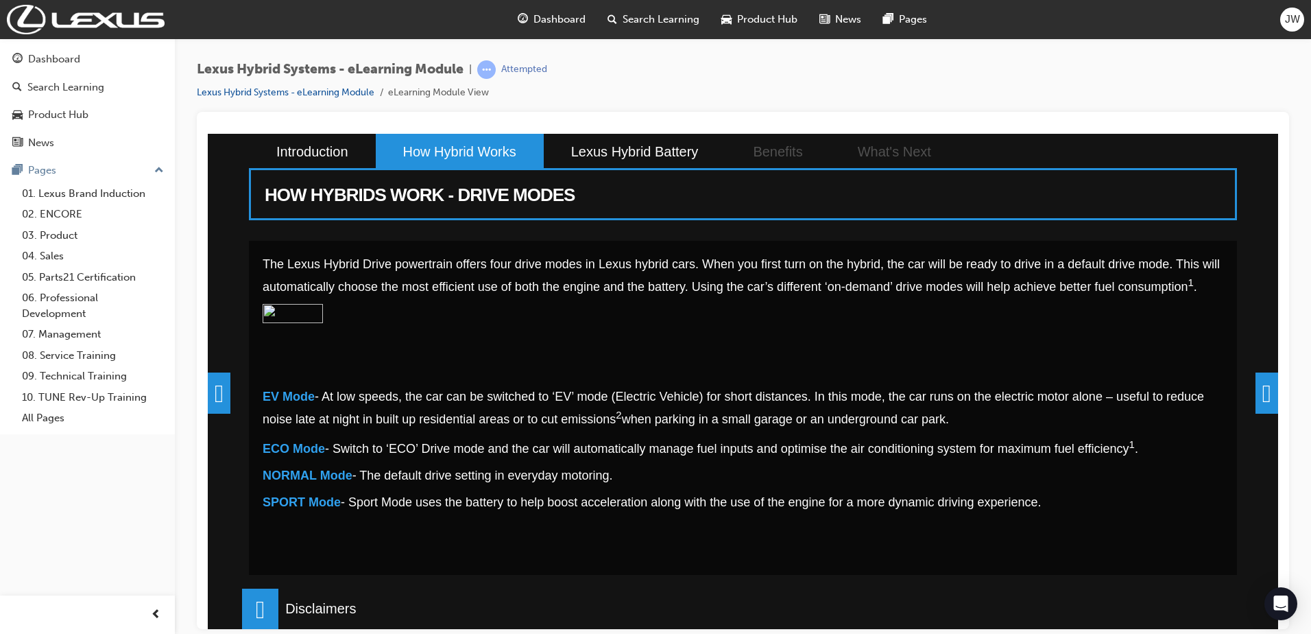
click at [1265, 395] on span at bounding box center [1267, 392] width 23 height 41
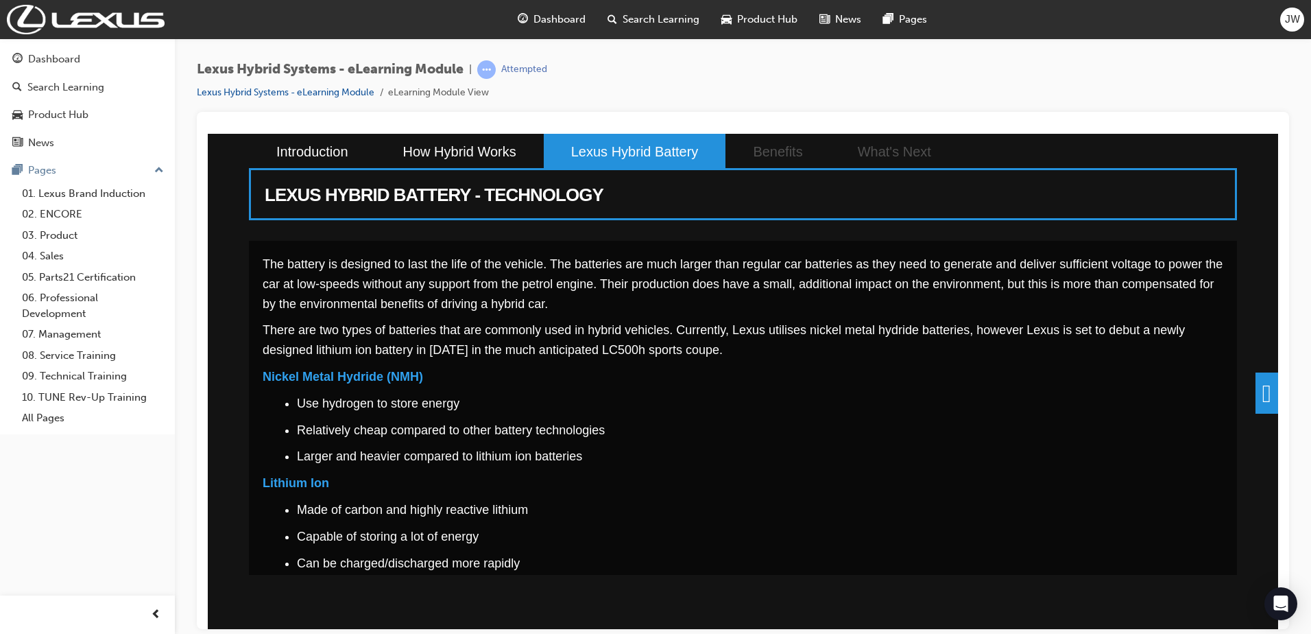
click at [1262, 385] on span at bounding box center [1267, 392] width 23 height 41
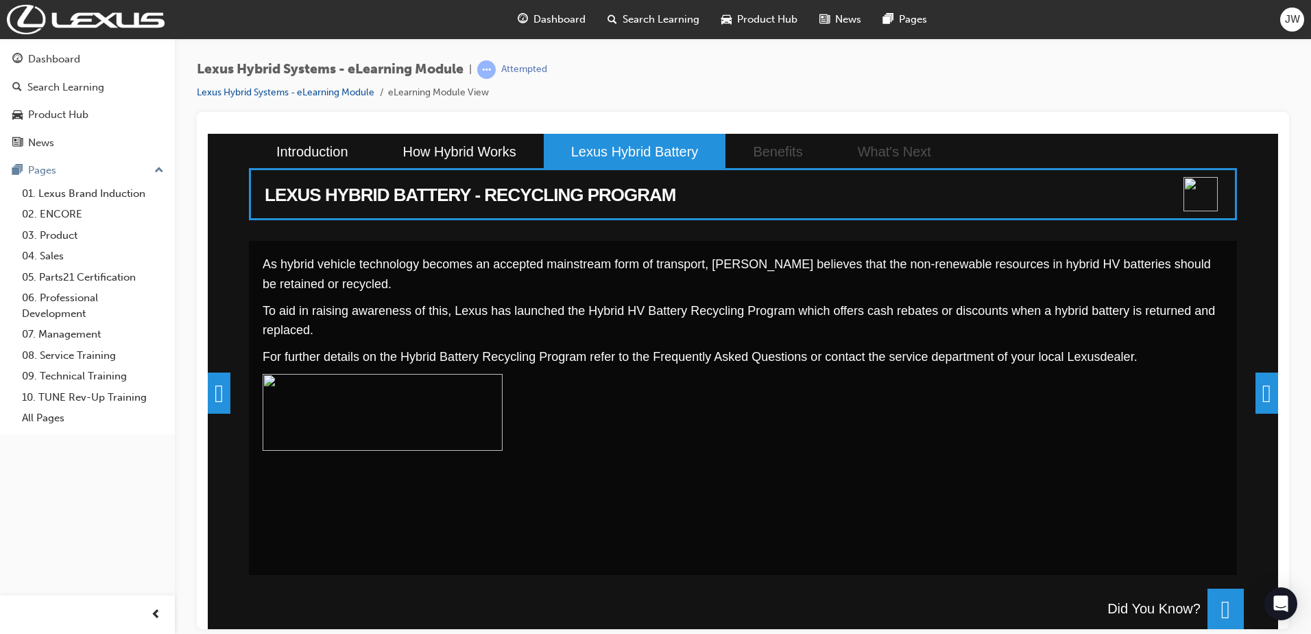
click at [1262, 385] on span at bounding box center [1267, 392] width 23 height 41
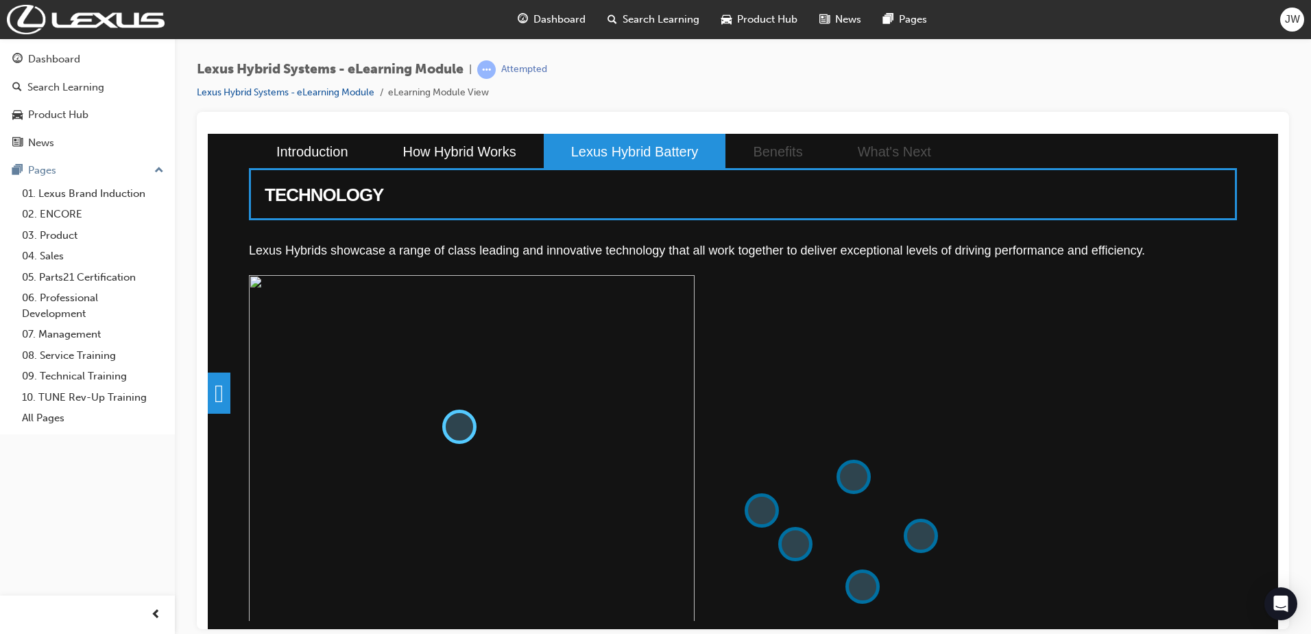
click at [461, 442] on button at bounding box center [459, 426] width 34 height 34
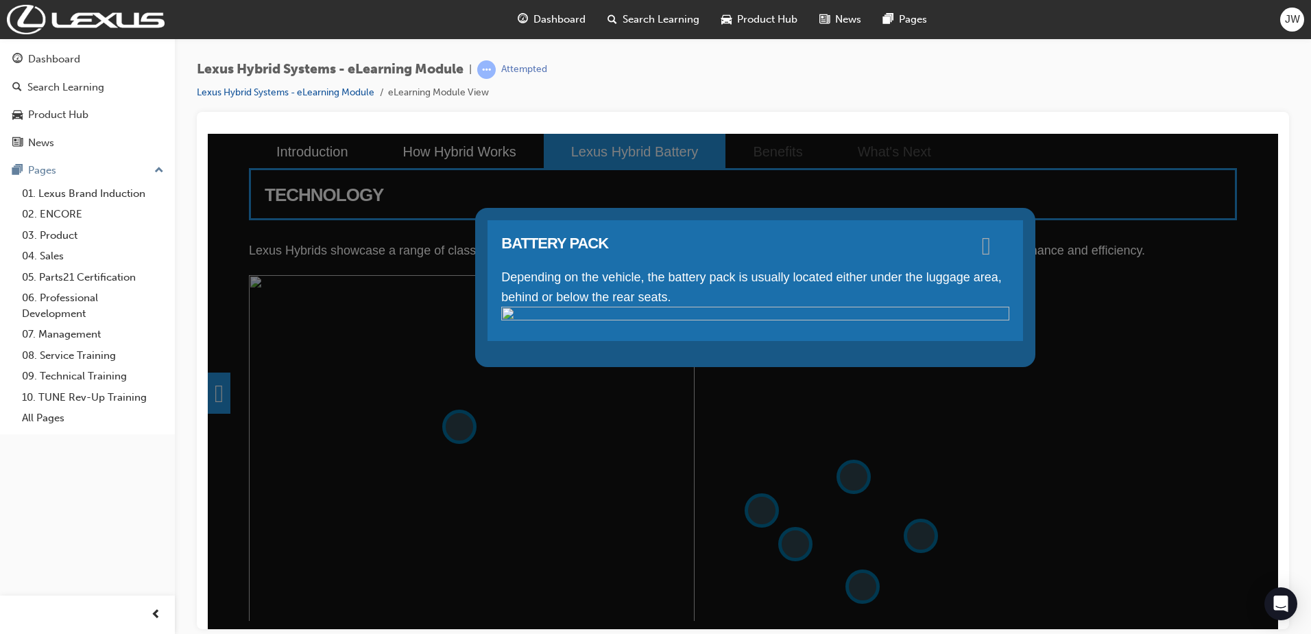
click at [991, 240] on span at bounding box center [986, 245] width 9 height 14
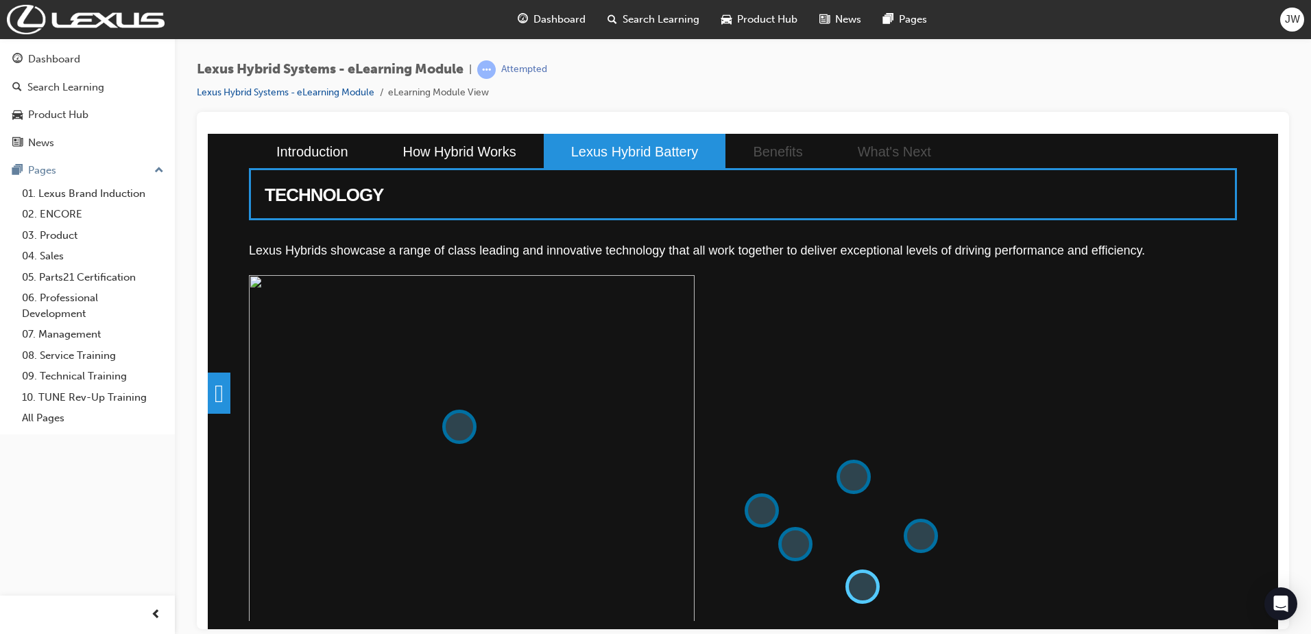
click at [869, 577] on button at bounding box center [863, 585] width 34 height 34
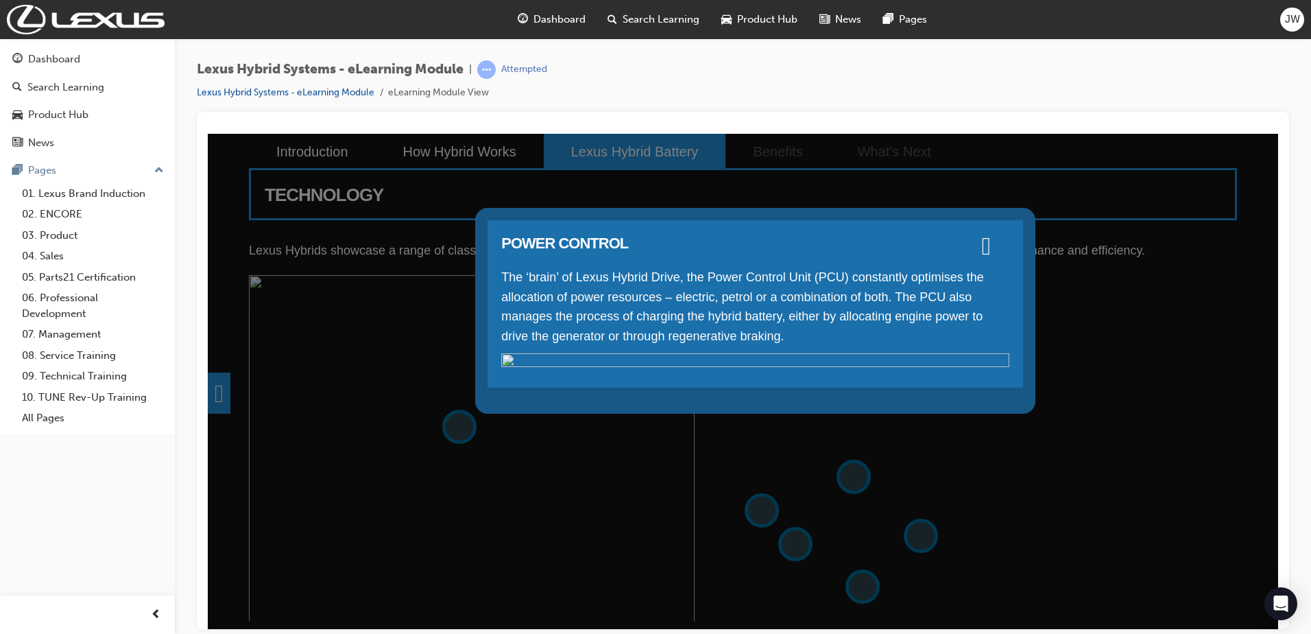
click at [558, 366] on img at bounding box center [755, 359] width 508 height 14
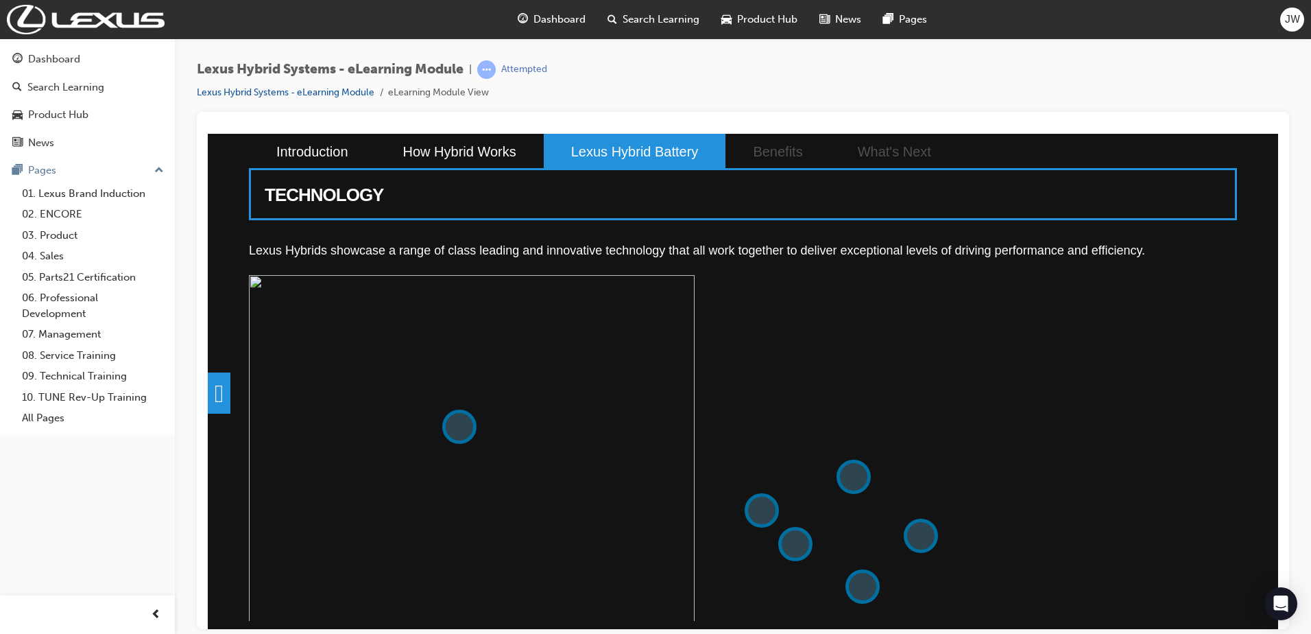
click at [1136, 383] on div at bounding box center [743, 497] width 988 height 446
click at [695, 550] on img at bounding box center [472, 497] width 446 height 446
click at [923, 533] on button at bounding box center [921, 535] width 34 height 34
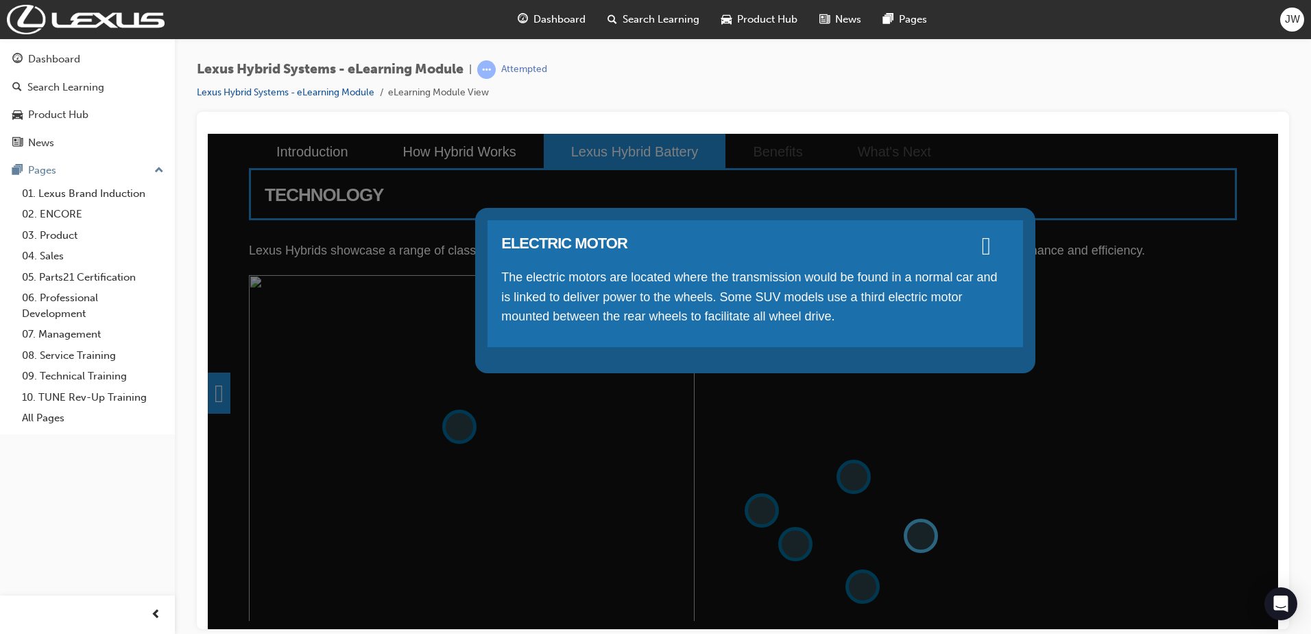
click at [923, 533] on div "ELECTRIC MOTOR The electric motors are located where the transmission would be …" at bounding box center [743, 380] width 1070 height 495
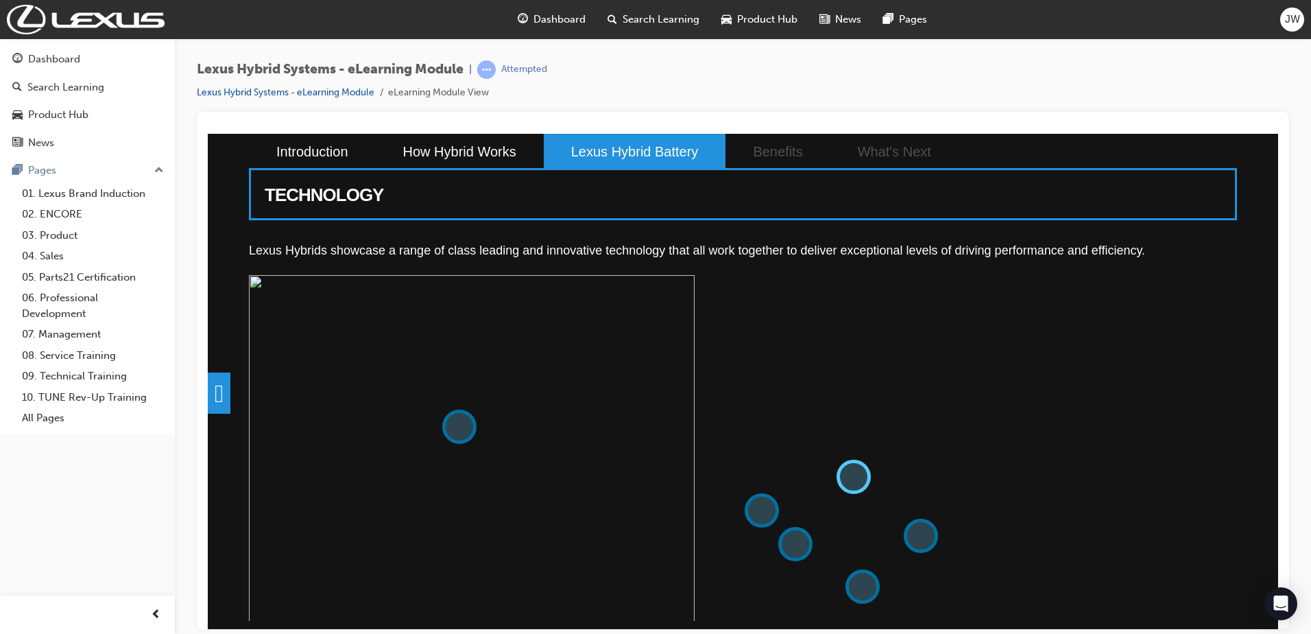
click at [851, 467] on button at bounding box center [854, 476] width 34 height 34
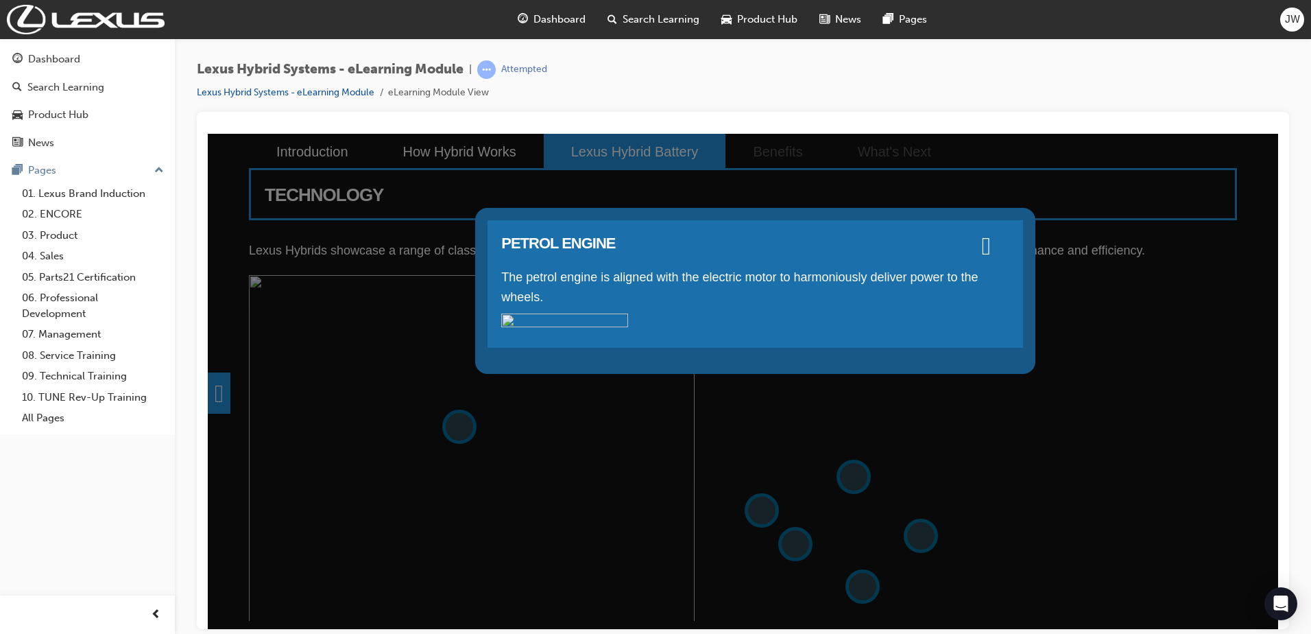
click at [1042, 453] on div "PETROL ENGINE The petrol engine is aligned with the electric motor to harmoniou…" at bounding box center [743, 380] width 1070 height 495
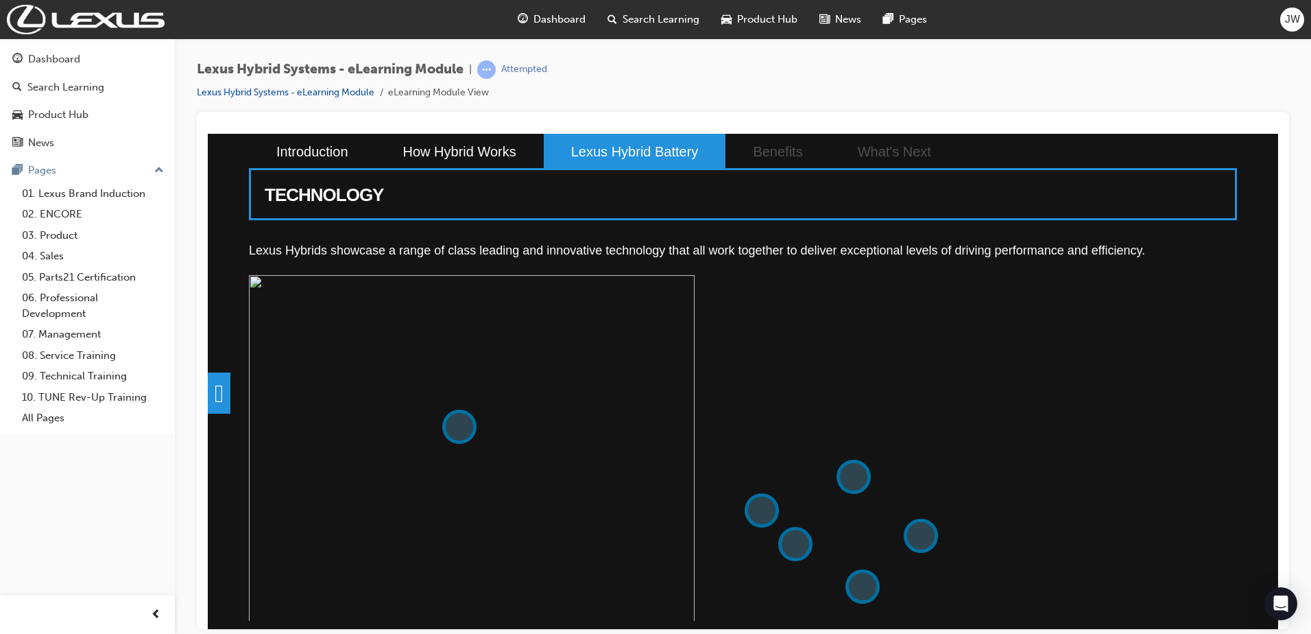
click at [1069, 451] on div at bounding box center [743, 497] width 988 height 446
click at [807, 545] on button at bounding box center [795, 543] width 34 height 34
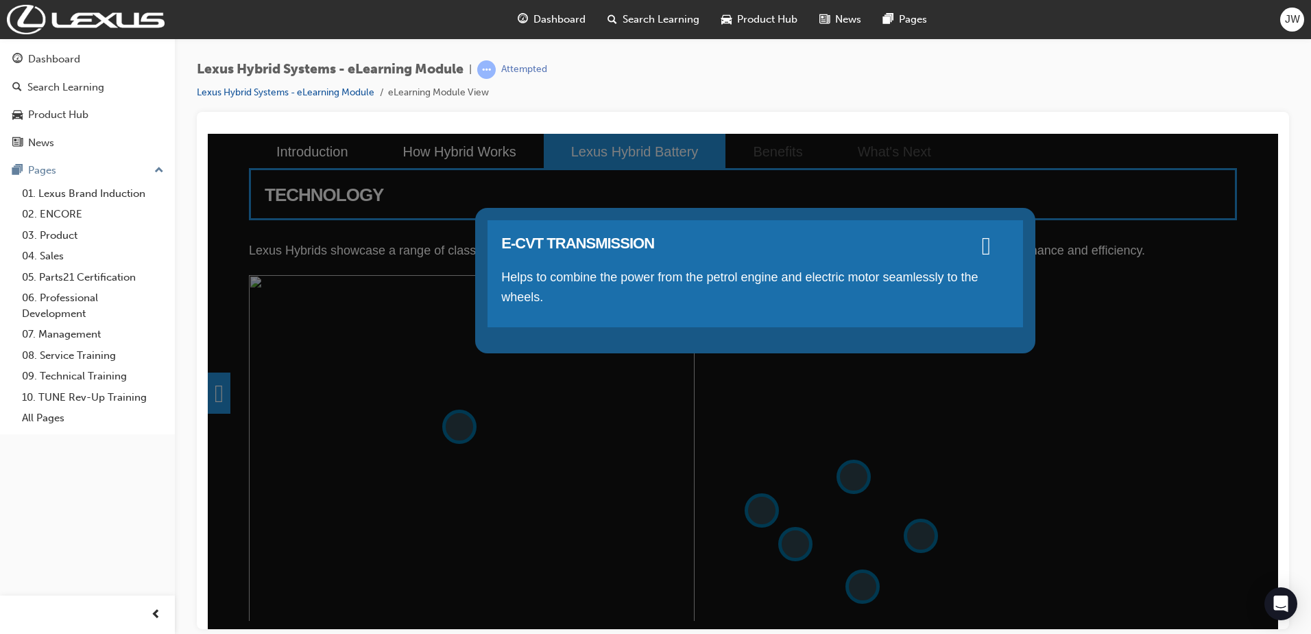
click at [600, 558] on div "E-CVT TRANSMISSION Helps to combine the power from the petrol engine and electr…" at bounding box center [743, 380] width 1070 height 495
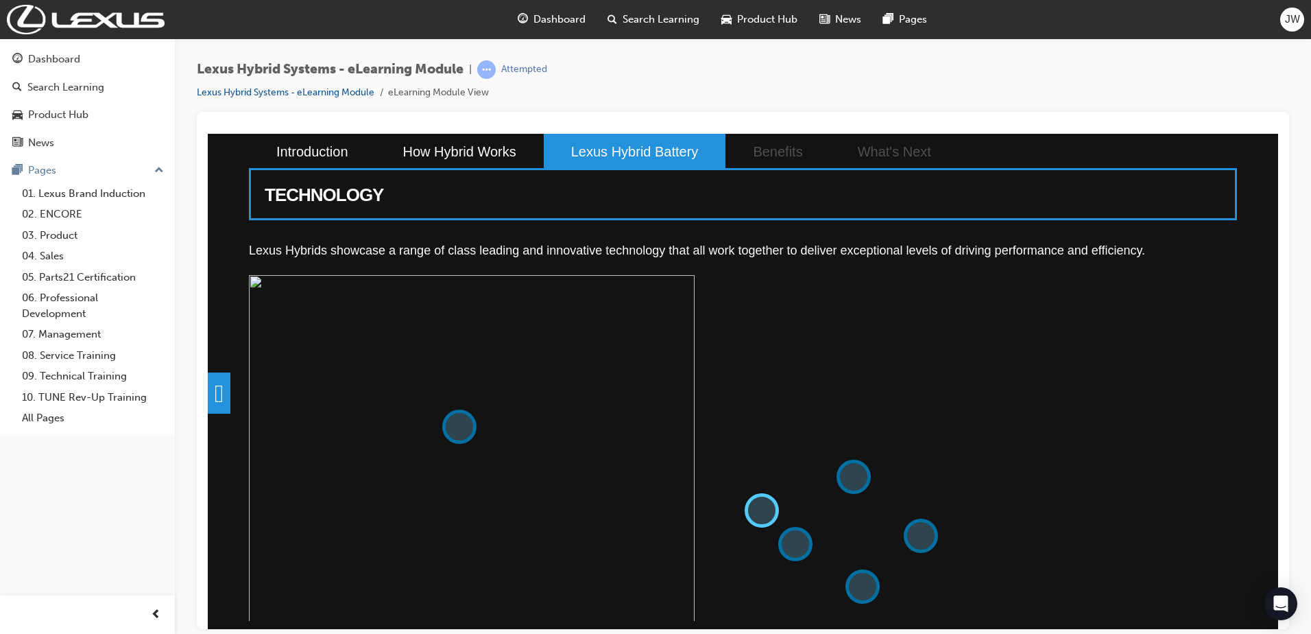
click at [764, 507] on button at bounding box center [762, 509] width 34 height 34
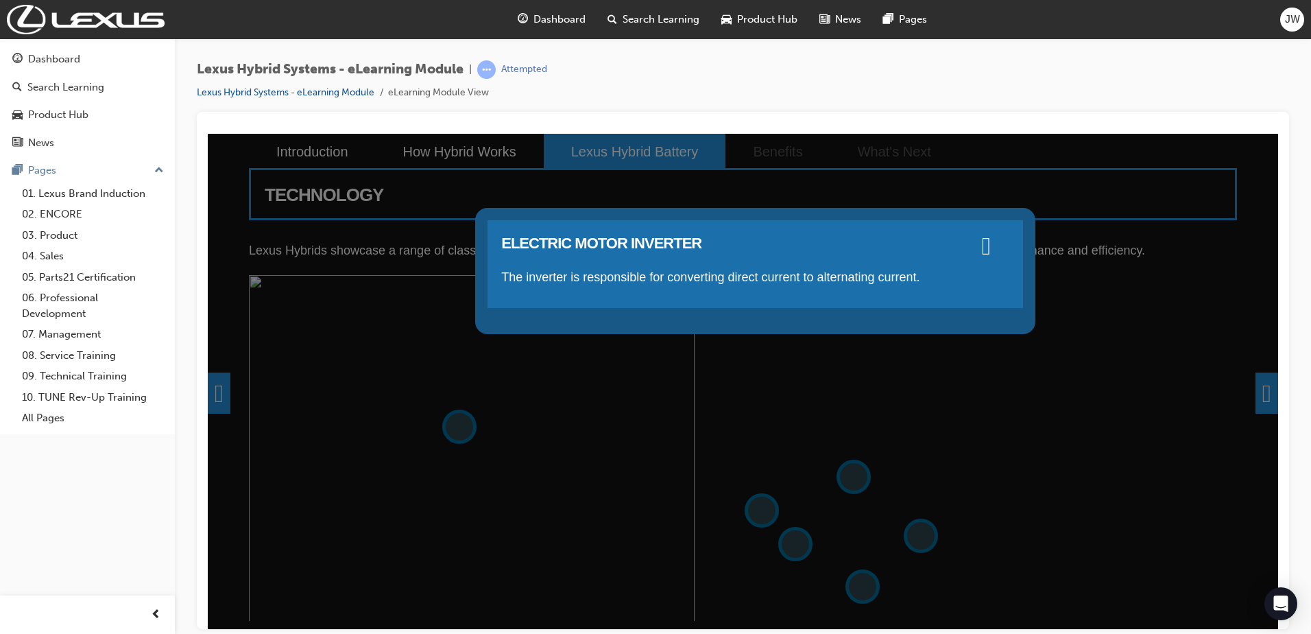
click at [630, 538] on div "ELECTRIC MOTOR INVERTER The inverter is responsible for converting direct curre…" at bounding box center [743, 380] width 1070 height 495
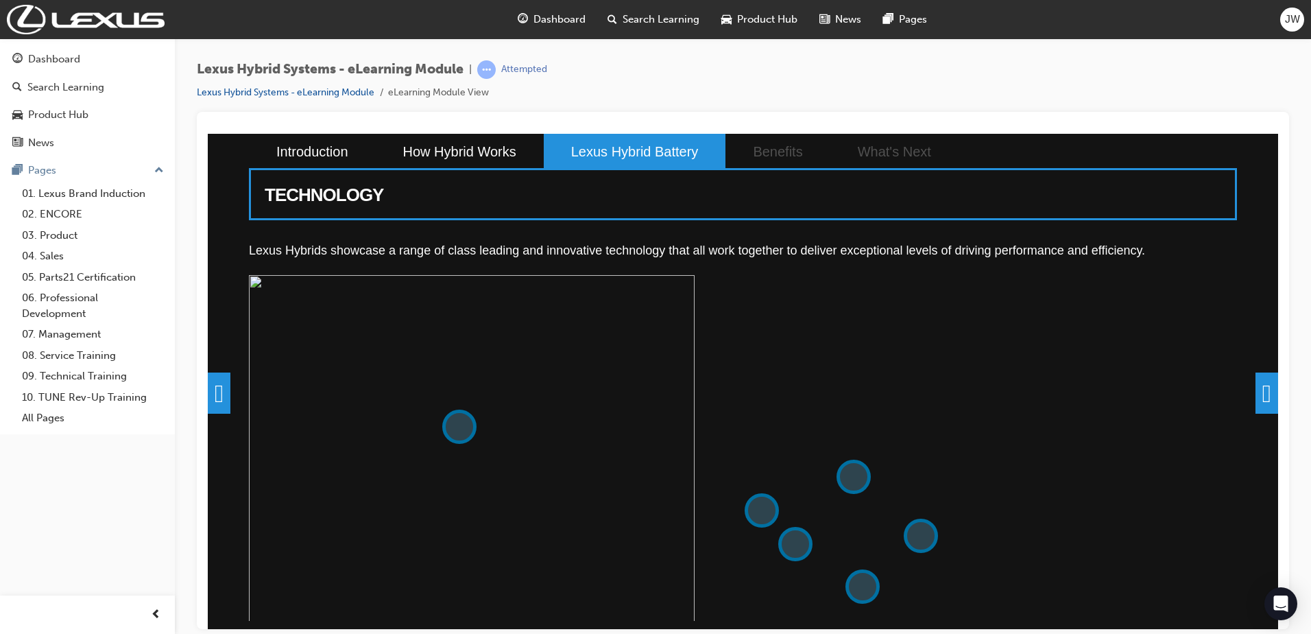
click at [1256, 392] on span at bounding box center [1267, 392] width 23 height 41
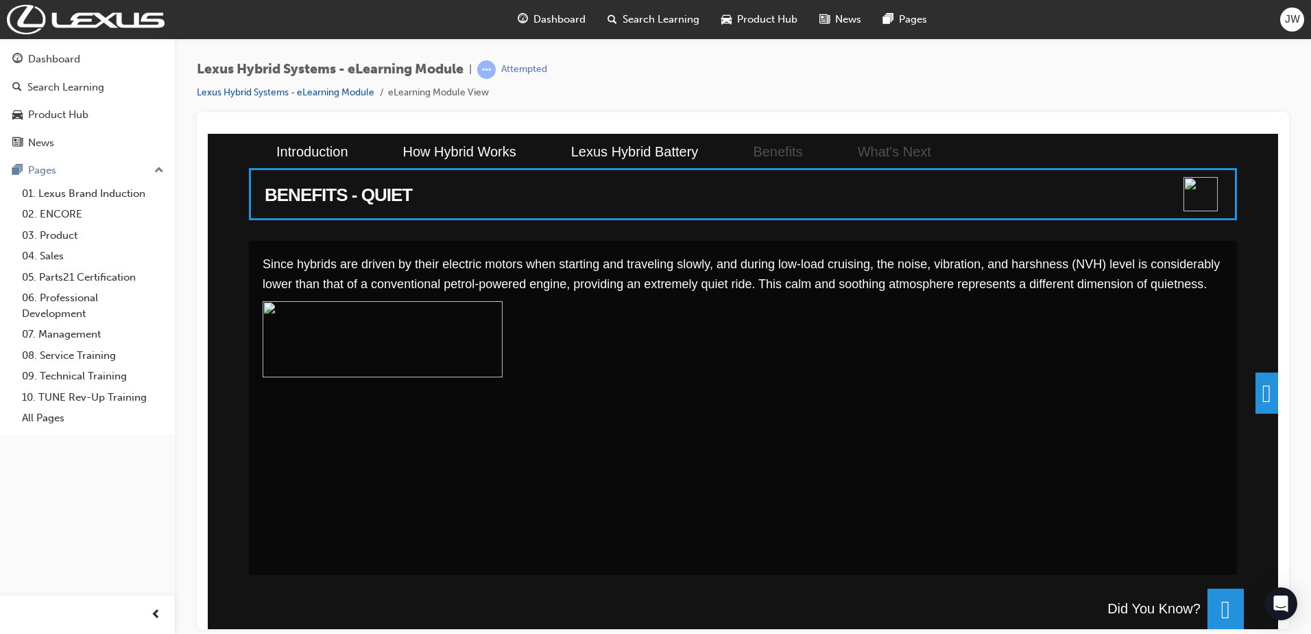
click at [1267, 390] on span at bounding box center [1267, 392] width 23 height 41
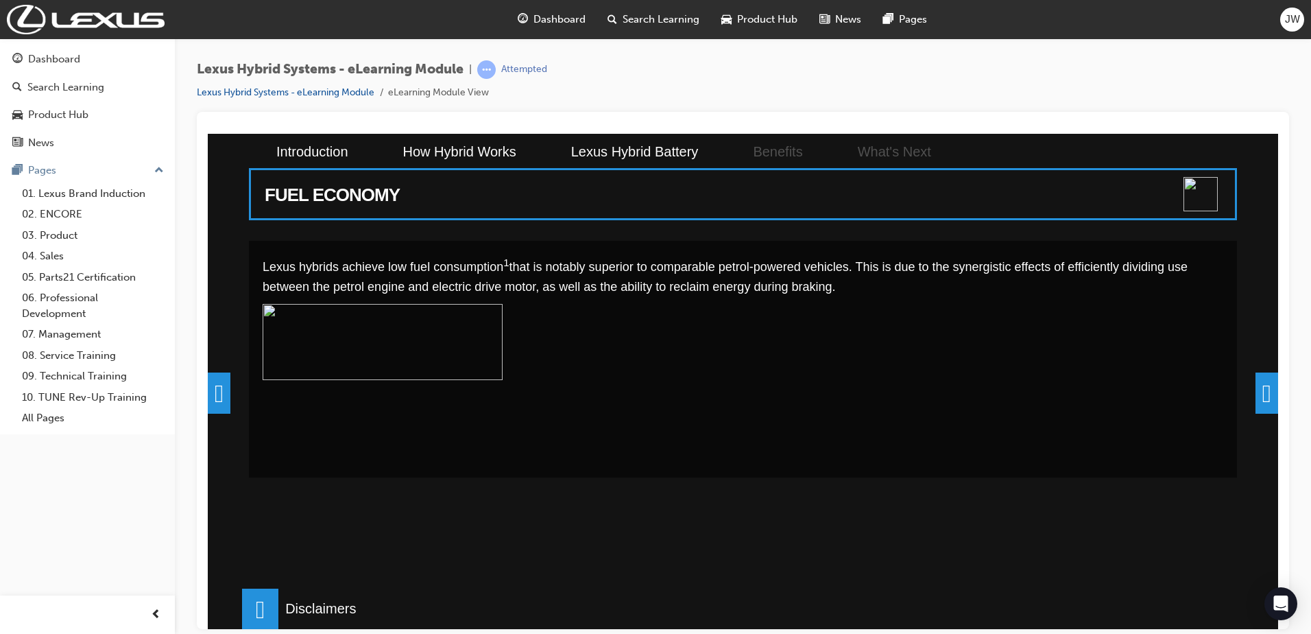
click at [1262, 401] on span at bounding box center [1267, 392] width 23 height 41
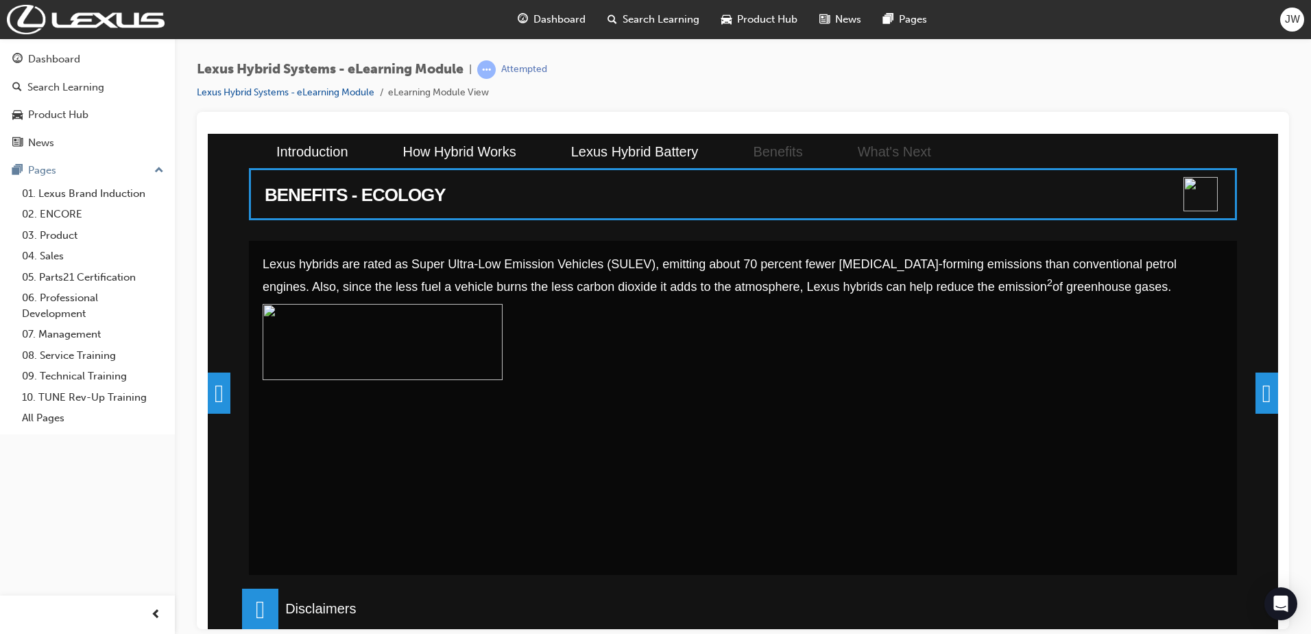
click at [1262, 401] on span at bounding box center [1267, 392] width 23 height 41
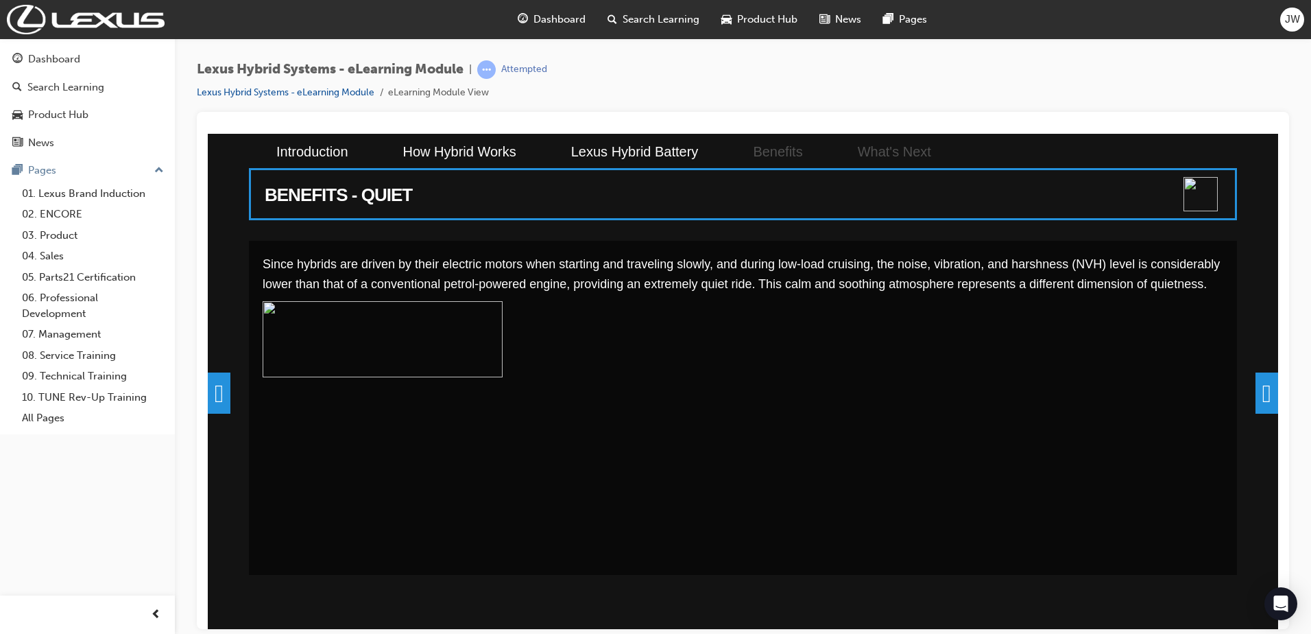
click at [1262, 401] on span at bounding box center [1267, 392] width 23 height 41
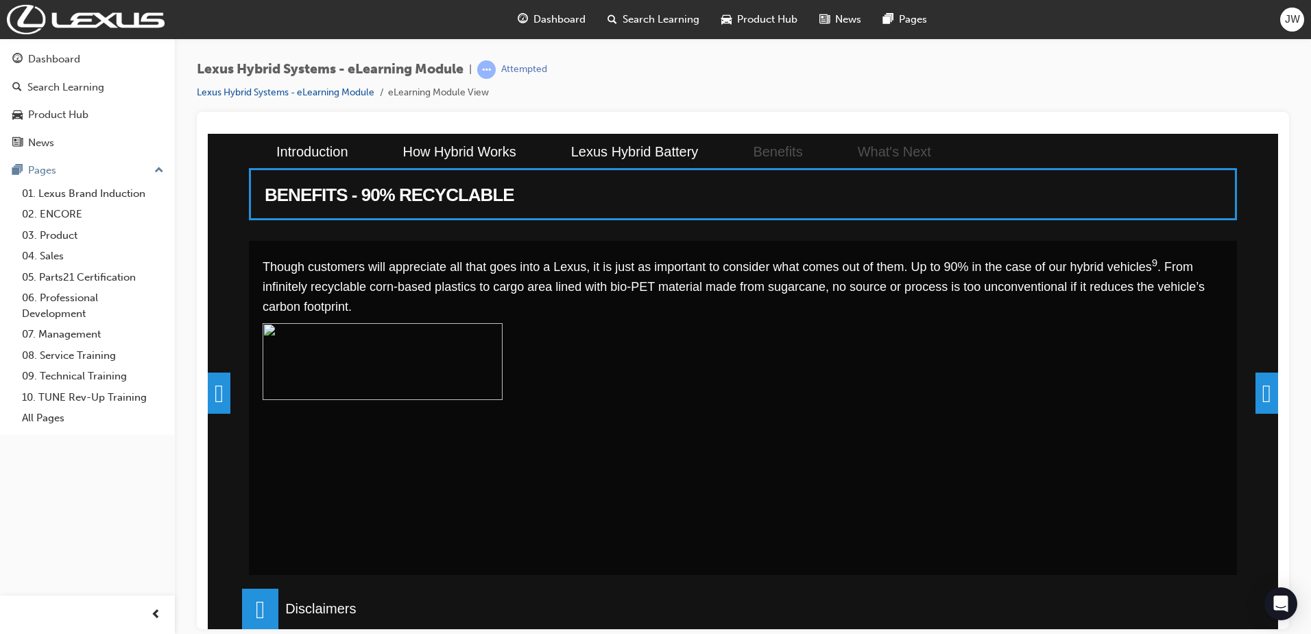
click at [1262, 401] on span at bounding box center [1267, 392] width 23 height 41
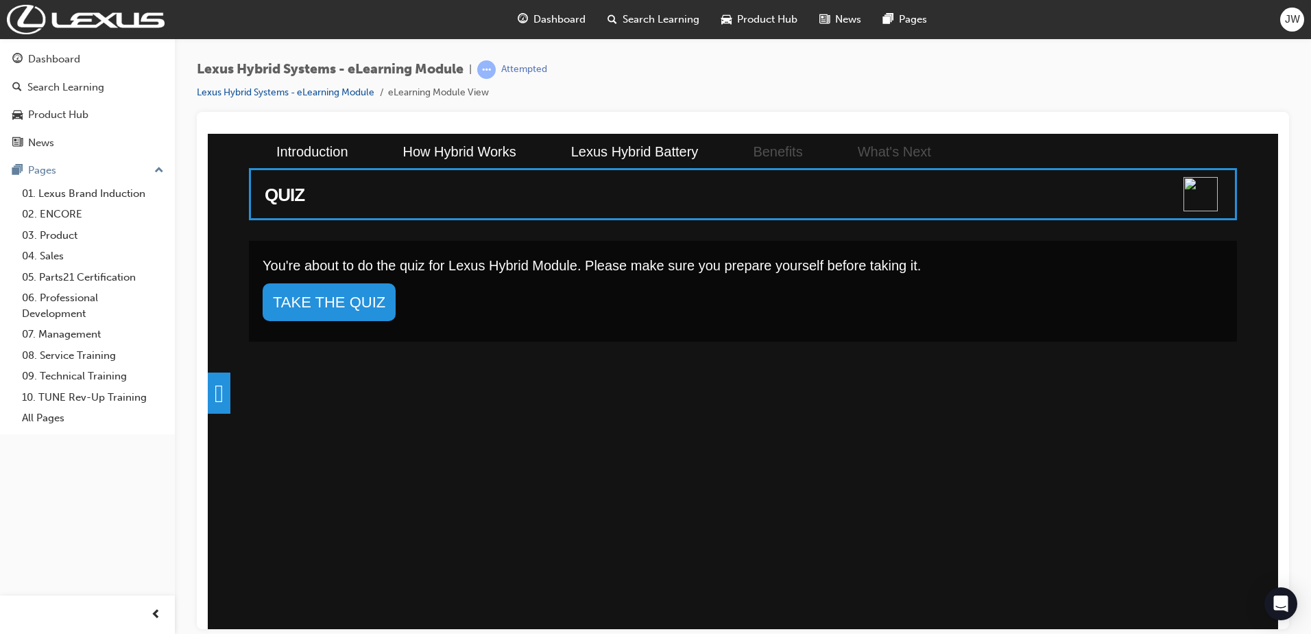
click at [1262, 401] on div "QUIZ You're about to do the quiz for Lexus Hybrid Module. Please make sure you …" at bounding box center [743, 380] width 1070 height 495
click at [315, 302] on link "TAKE THE QUIZ" at bounding box center [329, 302] width 133 height 38
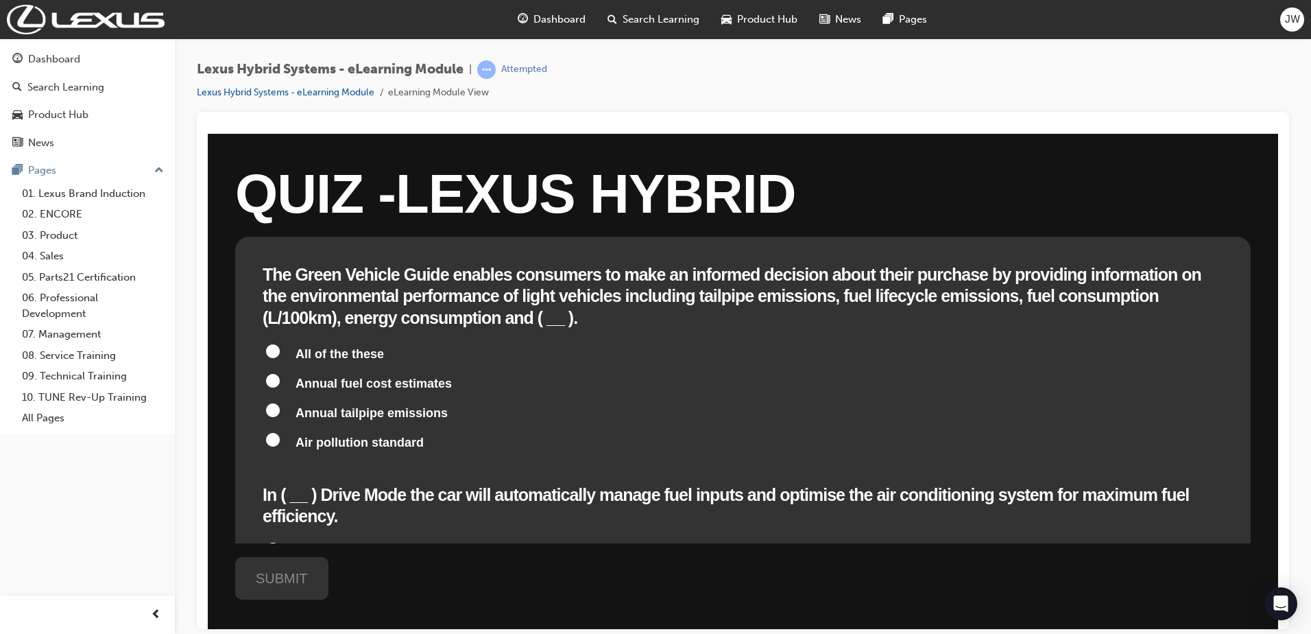
click at [355, 346] on span "All of the these" at bounding box center [340, 353] width 88 height 14
click at [280, 344] on input "All of the these" at bounding box center [273, 351] width 14 height 14
radio input "true"
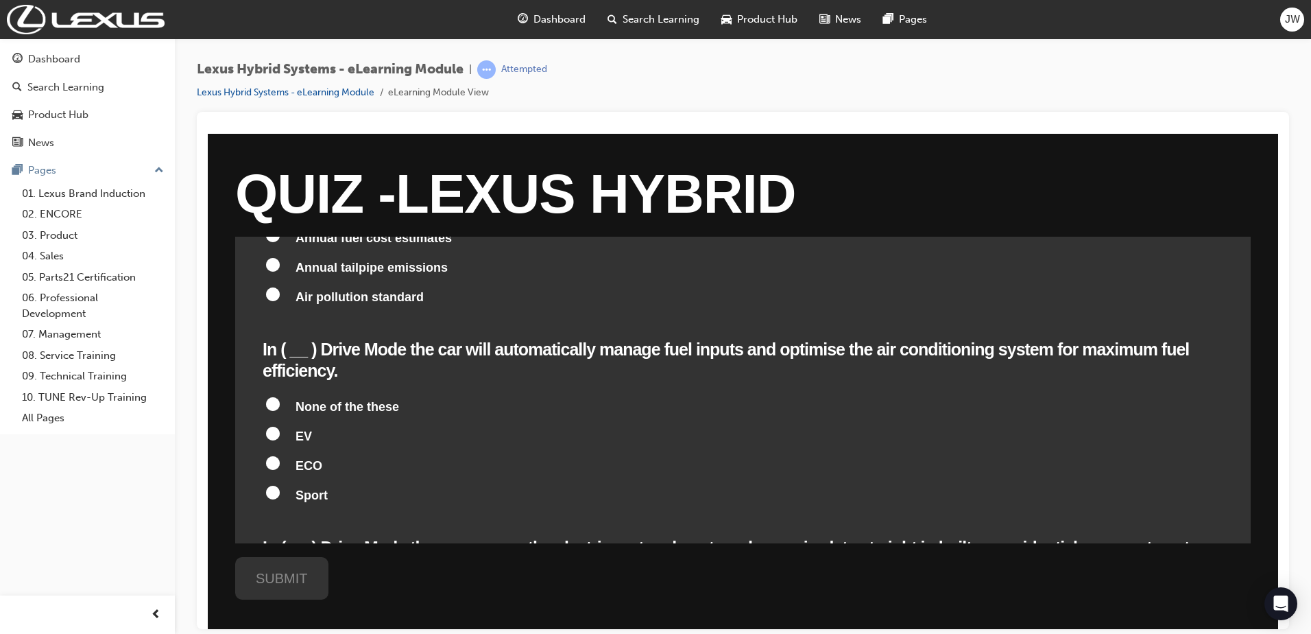
scroll to position [158, 0]
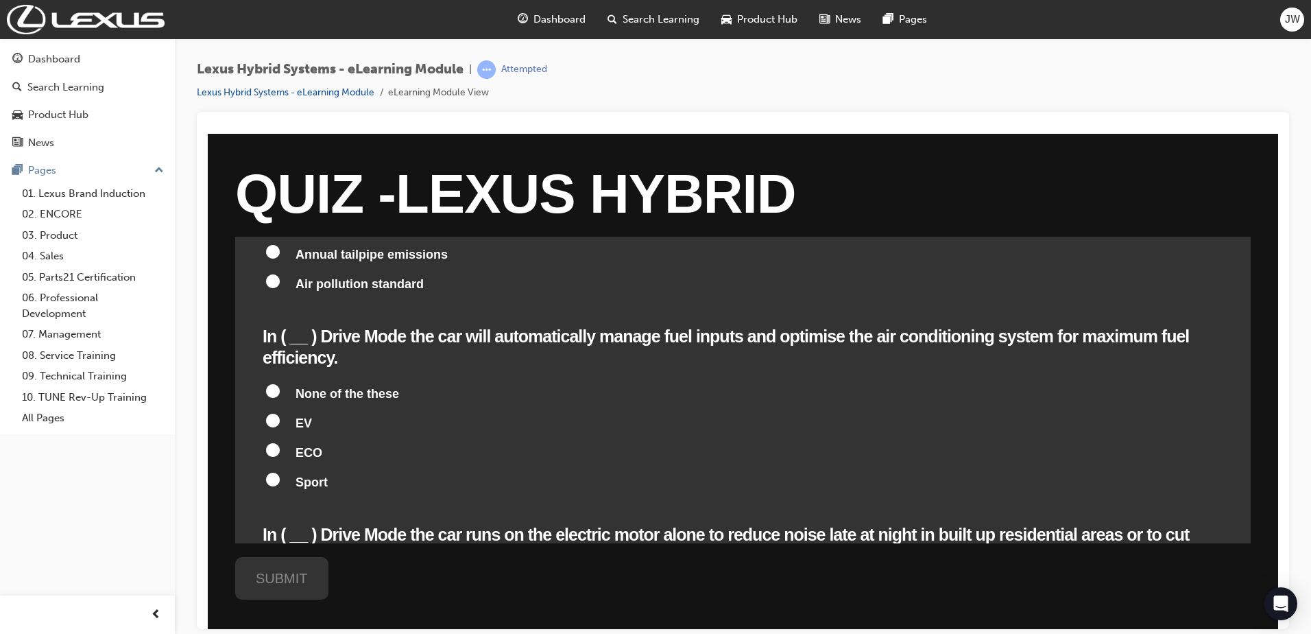
click at [289, 381] on label "None of the these" at bounding box center [743, 394] width 961 height 26
click at [280, 383] on input "None of the these" at bounding box center [273, 390] width 14 height 14
radio input "true"
click at [306, 416] on span "EV" at bounding box center [304, 423] width 16 height 14
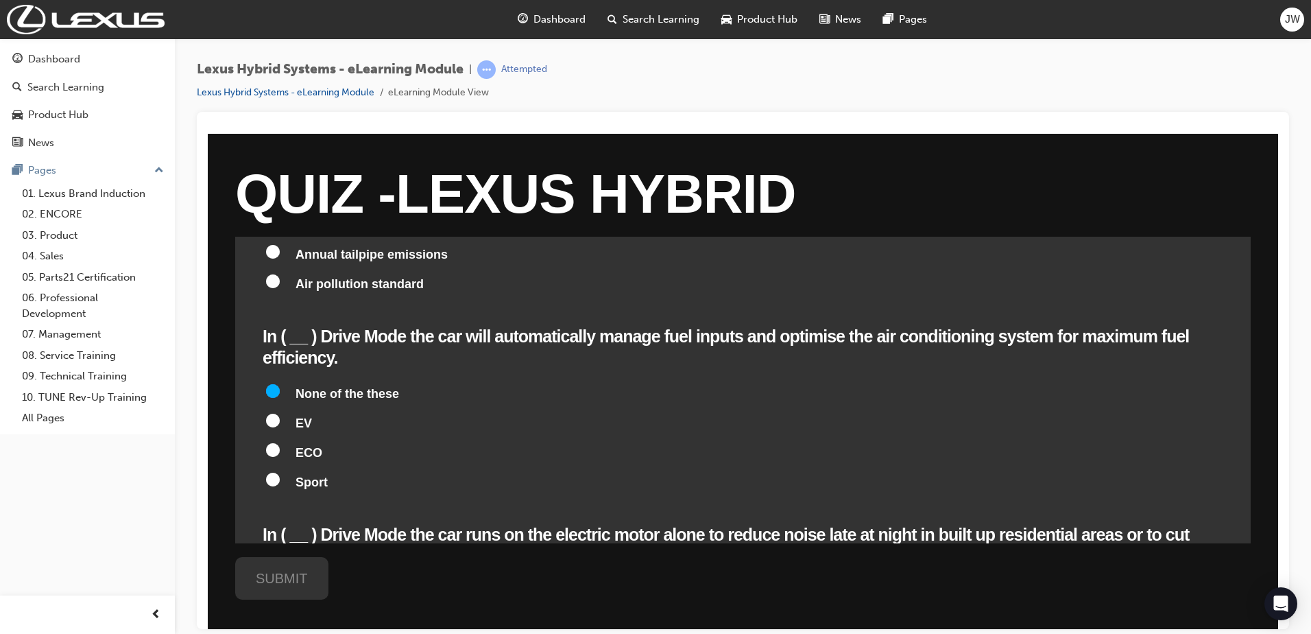
click at [280, 413] on input "EV" at bounding box center [273, 420] width 14 height 14
radio input "true"
click at [312, 445] on span "ECO" at bounding box center [309, 452] width 27 height 14
click at [280, 442] on input "ECO" at bounding box center [273, 449] width 14 height 14
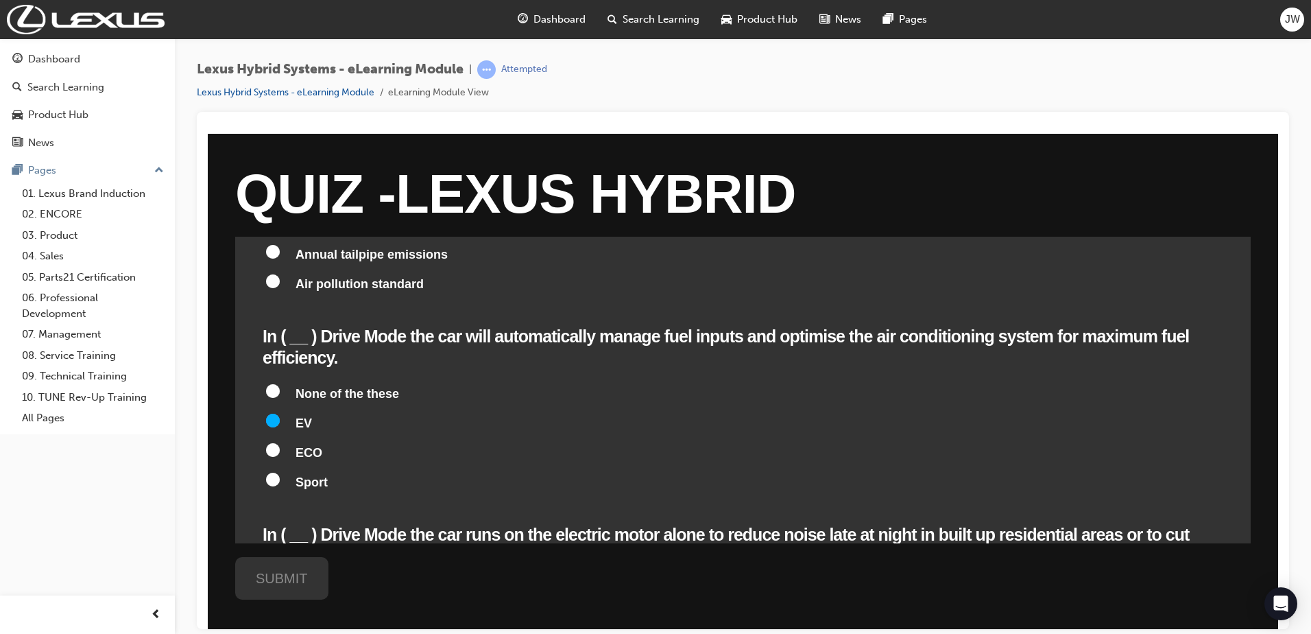
radio input "true"
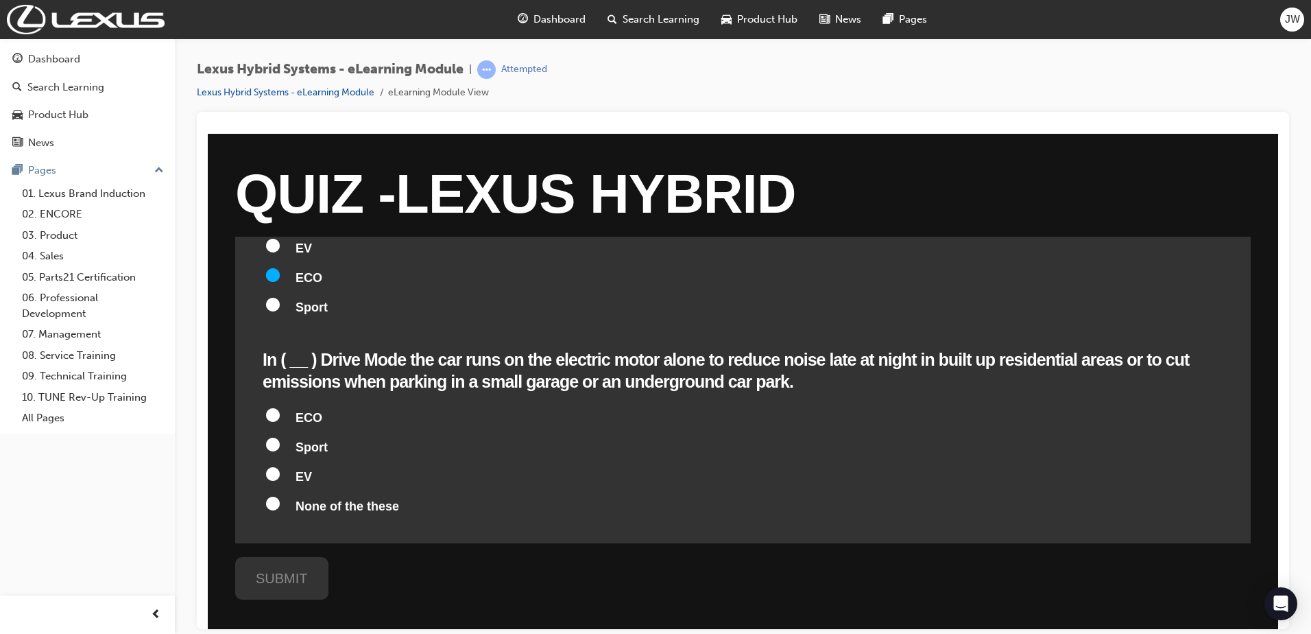
scroll to position [321, 0]
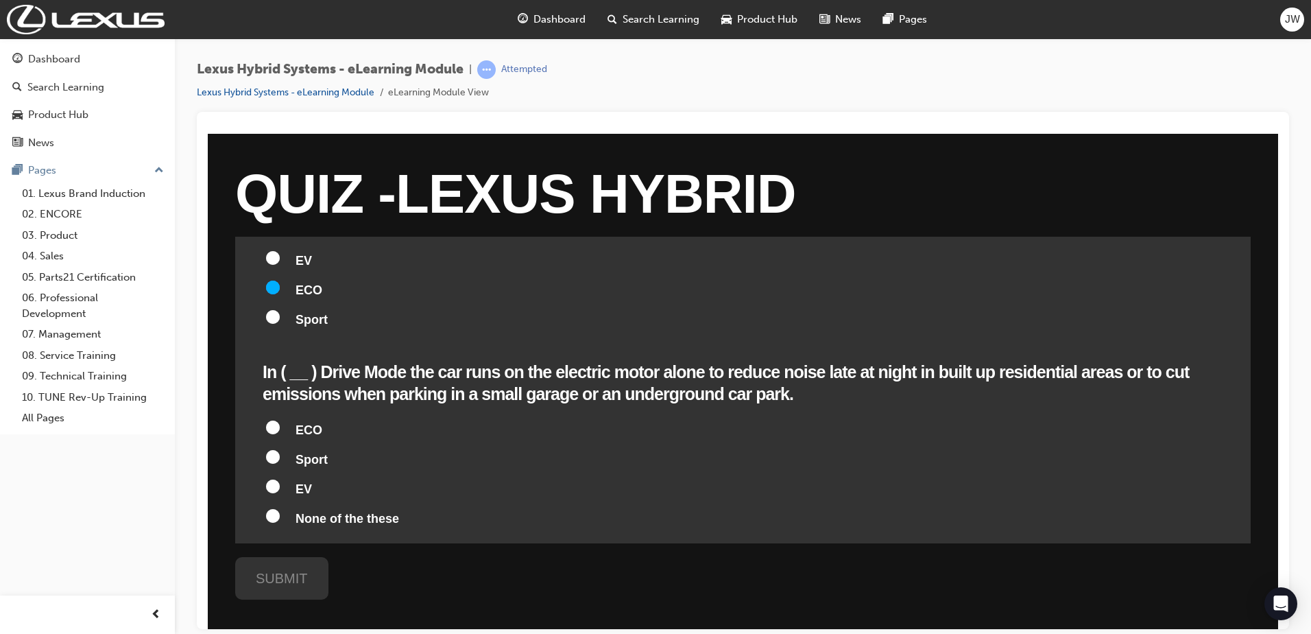
drag, startPoint x: 1270, startPoint y: 301, endPoint x: 1487, endPoint y: 461, distance: 269.2
click at [291, 477] on label "EV" at bounding box center [743, 490] width 961 height 26
click at [280, 479] on input "EV" at bounding box center [273, 486] width 14 height 14
radio input "true"
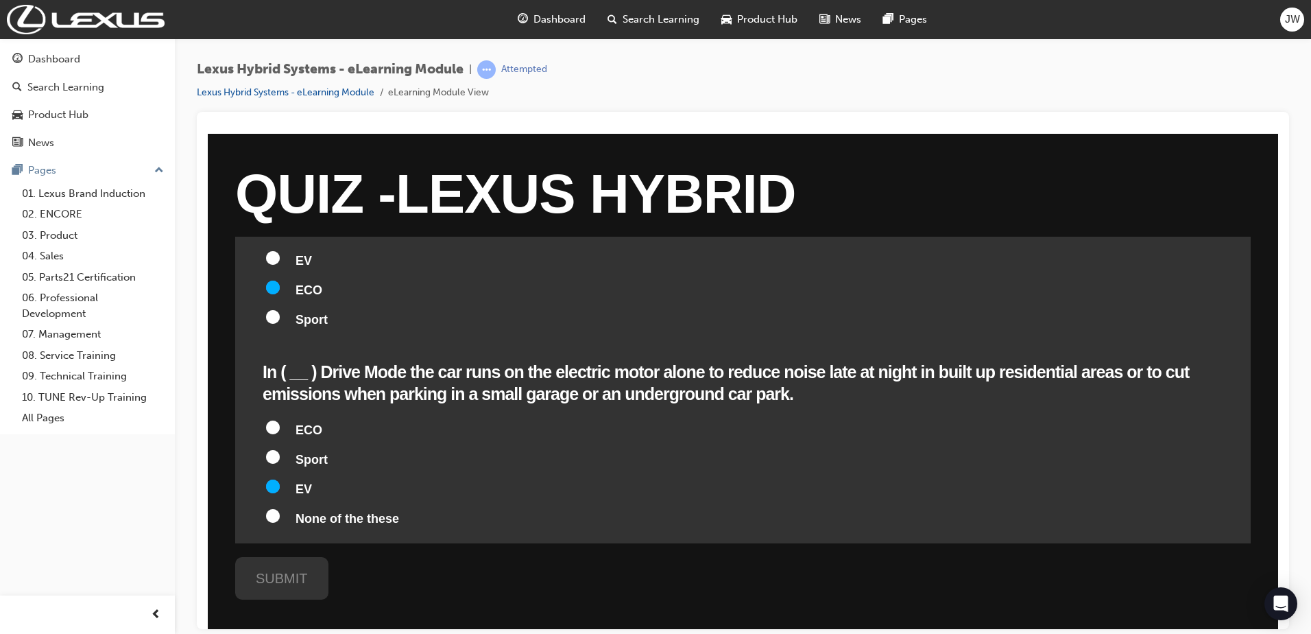
radio input "true"
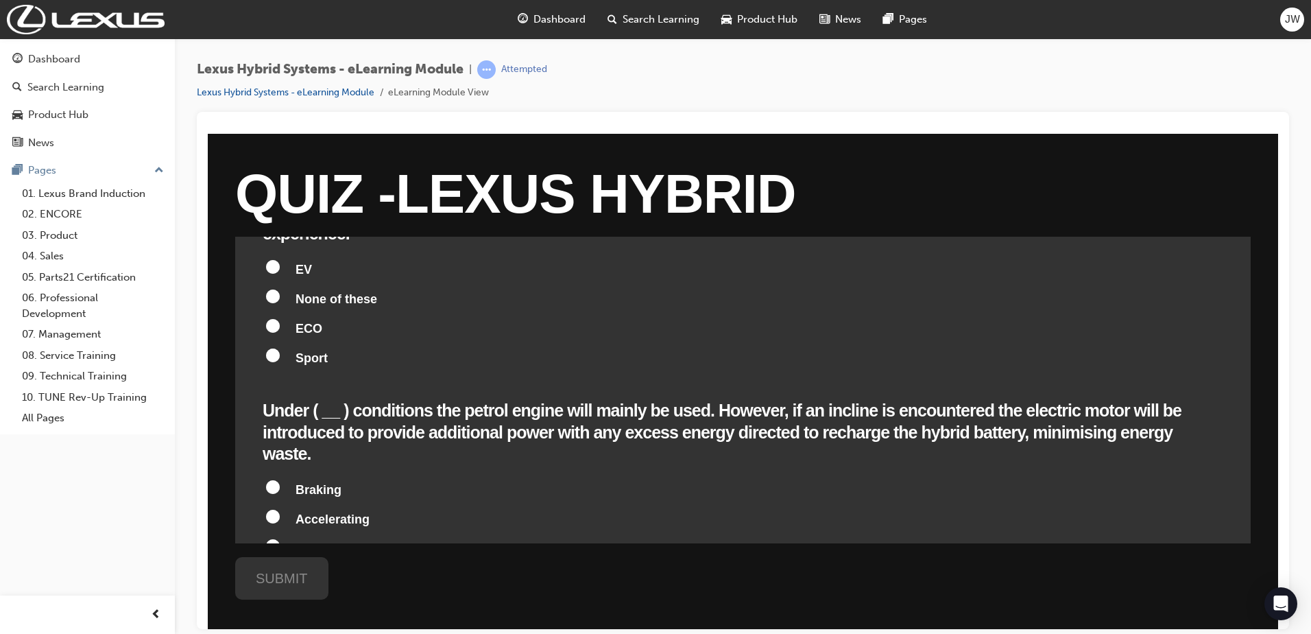
scroll to position [718, 0]
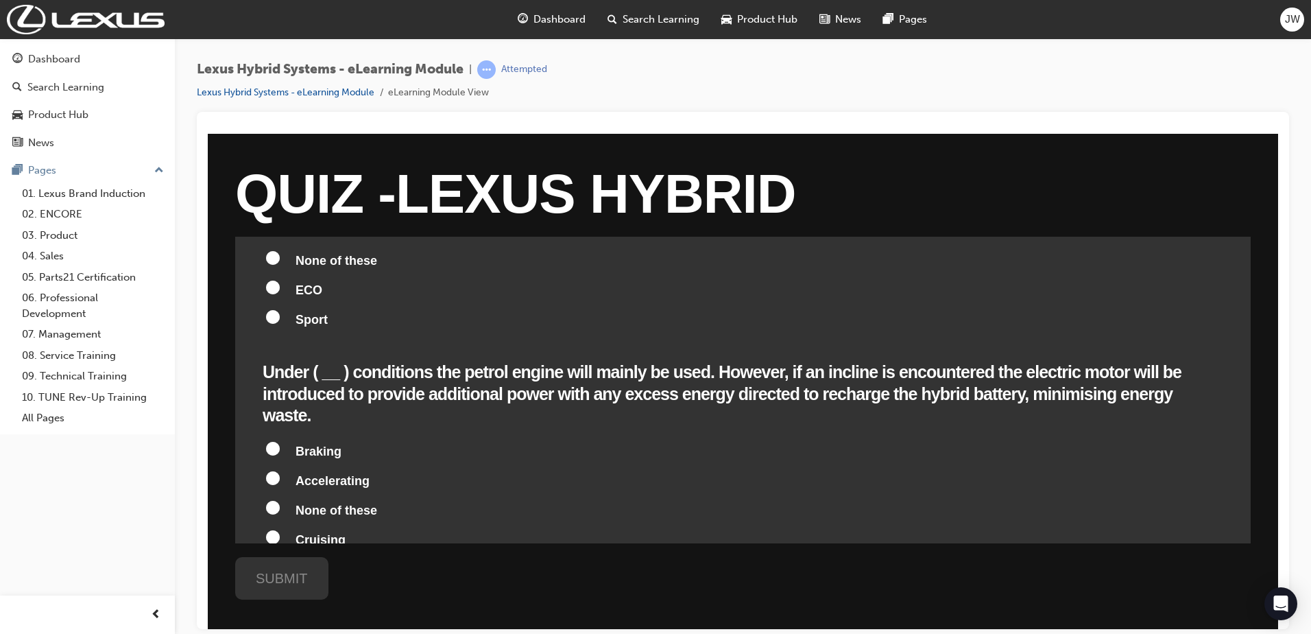
click at [348, 473] on span "Accelerating" at bounding box center [333, 480] width 74 height 14
click at [280, 470] on input "Accelerating" at bounding box center [273, 477] width 14 height 14
radio input "true"
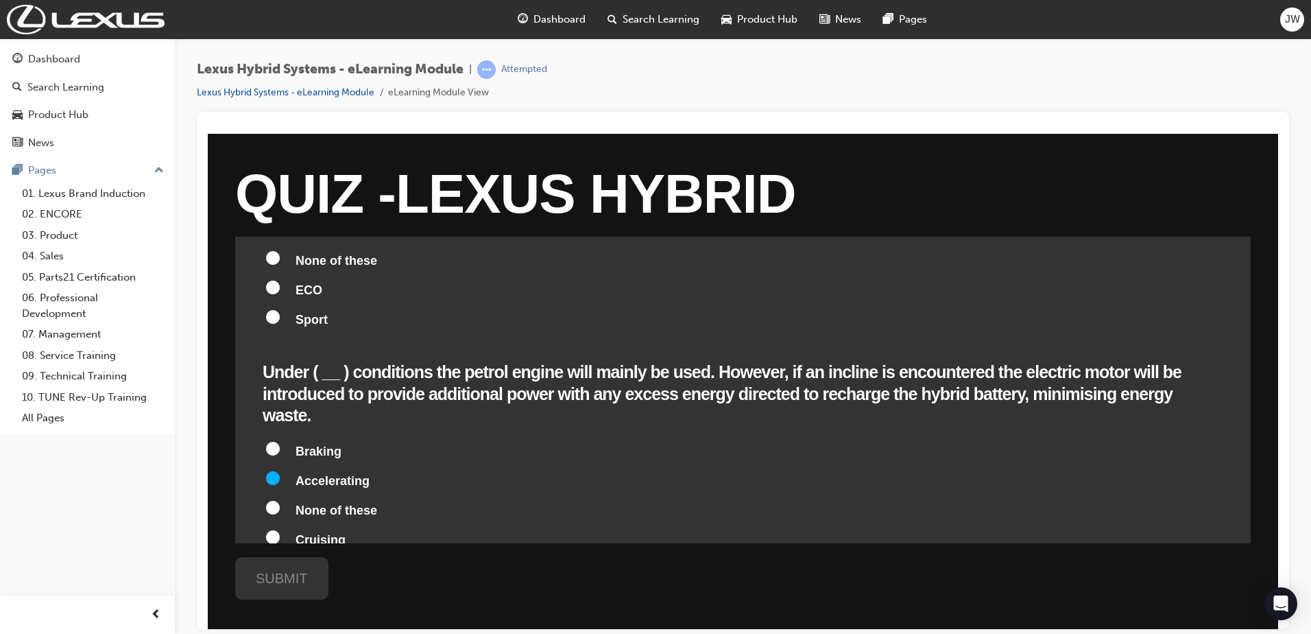
radio input "true"
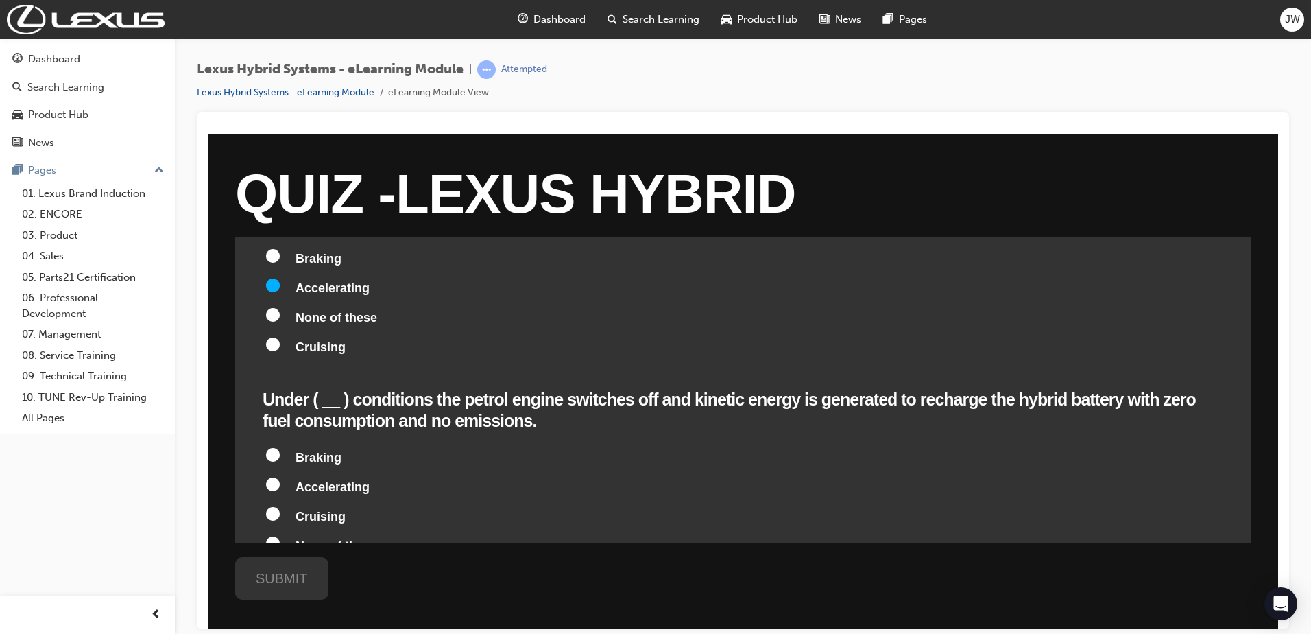
scroll to position [924, 0]
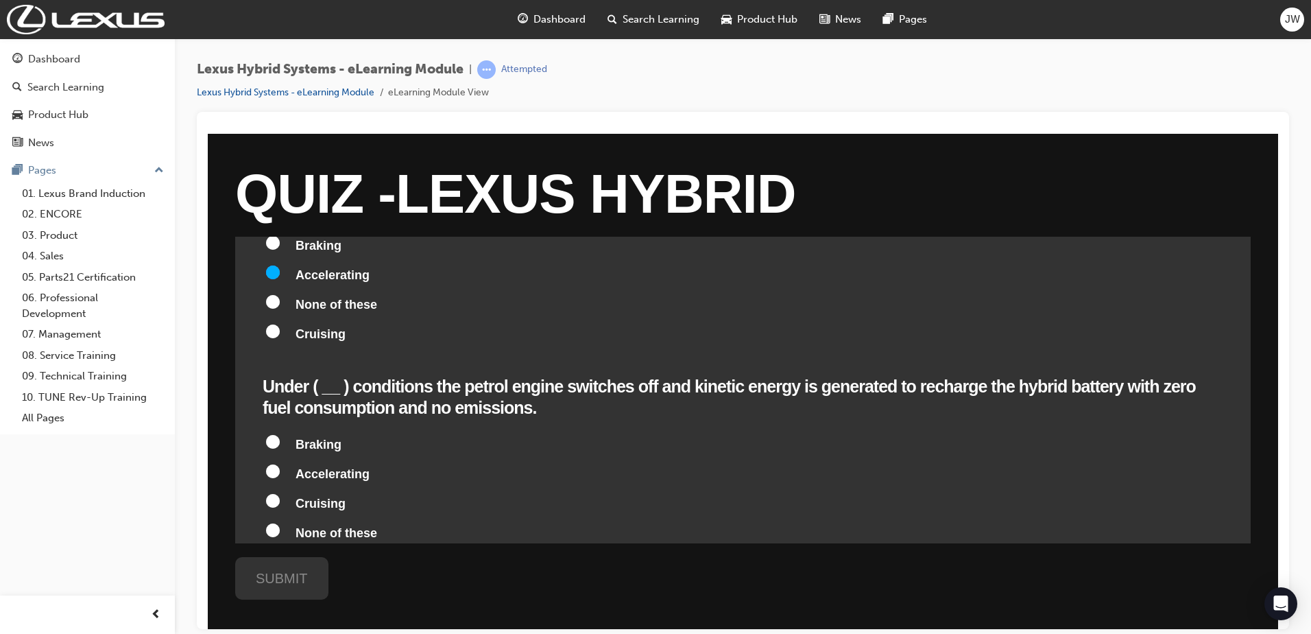
click at [311, 437] on span "Braking" at bounding box center [319, 444] width 46 height 14
click at [280, 434] on input "Braking" at bounding box center [273, 441] width 14 height 14
radio input "true"
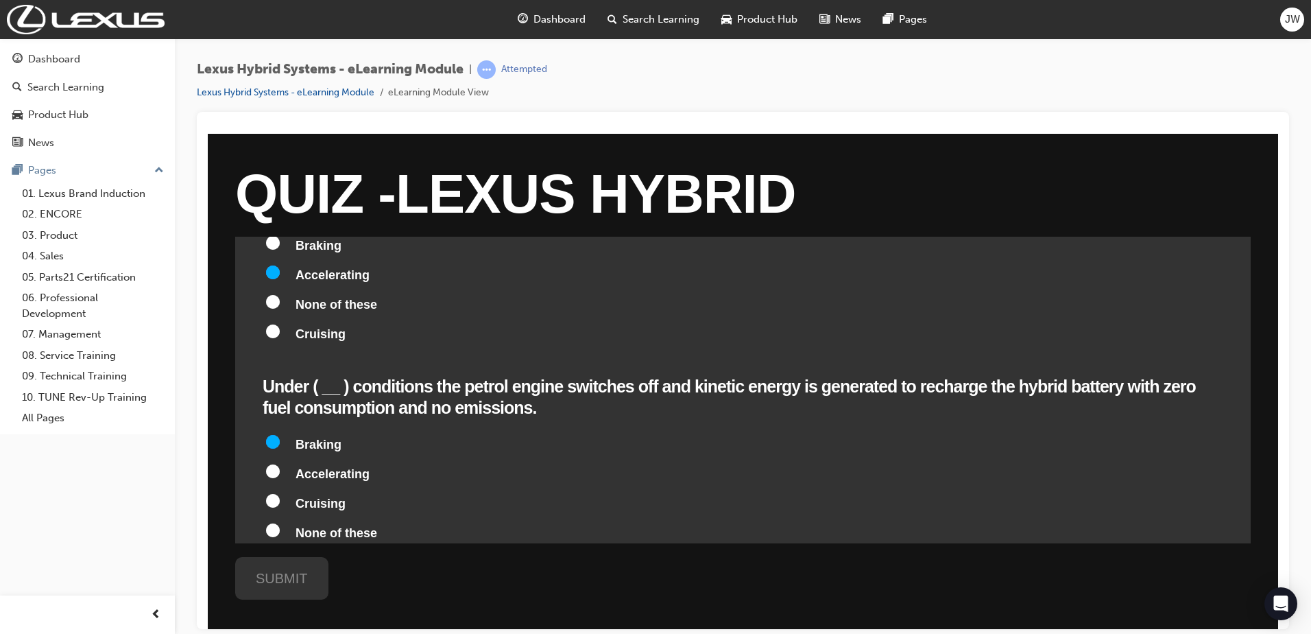
radio input "true"
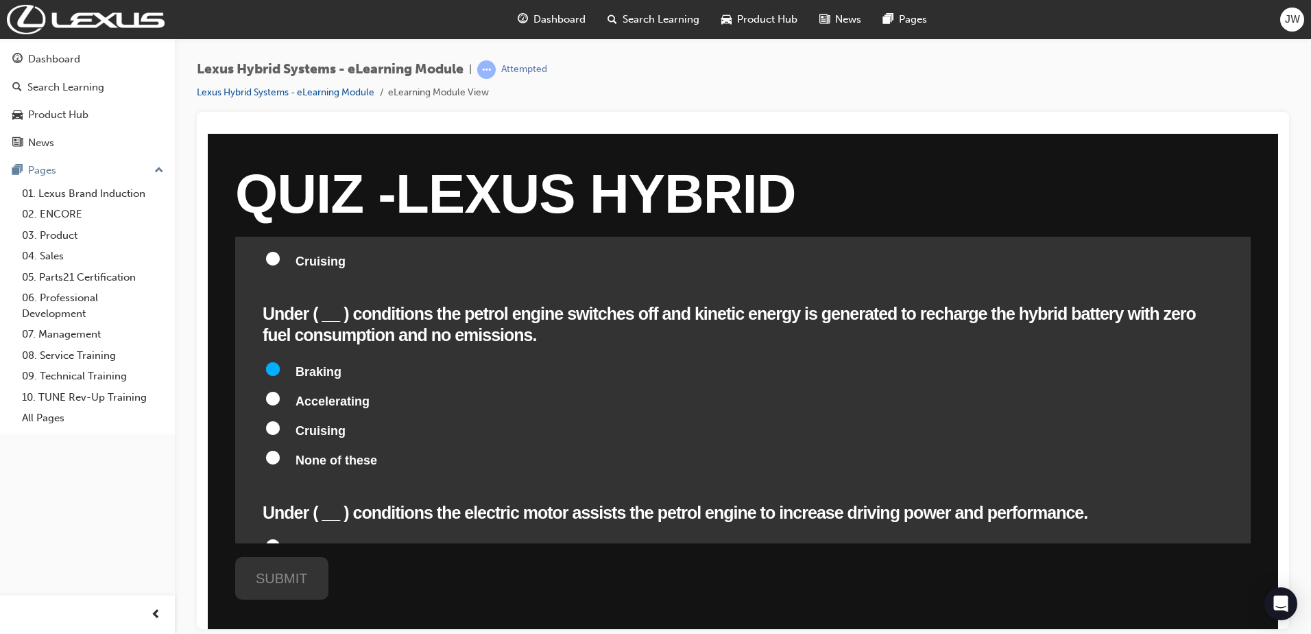
scroll to position [1077, 0]
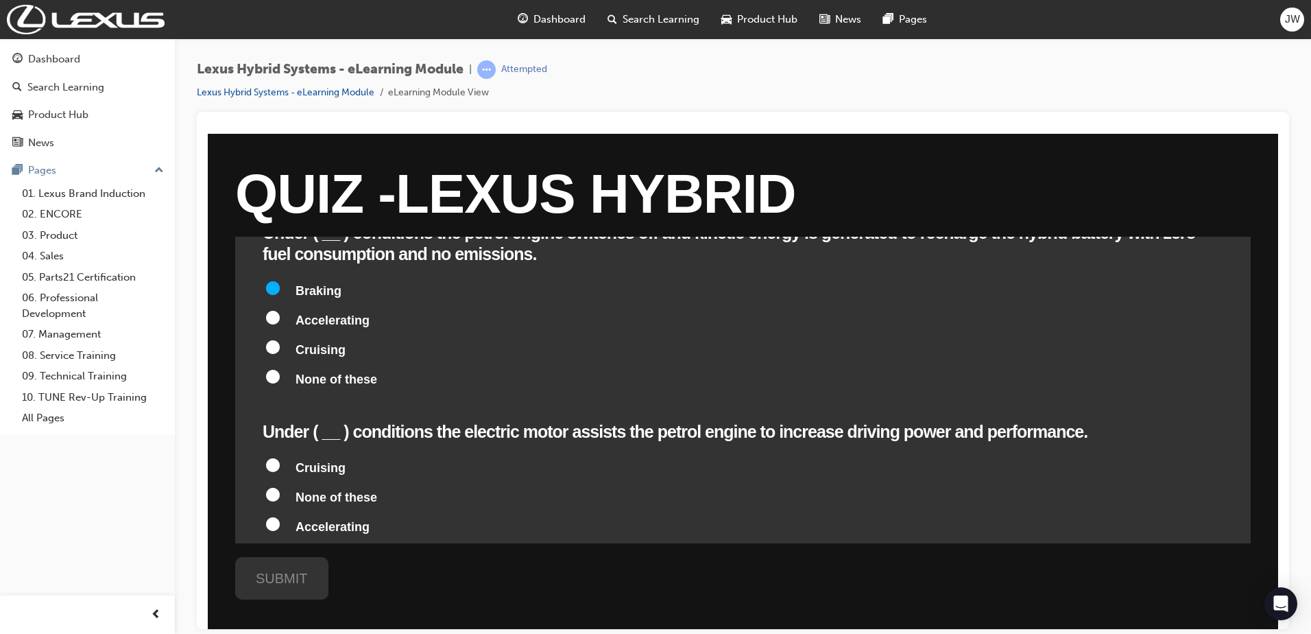
click at [306, 519] on span "Accelerating" at bounding box center [333, 526] width 74 height 14
click at [280, 516] on input "Accelerating" at bounding box center [273, 523] width 14 height 14
radio input "true"
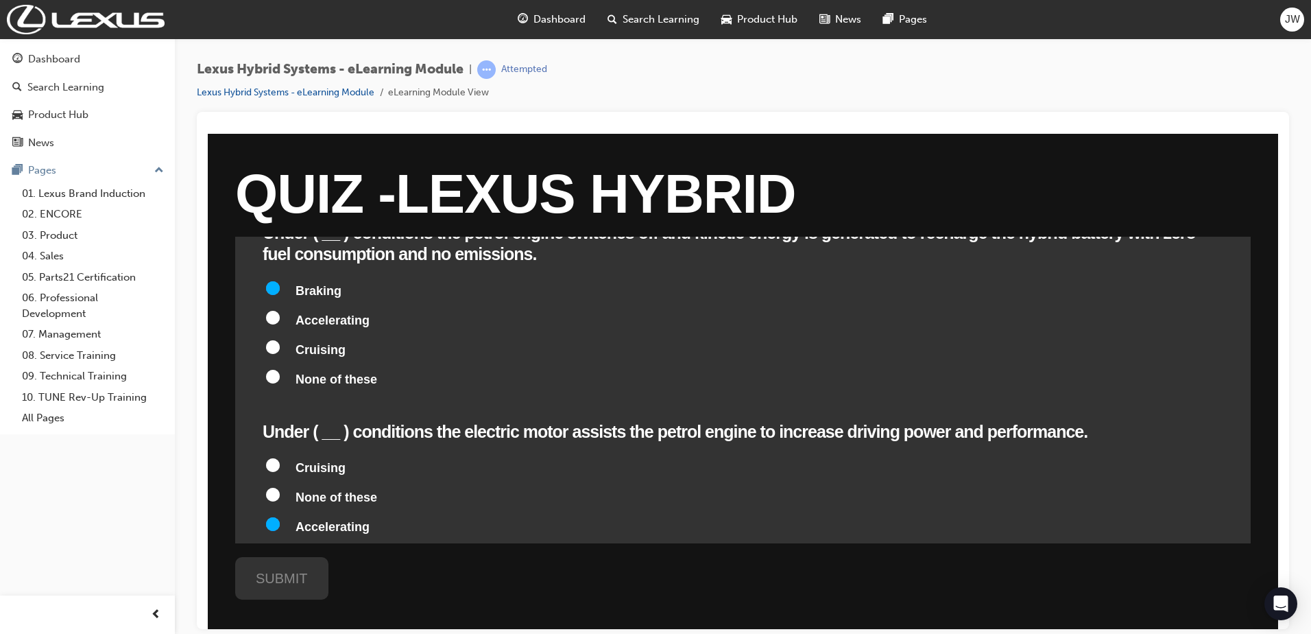
radio input "true"
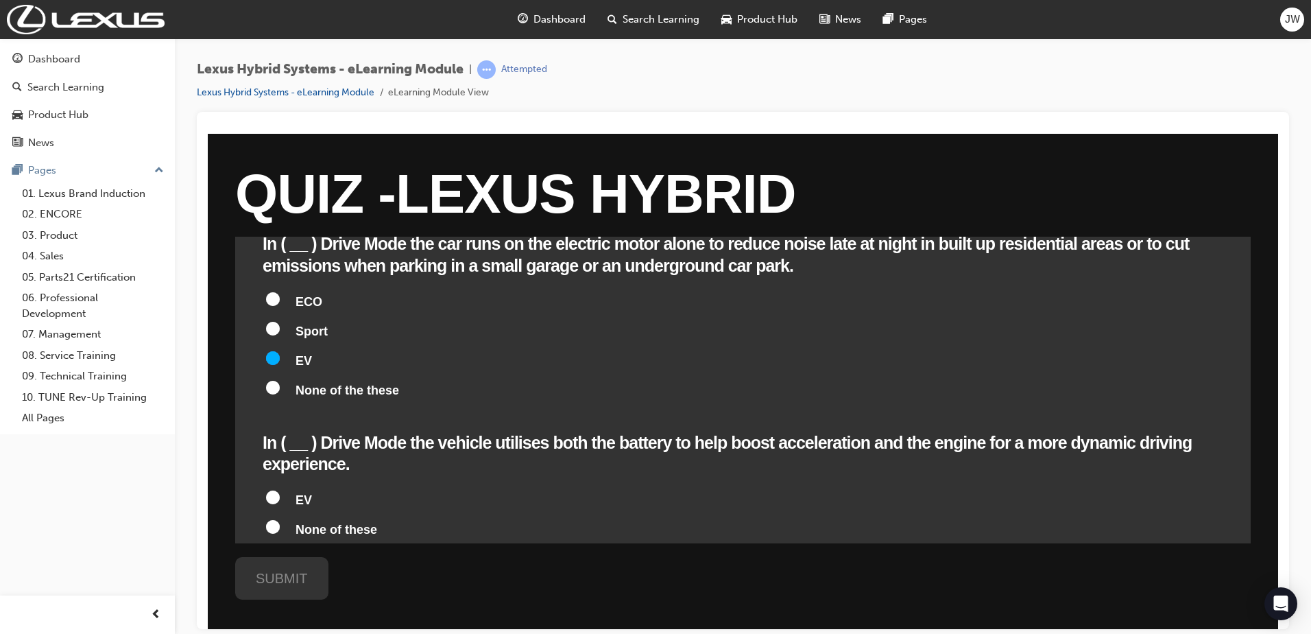
scroll to position [488, 0]
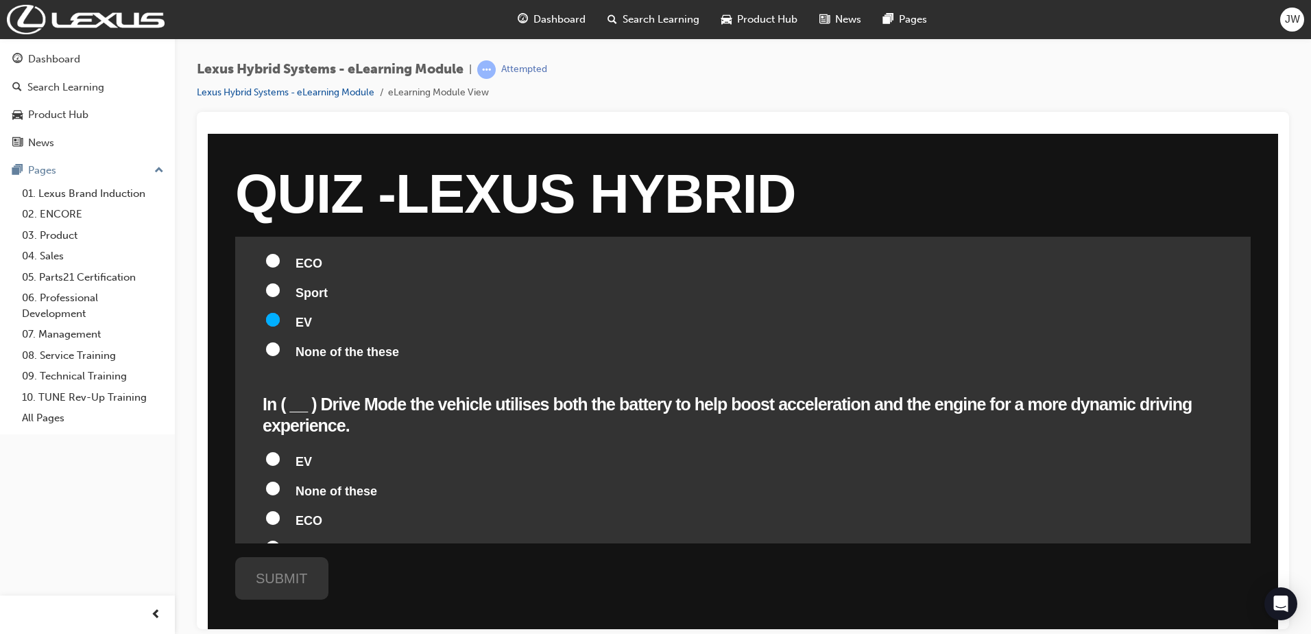
click at [302, 542] on span "Sport" at bounding box center [312, 549] width 32 height 14
click at [280, 540] on input "Sport" at bounding box center [273, 547] width 14 height 14
radio input "true"
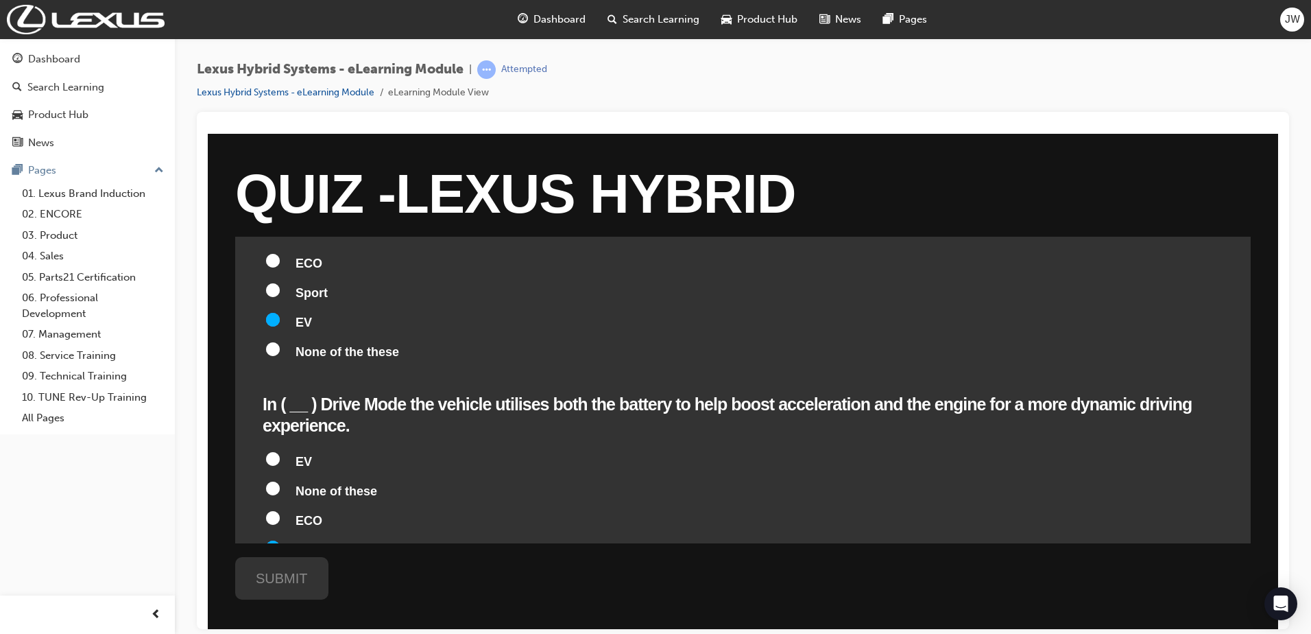
radio input "true"
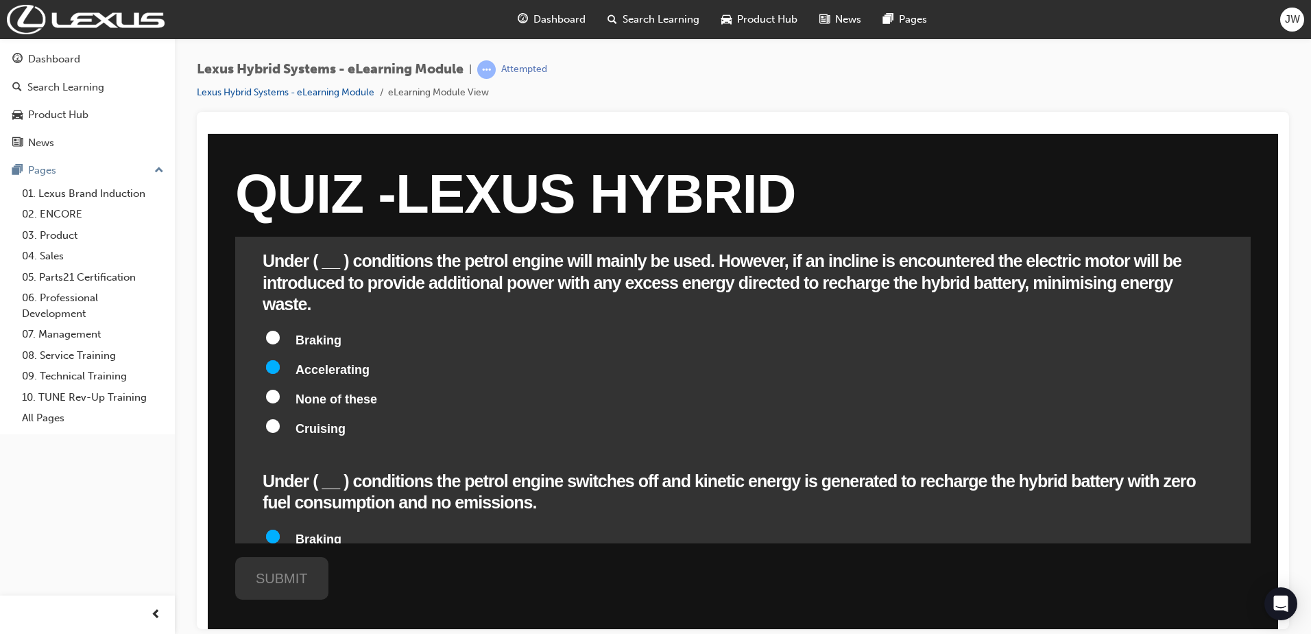
scroll to position [774, 0]
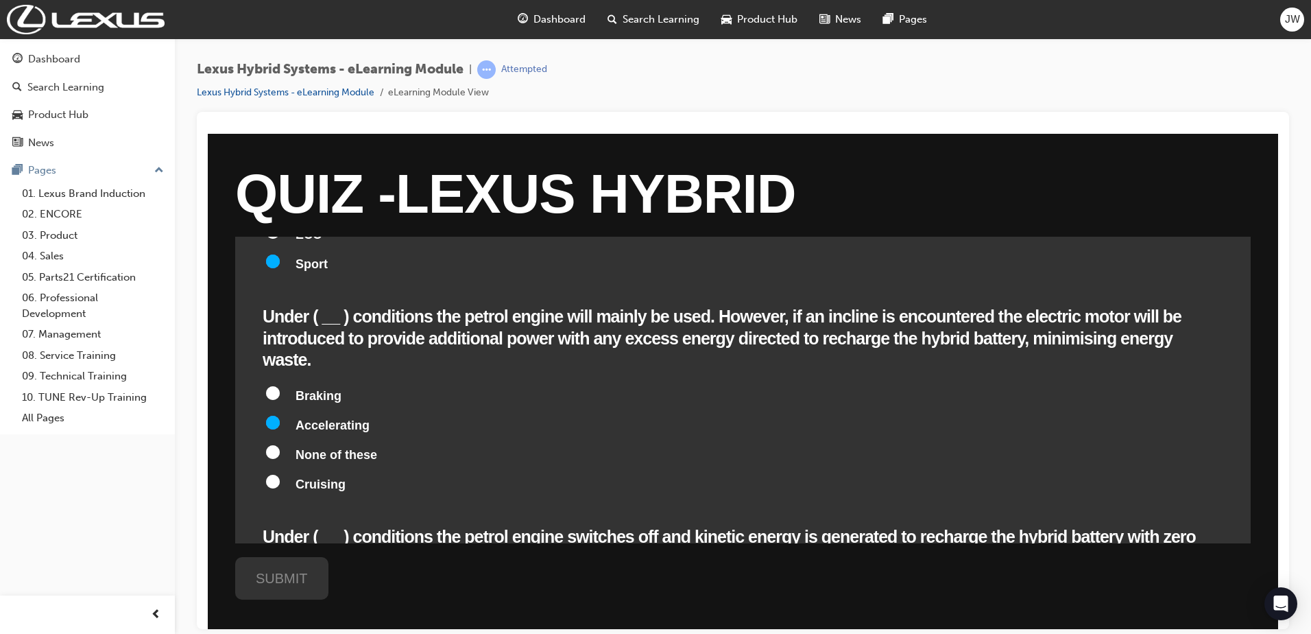
click at [294, 472] on label "Cruising" at bounding box center [743, 485] width 961 height 26
click at [280, 474] on input "Cruising" at bounding box center [273, 481] width 14 height 14
radio input "true"
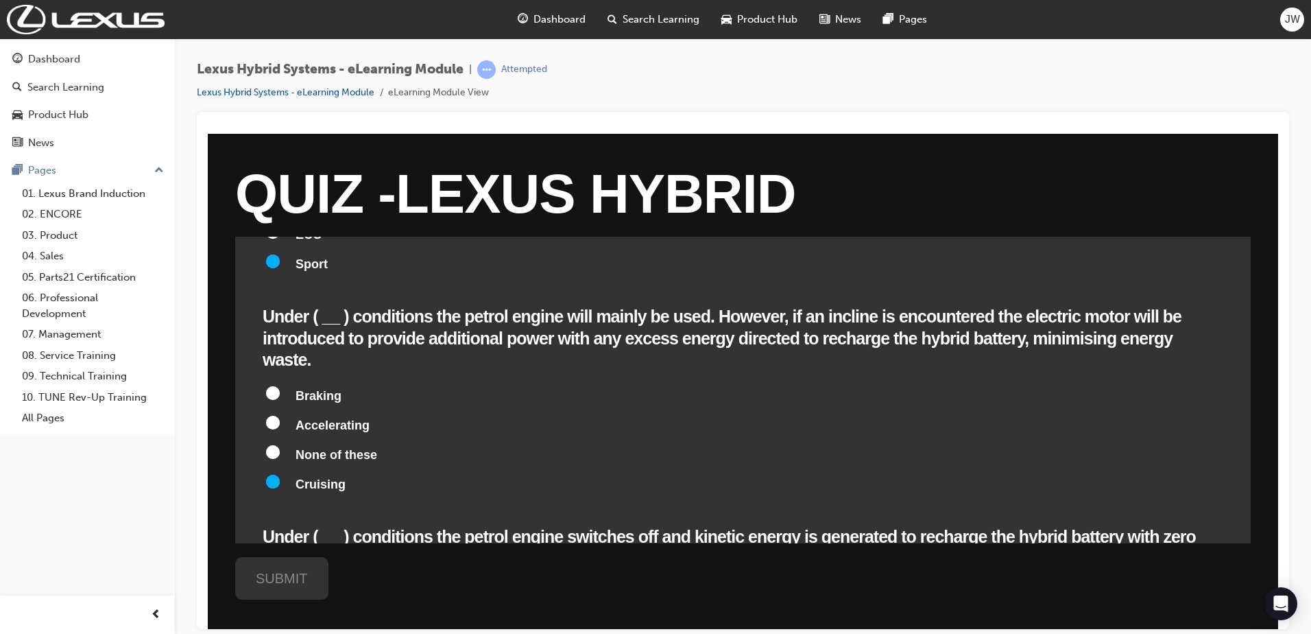
radio input "true"
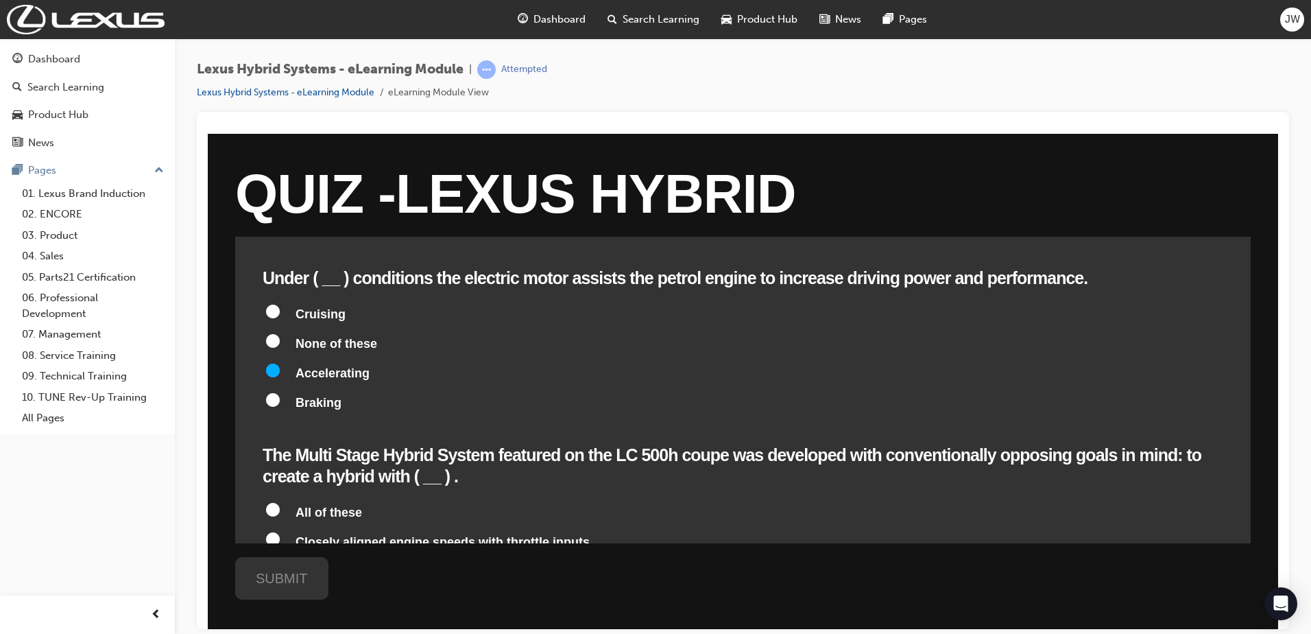
scroll to position [1236, 0]
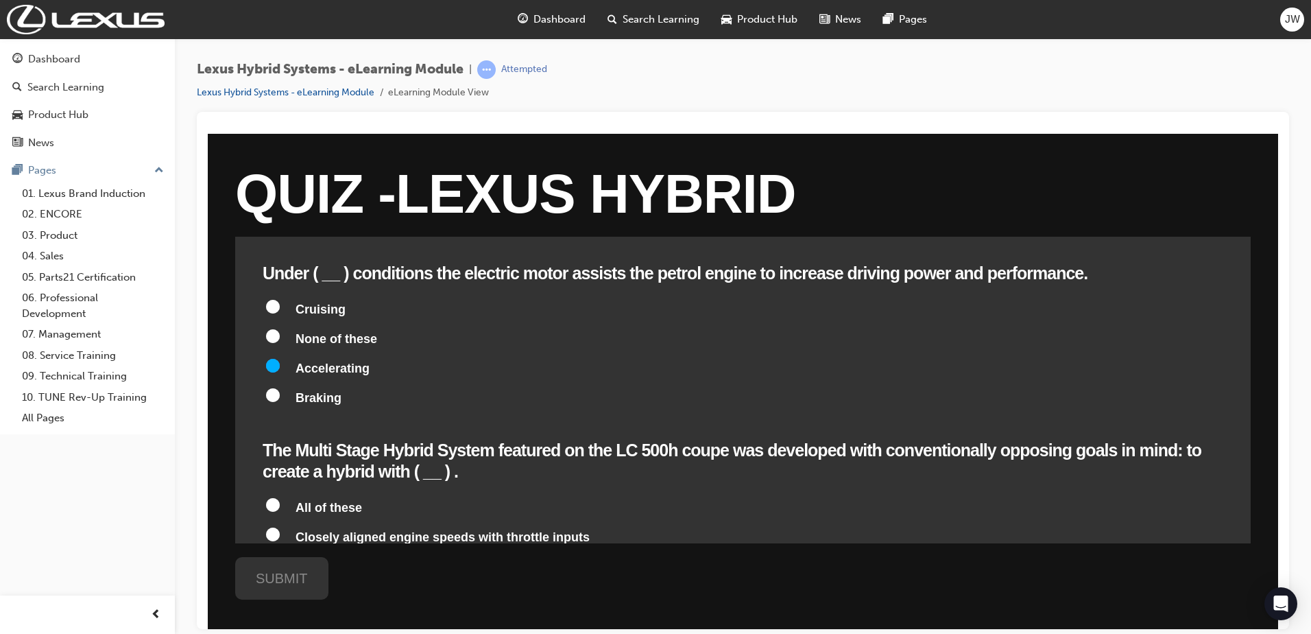
click at [301, 500] on span "All of these" at bounding box center [329, 507] width 67 height 14
click at [280, 497] on input "All of these" at bounding box center [273, 504] width 14 height 14
radio input "true"
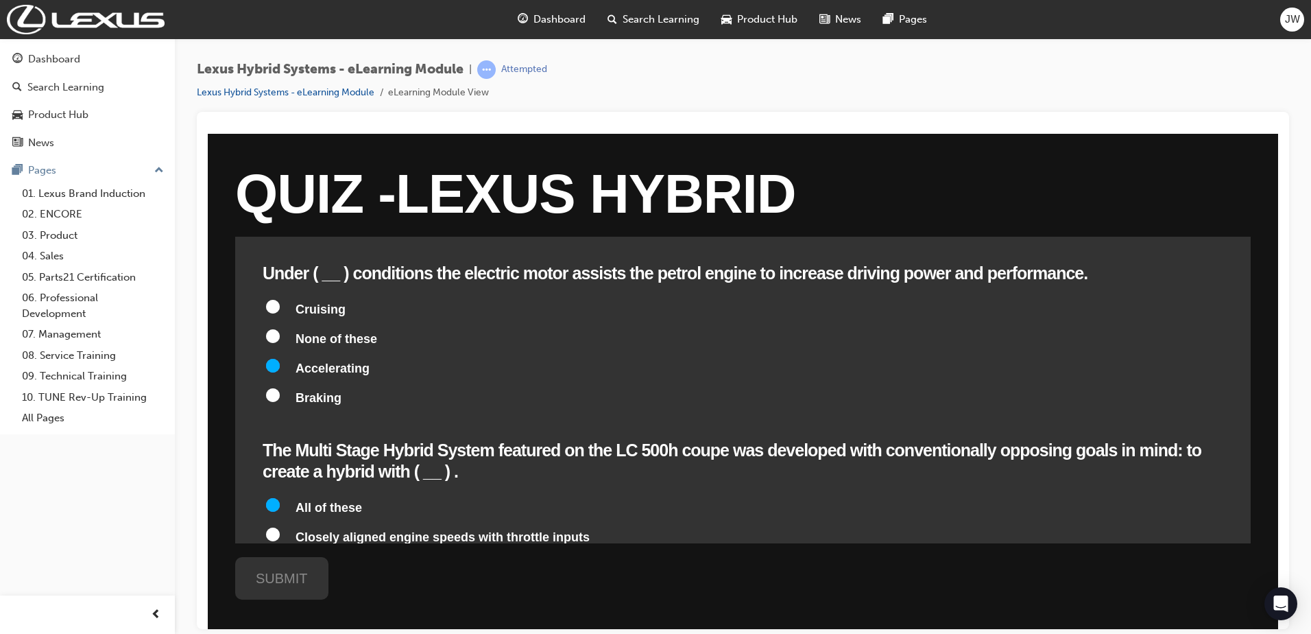
radio input "true"
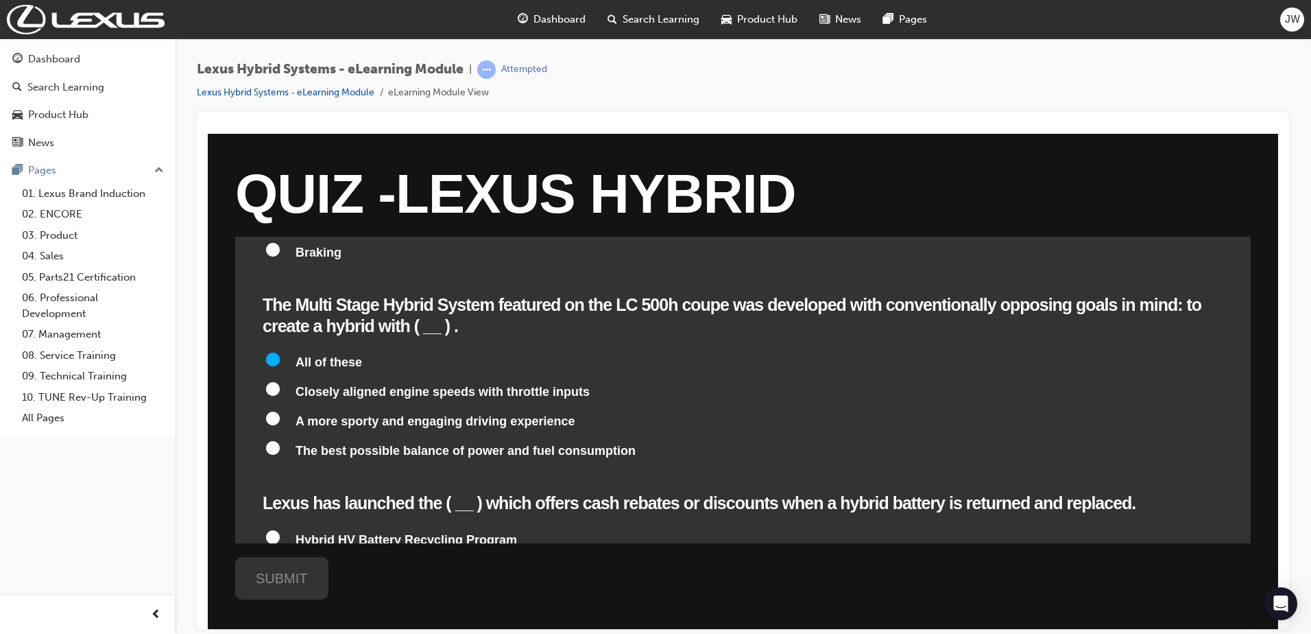
scroll to position [1406, 0]
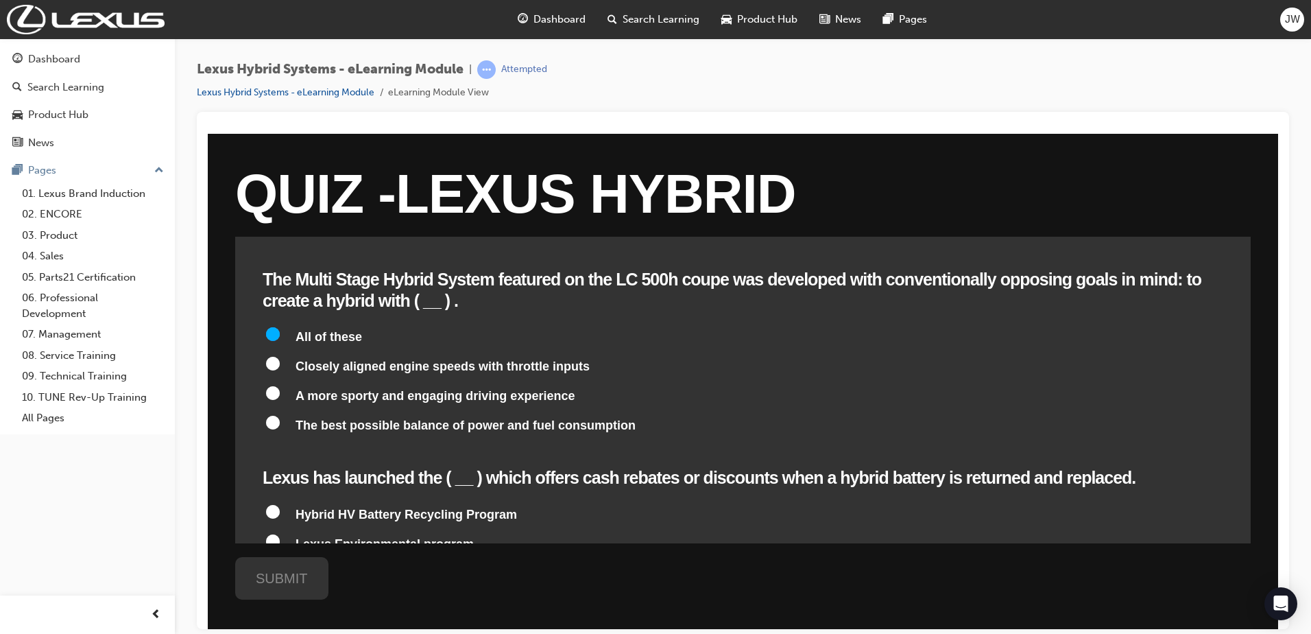
click at [460, 507] on span "Hybrid HV Battery Recycling Program" at bounding box center [406, 514] width 221 height 14
click at [280, 504] on input "Hybrid HV Battery Recycling Program" at bounding box center [273, 511] width 14 height 14
radio input "true"
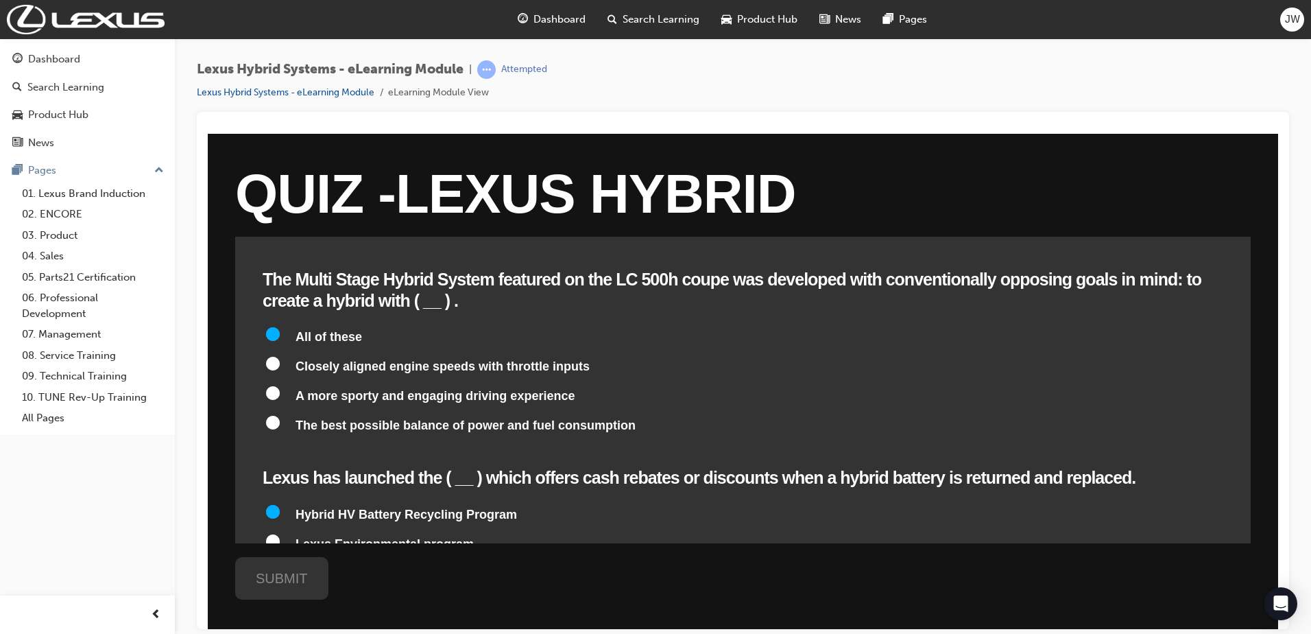
radio input "true"
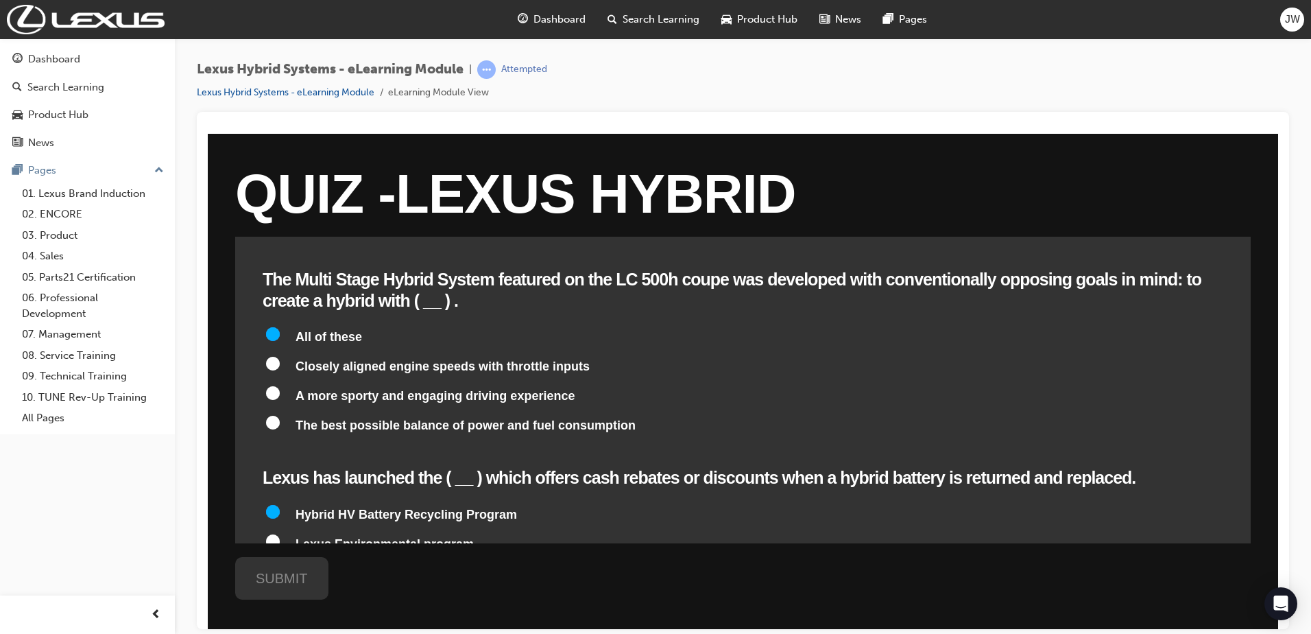
radio input "true"
click at [285, 587] on div "SUBMIT" at bounding box center [281, 577] width 93 height 43
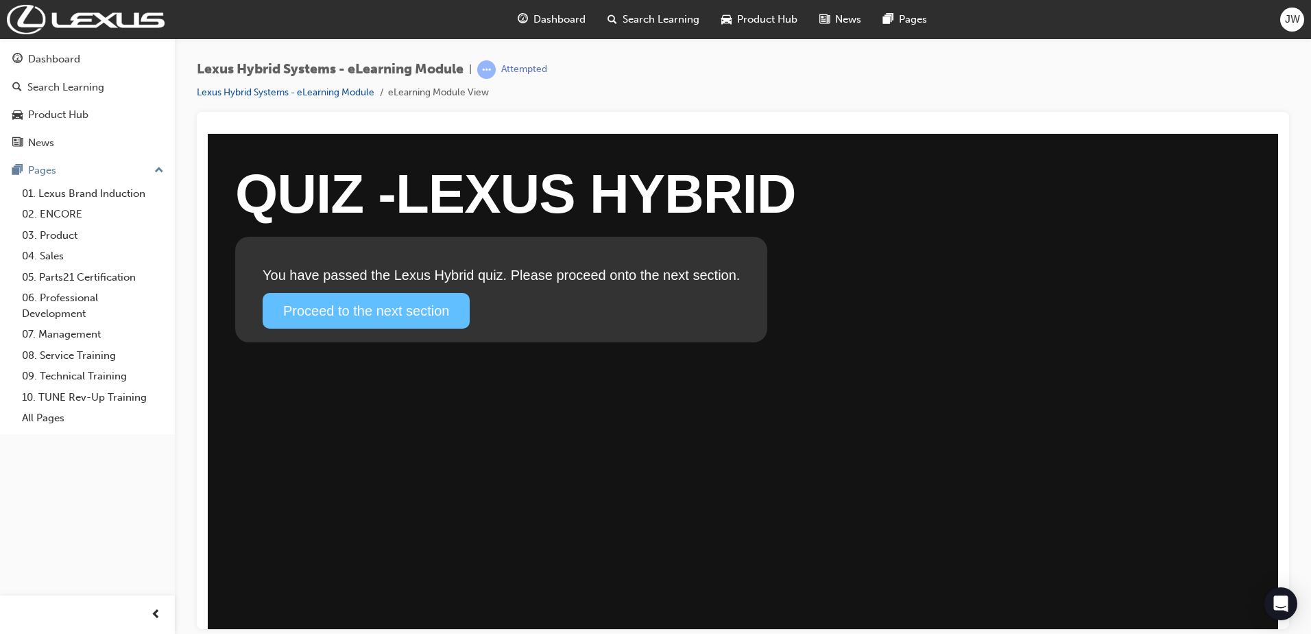
click at [419, 313] on link "Proceed to the next section" at bounding box center [366, 310] width 207 height 36
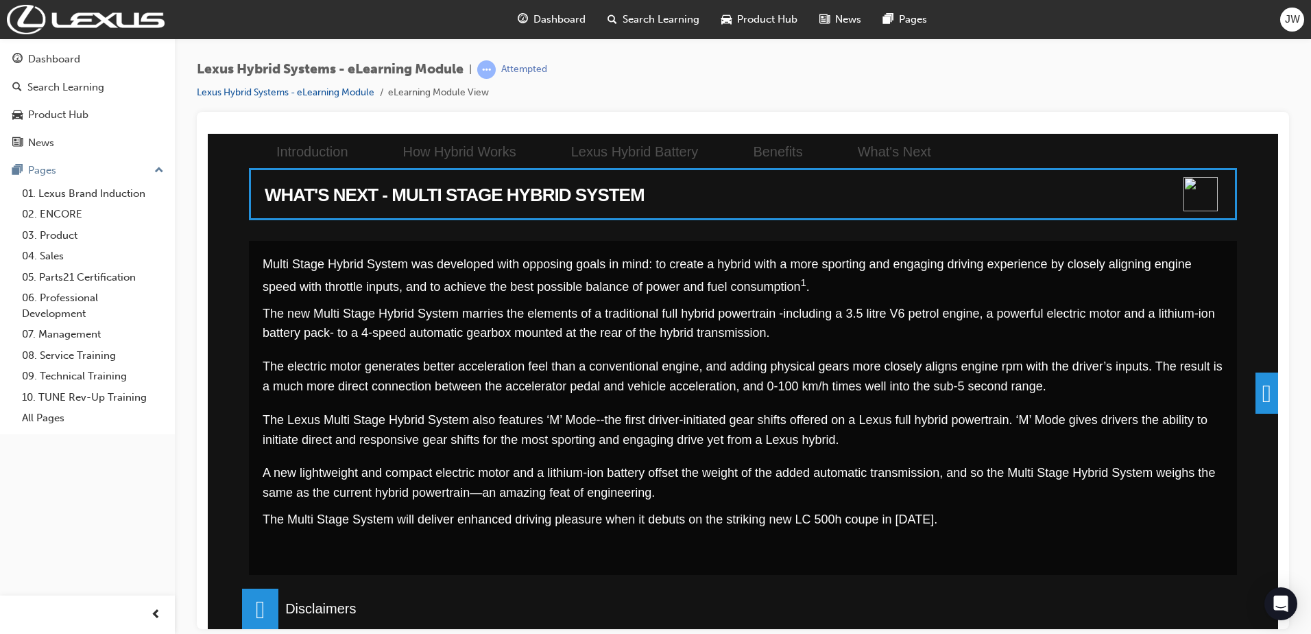
click at [1265, 398] on span at bounding box center [1267, 392] width 23 height 41
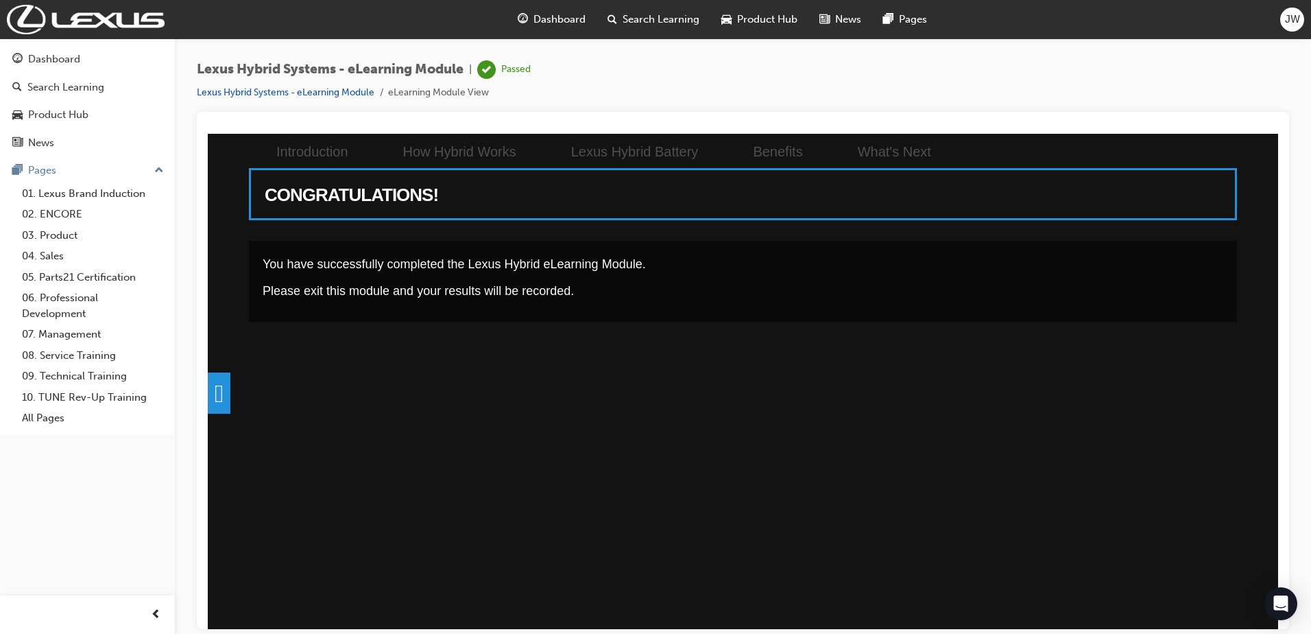
click at [1287, 21] on span "JW" at bounding box center [1292, 20] width 15 height 16
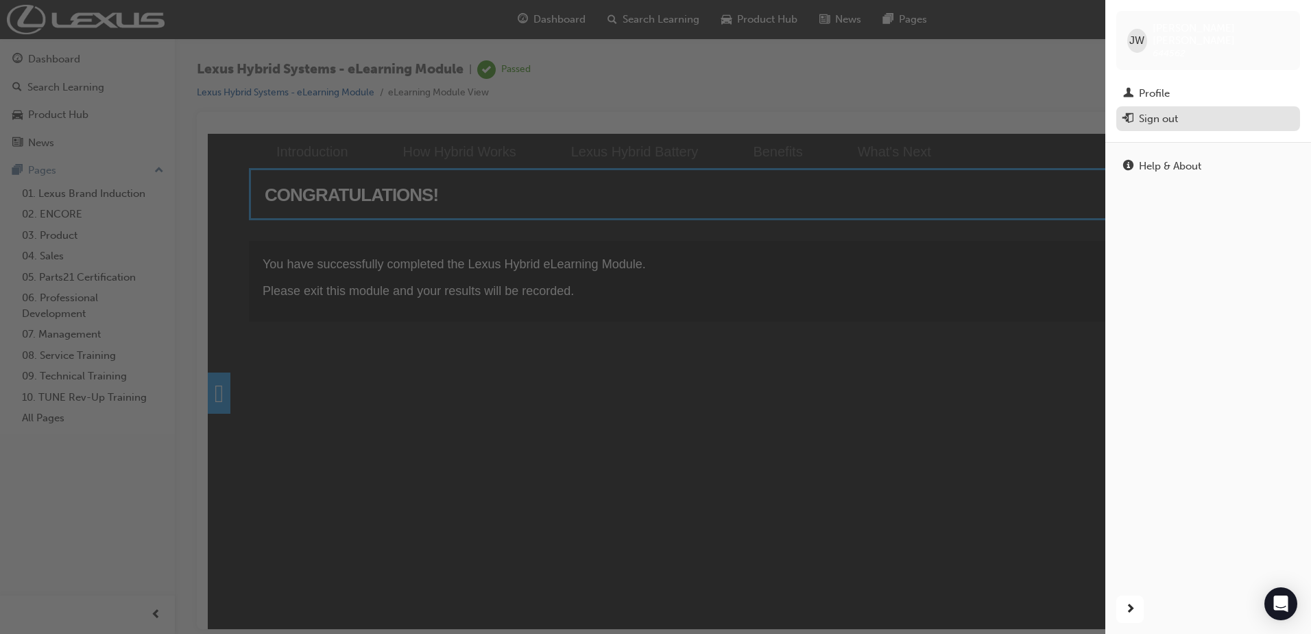
click at [1171, 111] on div "Sign out" at bounding box center [1158, 119] width 39 height 16
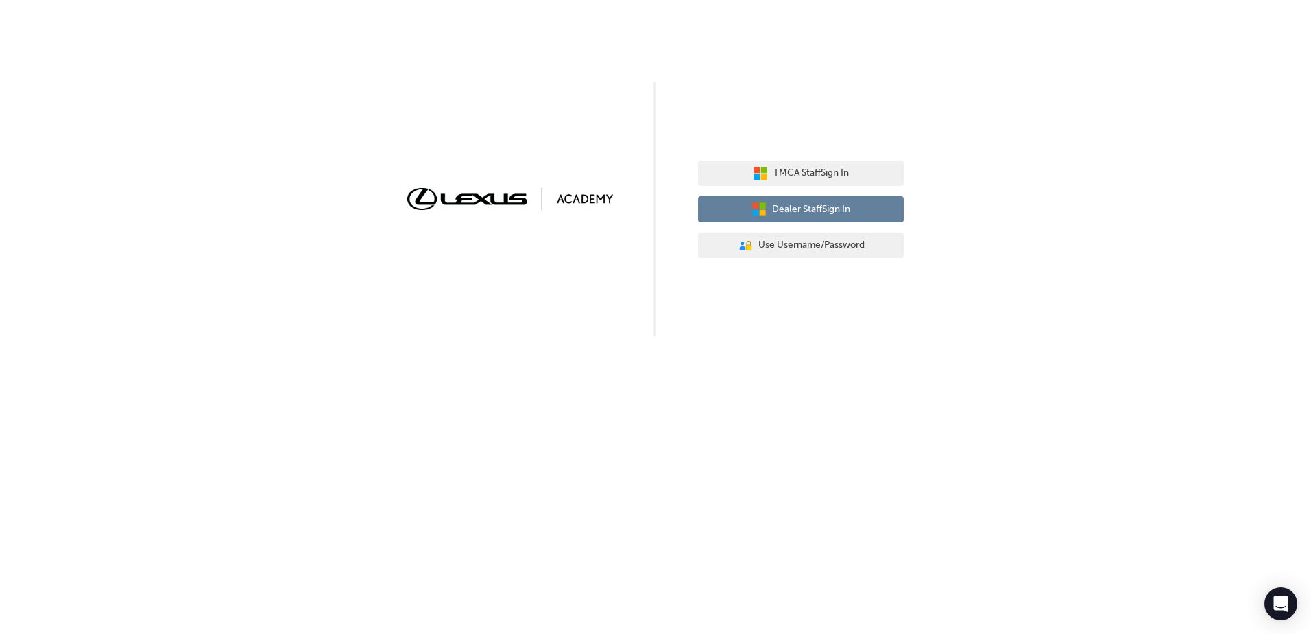
click at [789, 211] on span "Dealer Staff Sign In" at bounding box center [811, 210] width 78 height 16
